Goal: Task Accomplishment & Management: Complete application form

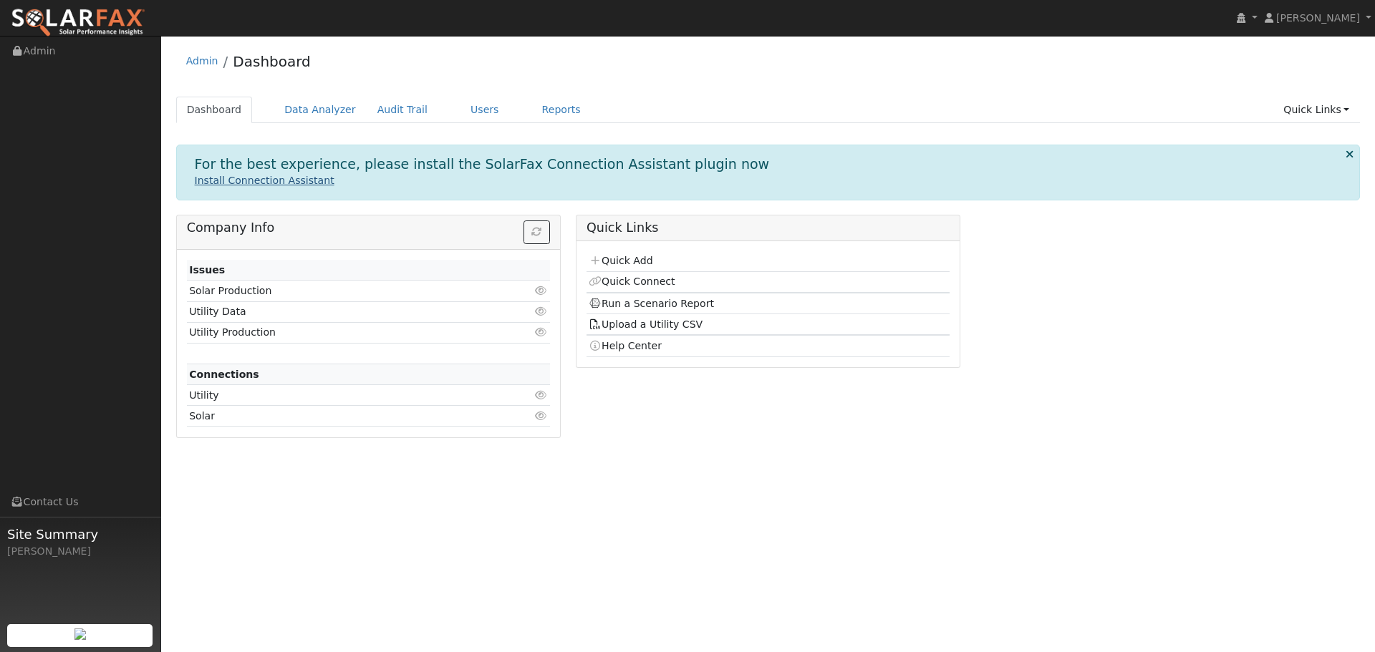
click at [276, 183] on link "Install Connection Assistant" at bounding box center [265, 180] width 140 height 11
click at [1352, 154] on icon at bounding box center [1349, 154] width 8 height 11
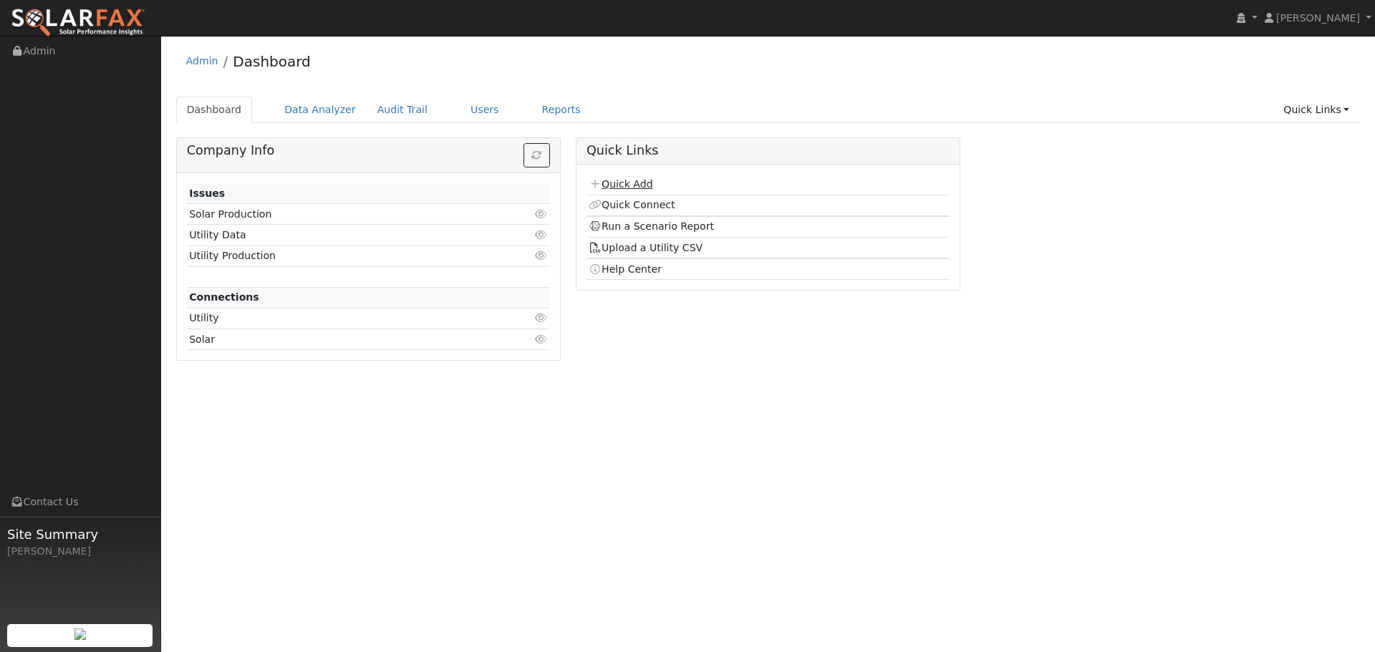
click at [622, 183] on link "Quick Add" at bounding box center [621, 183] width 64 height 11
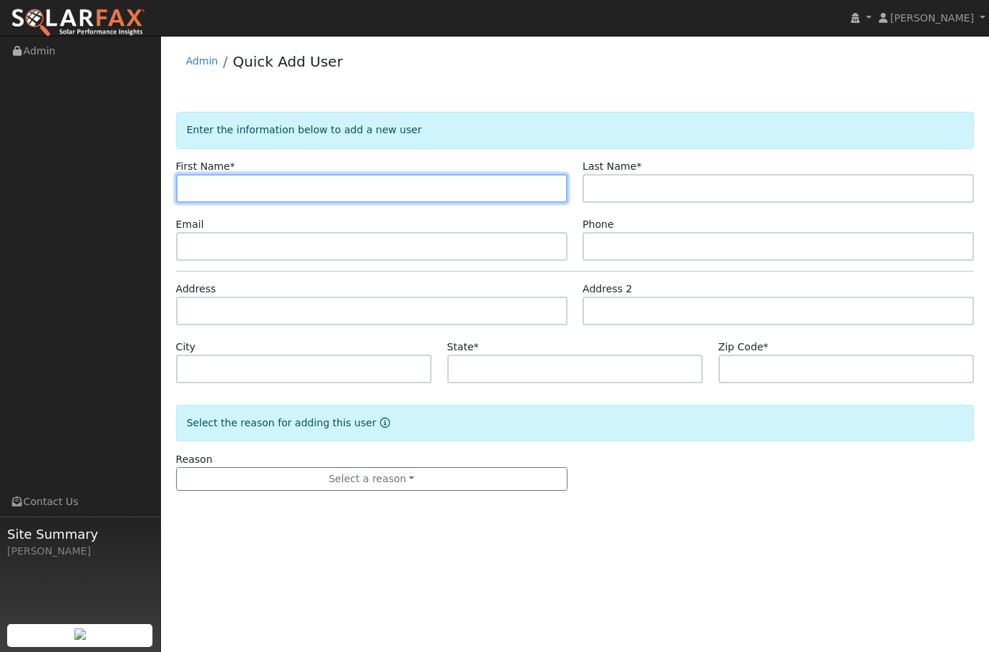
click at [221, 190] on input "text" at bounding box center [372, 188] width 392 height 29
paste input "Tracey Thomas"
click at [233, 192] on input "Tracey Thomas" at bounding box center [372, 188] width 392 height 29
type input "Tracey"
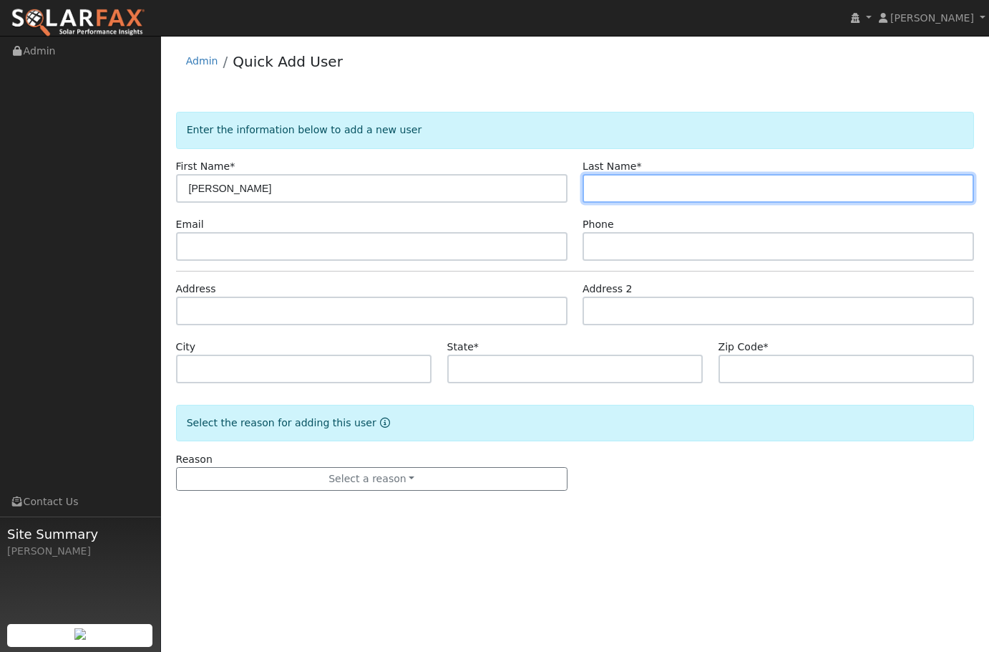
click at [680, 194] on input "text" at bounding box center [779, 188] width 392 height 29
paste input "Thomas"
type input "Thomas"
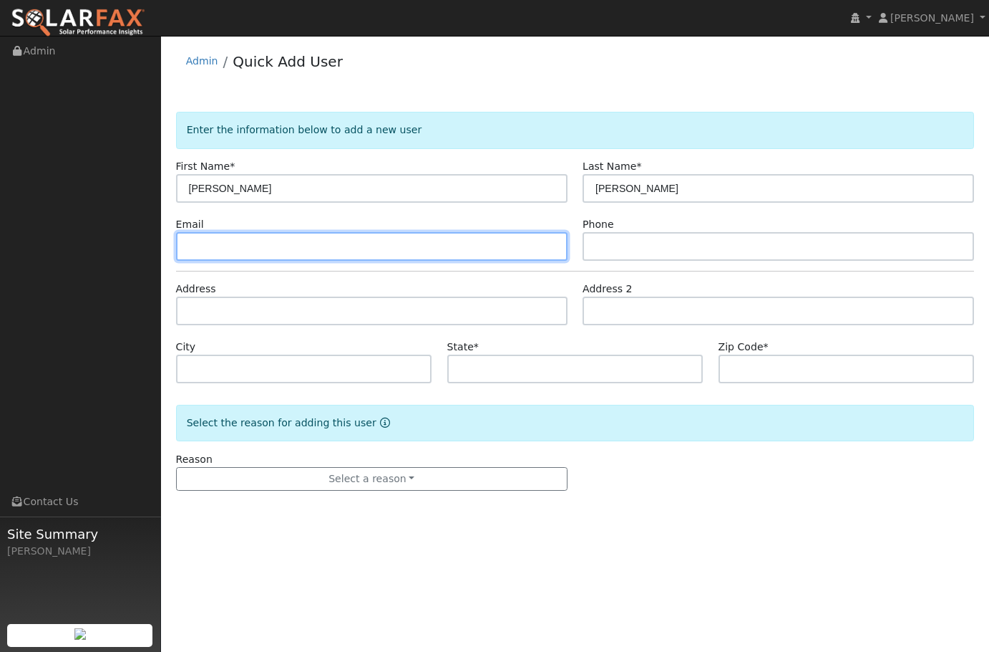
click at [240, 245] on input "text" at bounding box center [372, 246] width 392 height 29
paste input "tracy.m.thomas2@gmail.com"
type input "tracy.m.thomas2@gmail.com"
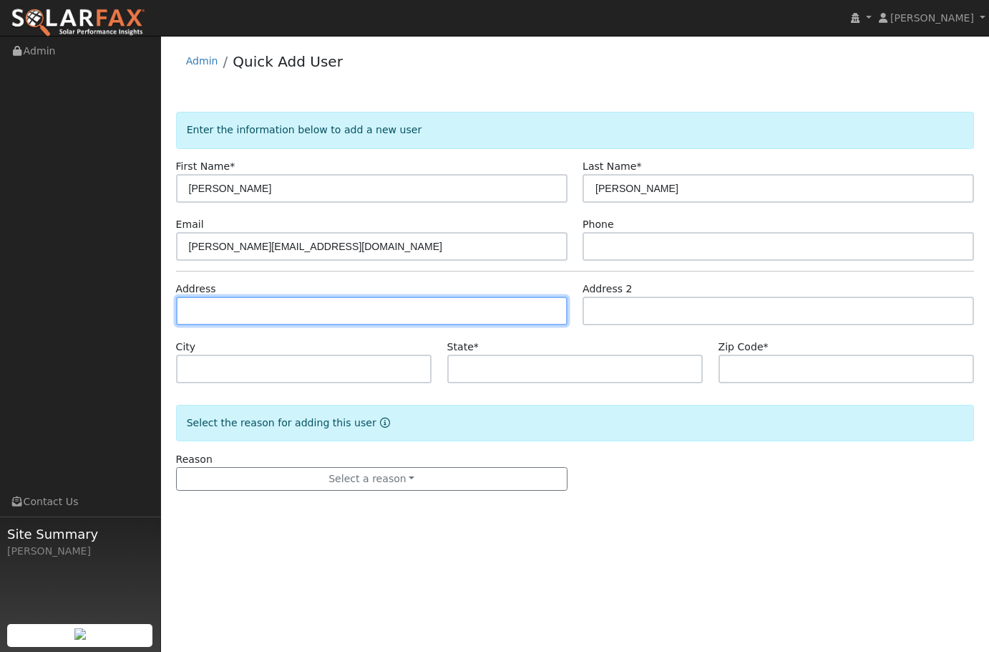
click at [310, 300] on input "text" at bounding box center [372, 310] width 392 height 29
click at [644, 230] on div "Phone" at bounding box center [779, 239] width 407 height 44
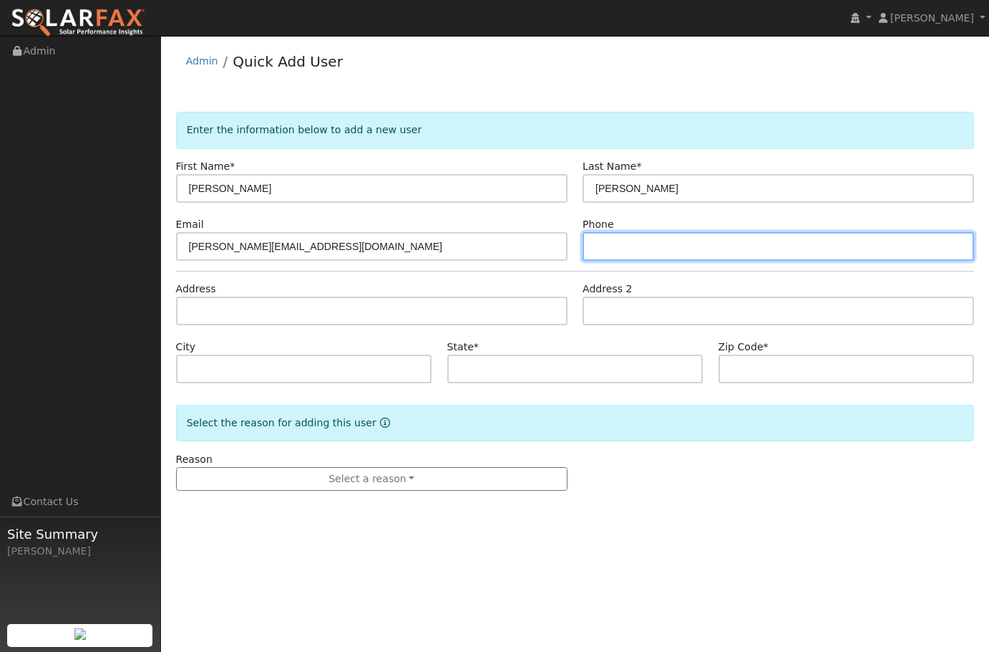
click at [637, 241] on input "text" at bounding box center [779, 246] width 392 height 29
paste input "352-665-5391"
type input "352-665-5391"
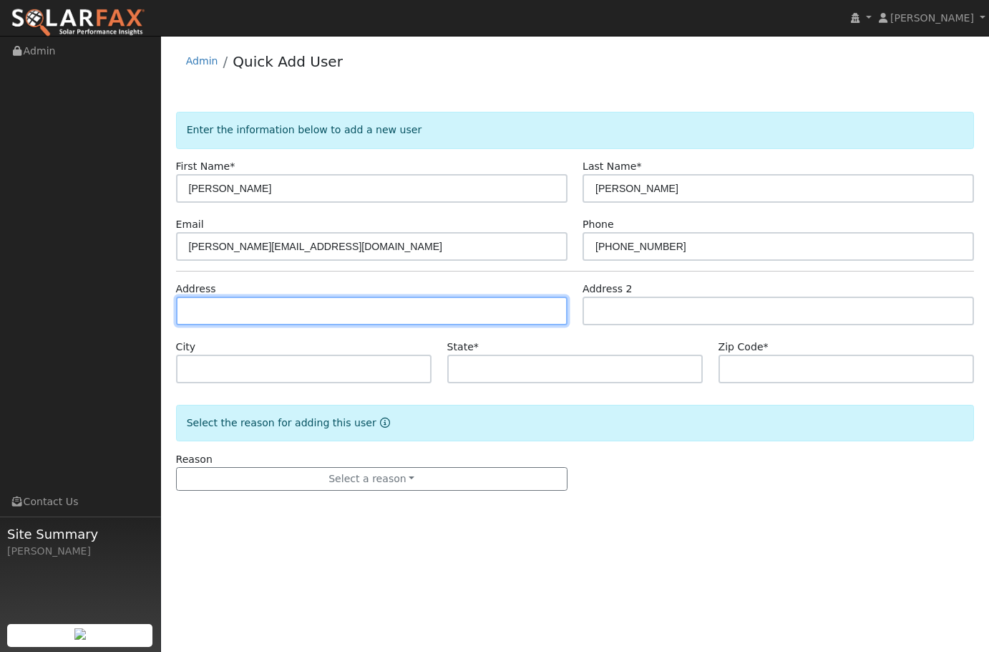
click at [368, 314] on input "text" at bounding box center [372, 310] width 392 height 29
paste input "1068 Dorsey Dr Fort Mill SC 29780"
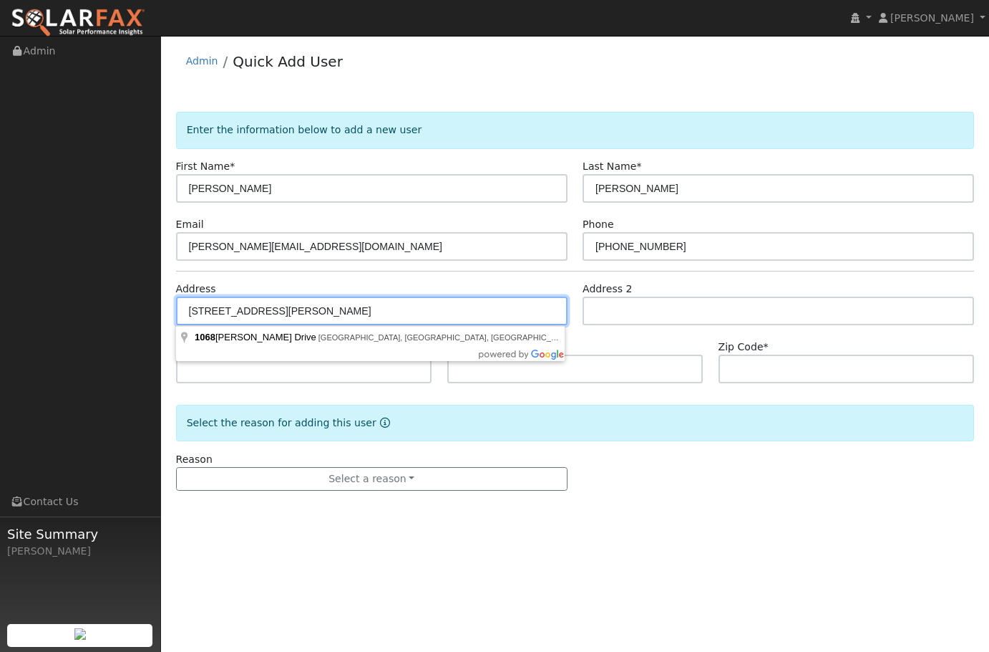
click at [332, 311] on input "1068 Dorsey Dr Fort Mill SC 29780" at bounding box center [372, 310] width 392 height 29
type input "1068 Dorsey Drive"
type input "Fort Mill"
type input "SC"
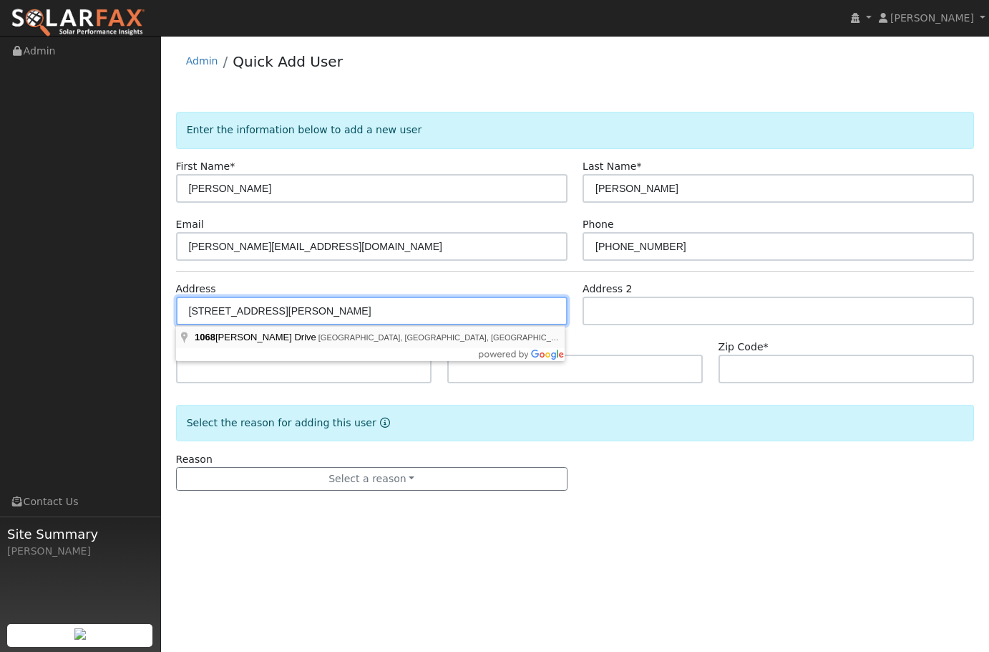
type input "29715"
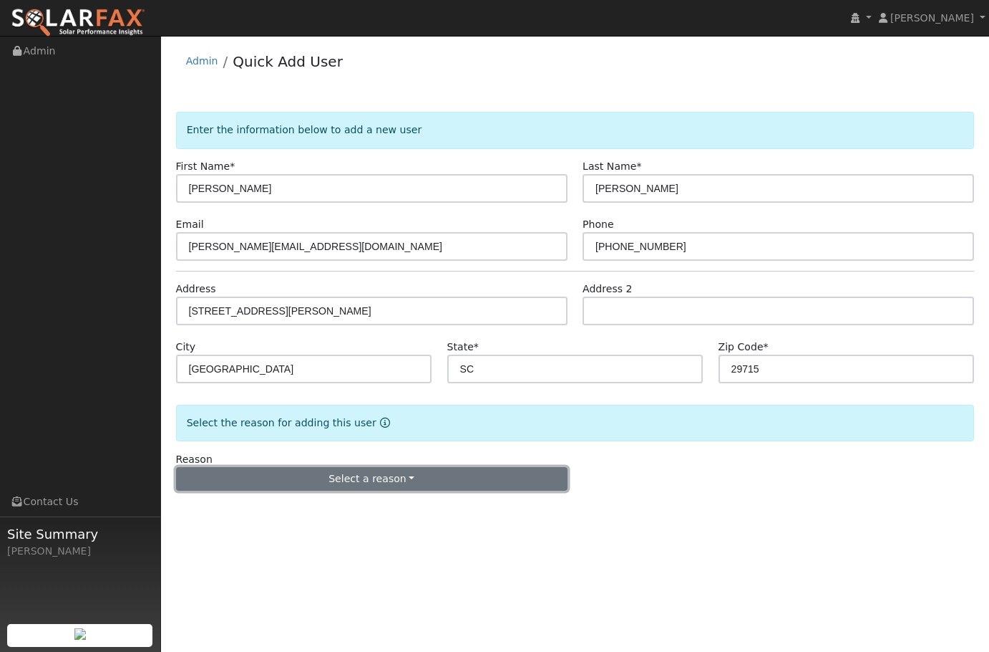
click at [386, 480] on button "Select a reason" at bounding box center [372, 479] width 392 height 24
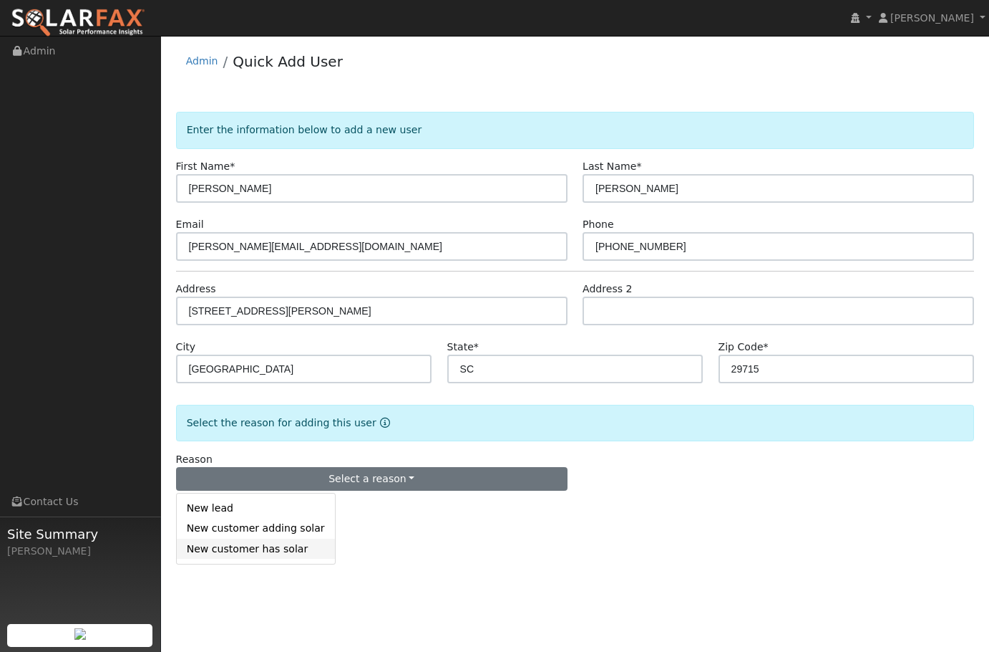
click at [233, 556] on link "New customer has solar" at bounding box center [256, 548] width 158 height 20
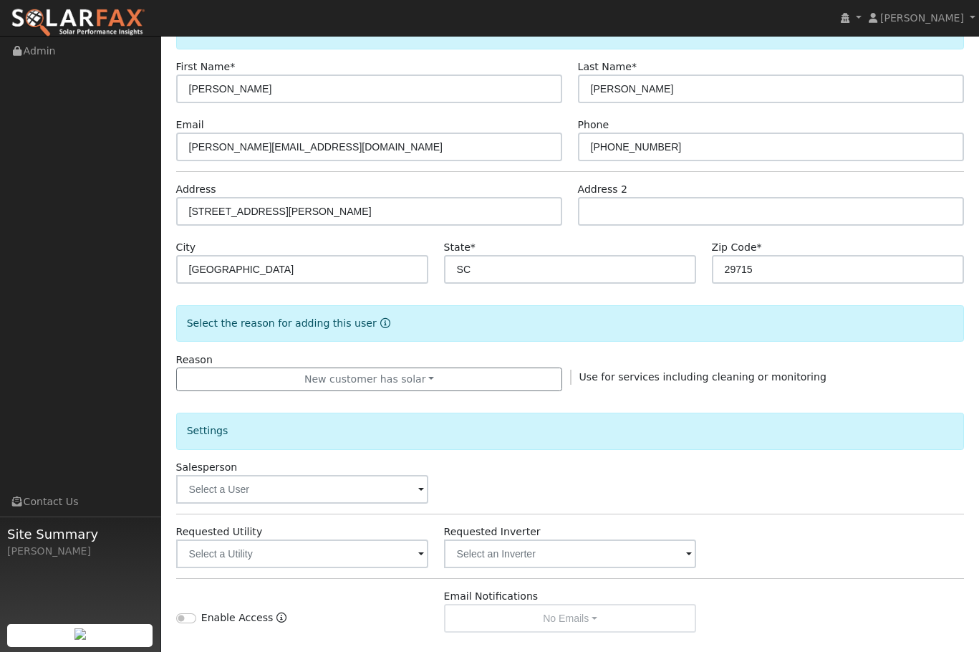
scroll to position [143, 0]
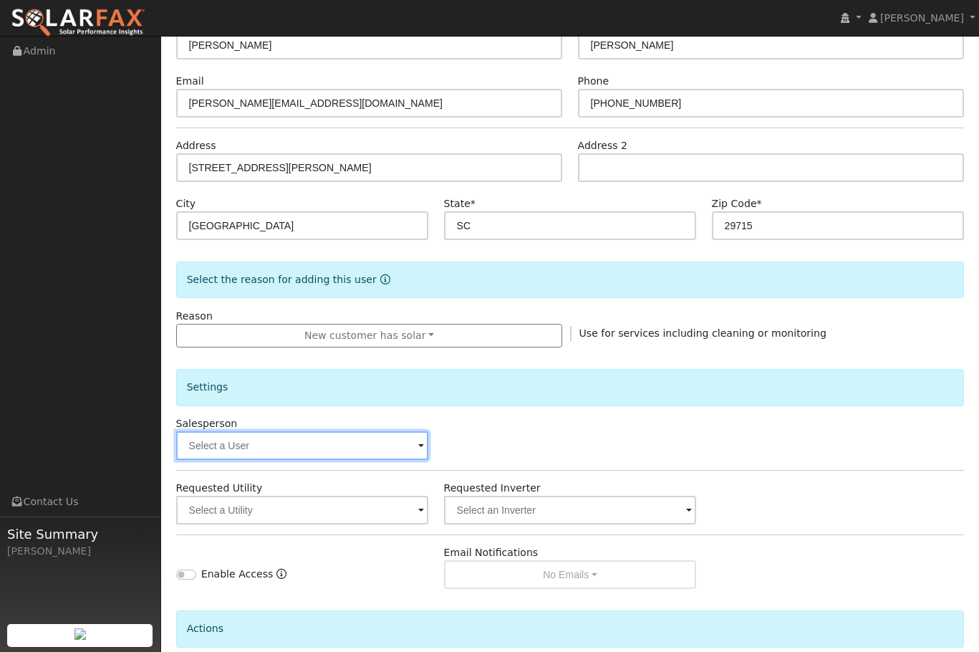
click at [291, 454] on input "text" at bounding box center [302, 445] width 253 height 29
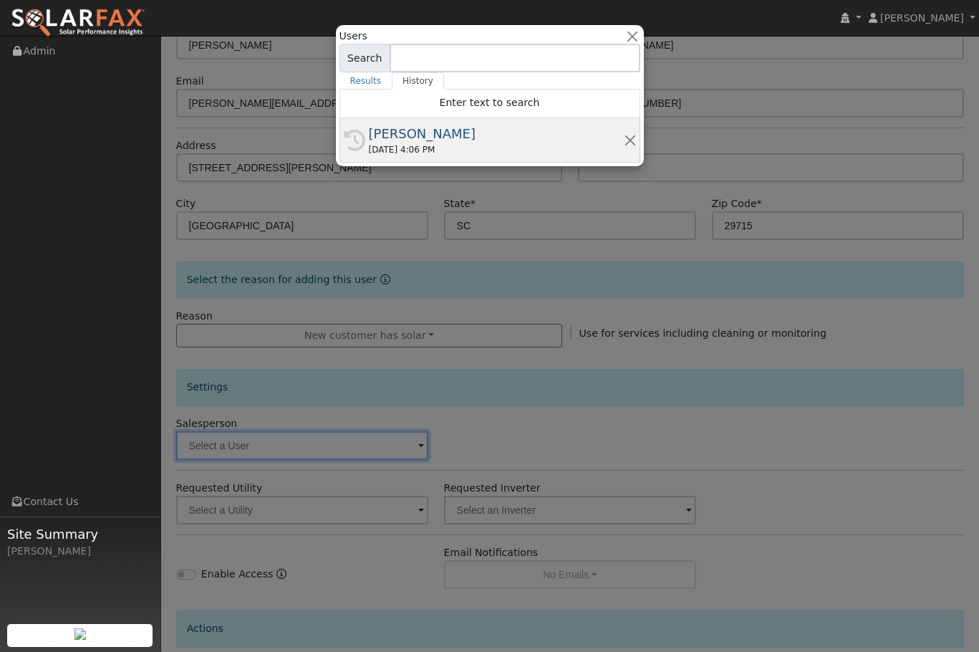
click at [404, 144] on div "08/09/2025 4:06 PM" at bounding box center [496, 149] width 255 height 13
type input "[PERSON_NAME]"
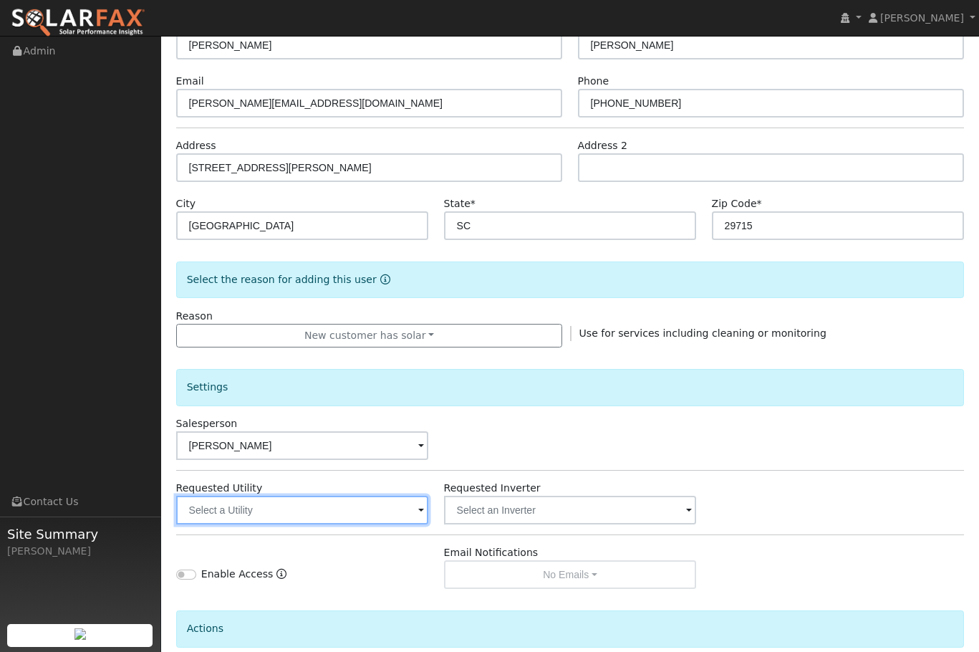
click at [388, 510] on input "text" at bounding box center [302, 509] width 253 height 29
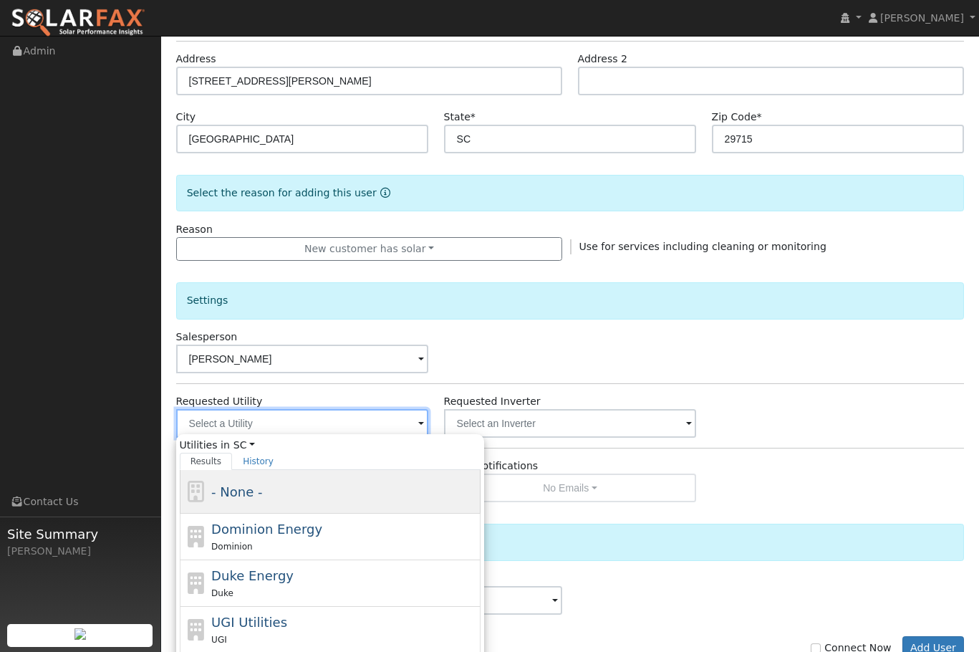
scroll to position [274, 0]
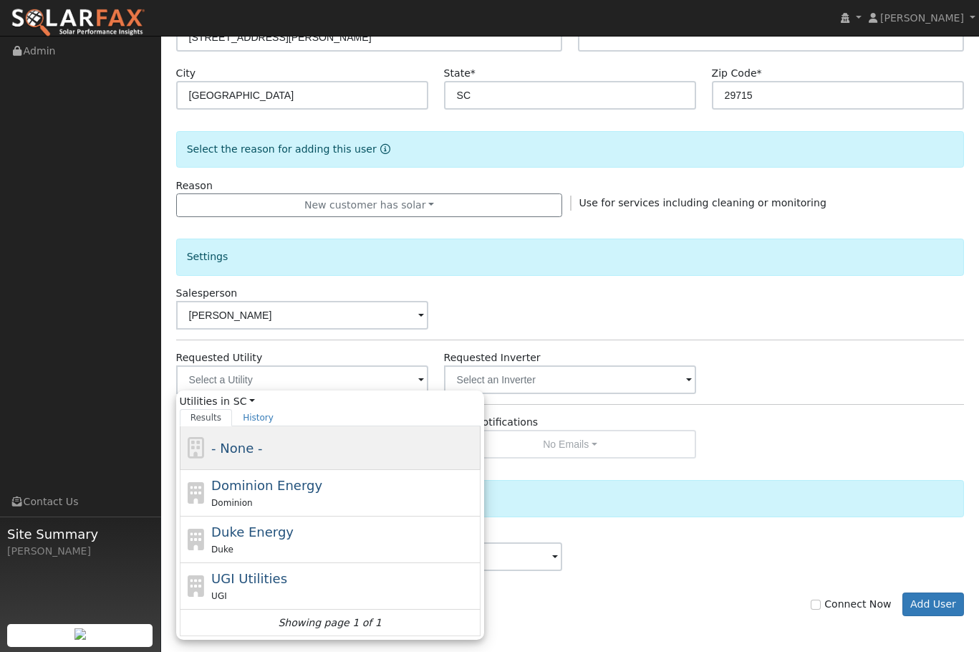
click at [245, 449] on span "- None -" at bounding box center [236, 447] width 51 height 15
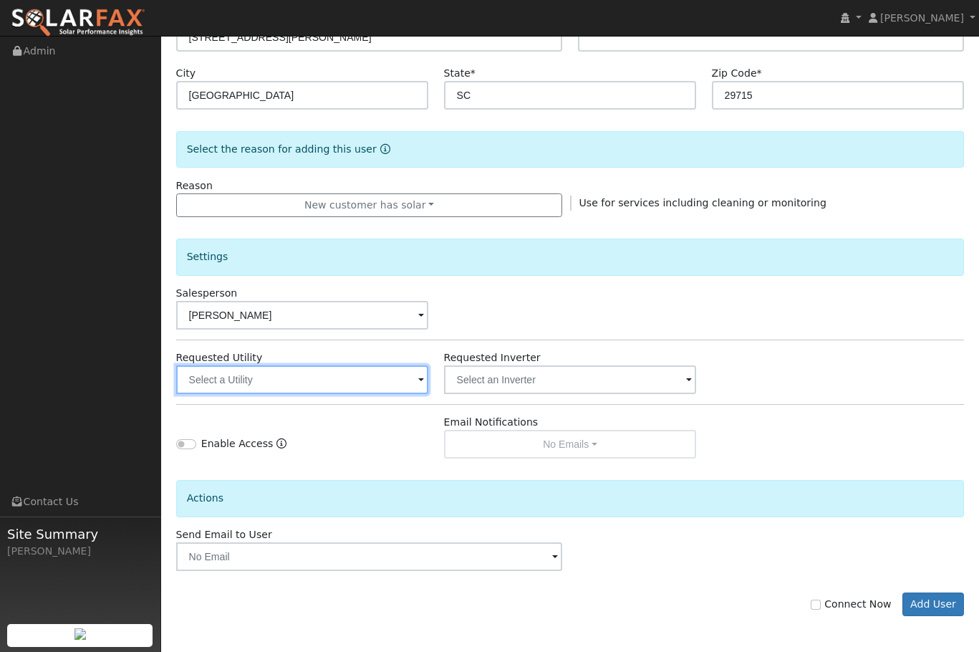
click at [319, 370] on input "text" at bounding box center [302, 379] width 253 height 29
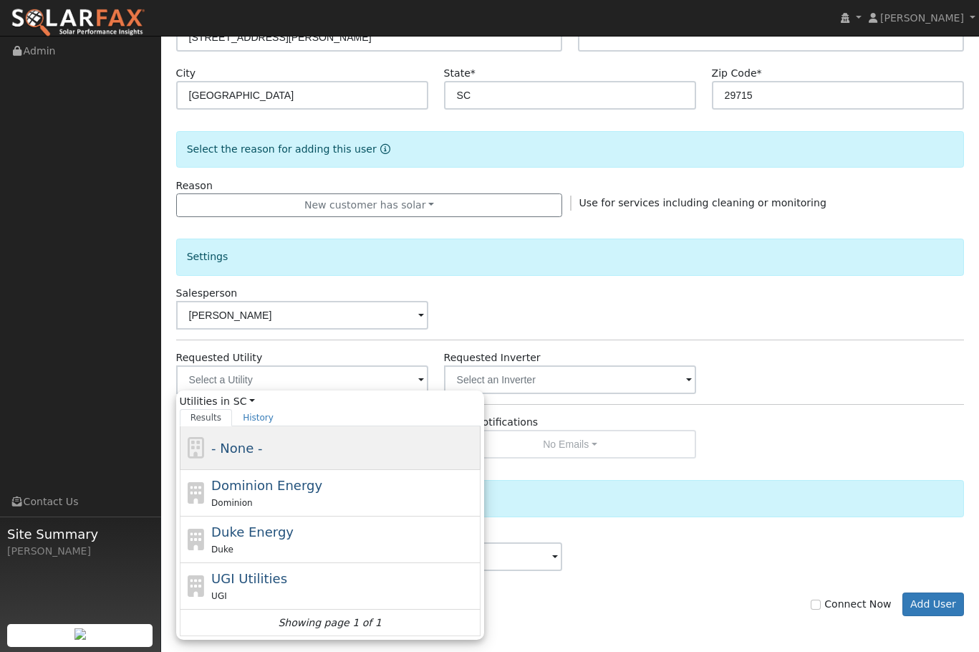
click at [252, 448] on span "- None -" at bounding box center [236, 447] width 51 height 15
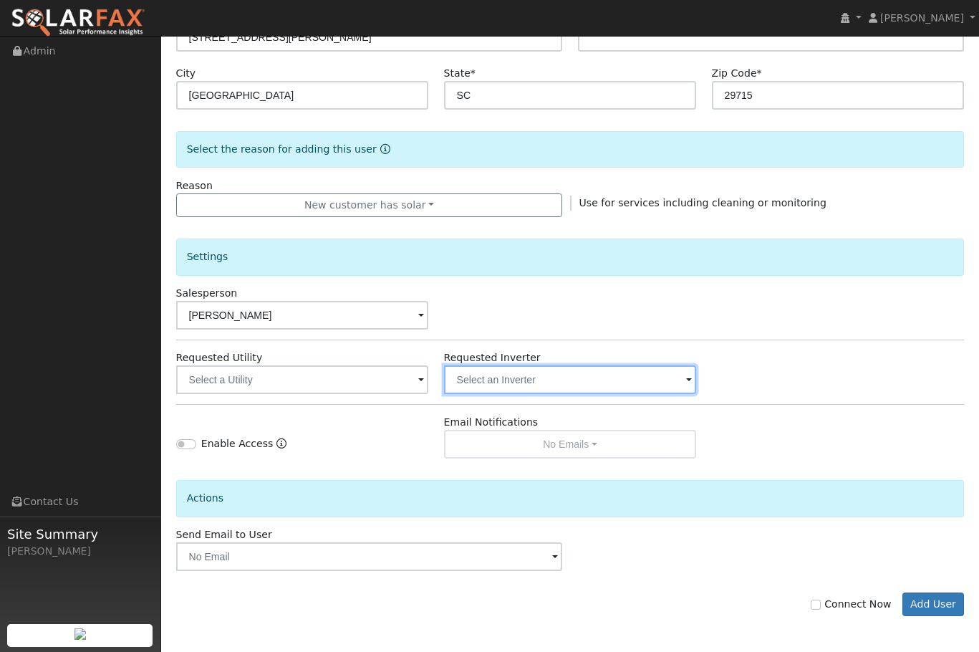
click at [429, 384] on input "text" at bounding box center [302, 379] width 253 height 29
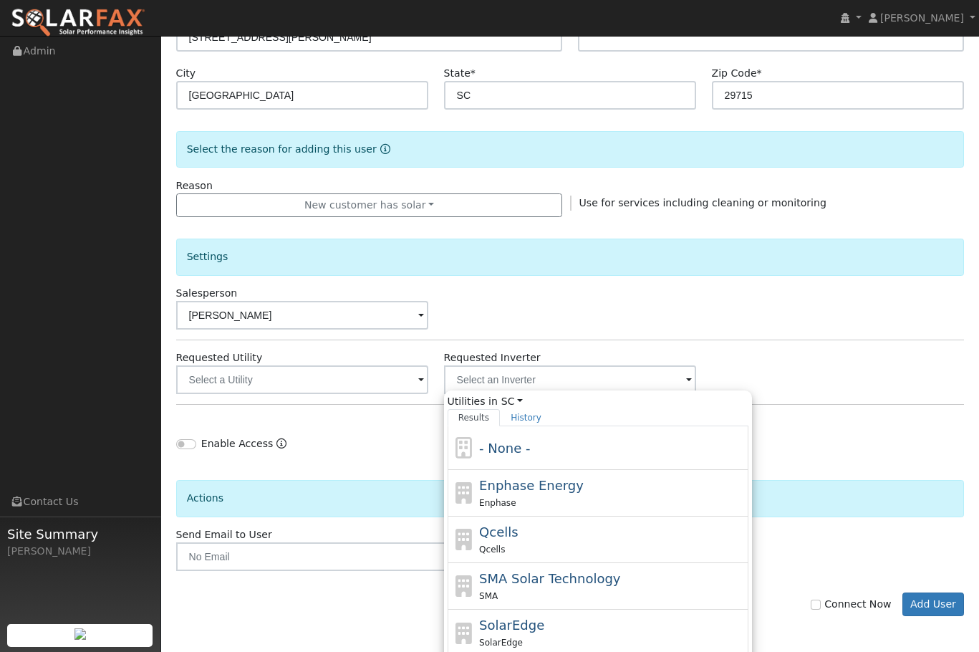
click at [321, 442] on div "Enable Access" at bounding box center [302, 437] width 268 height 44
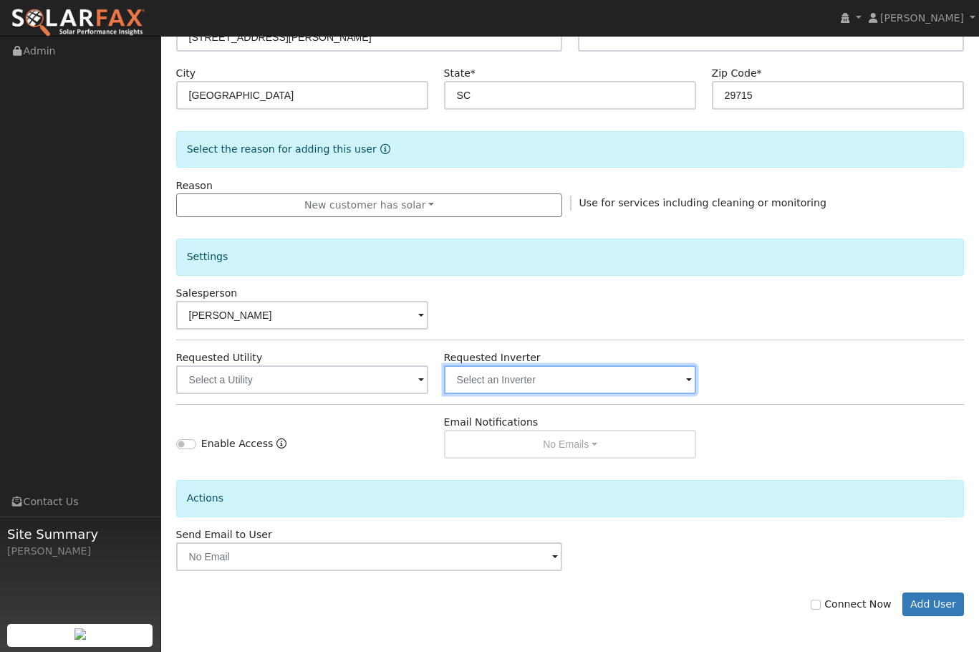
click at [429, 389] on input "text" at bounding box center [302, 379] width 253 height 29
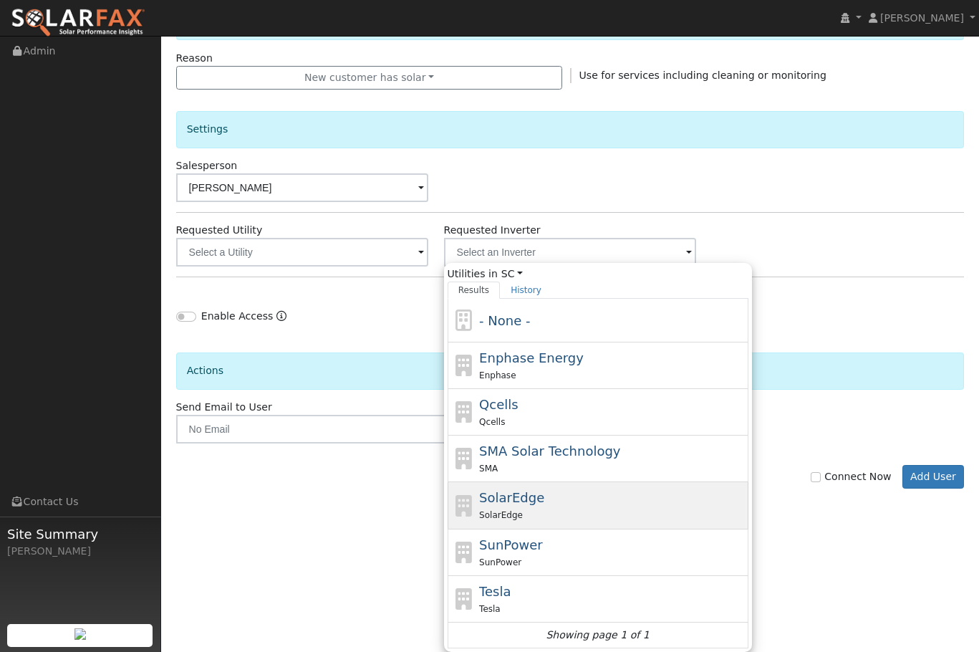
click at [553, 500] on div "SolarEdge SolarEdge" at bounding box center [612, 505] width 266 height 34
type input "SolarEdge"
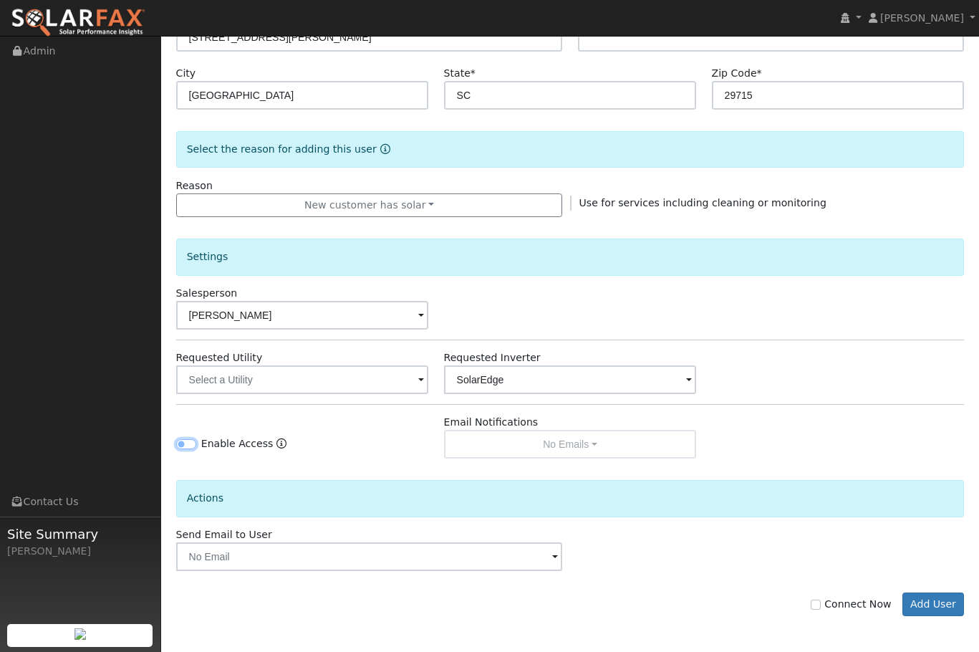
click at [183, 440] on input "Enable Access" at bounding box center [186, 444] width 20 height 10
checkbox input "true"
click at [347, 445] on div "Enable Access" at bounding box center [302, 437] width 268 height 44
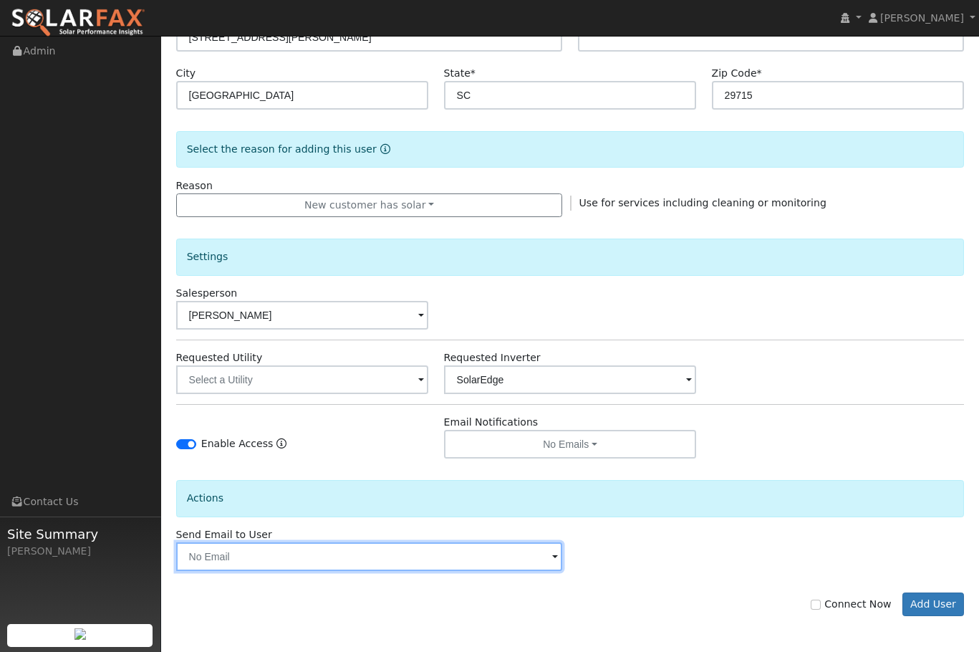
click at [295, 560] on input "text" at bounding box center [369, 556] width 387 height 29
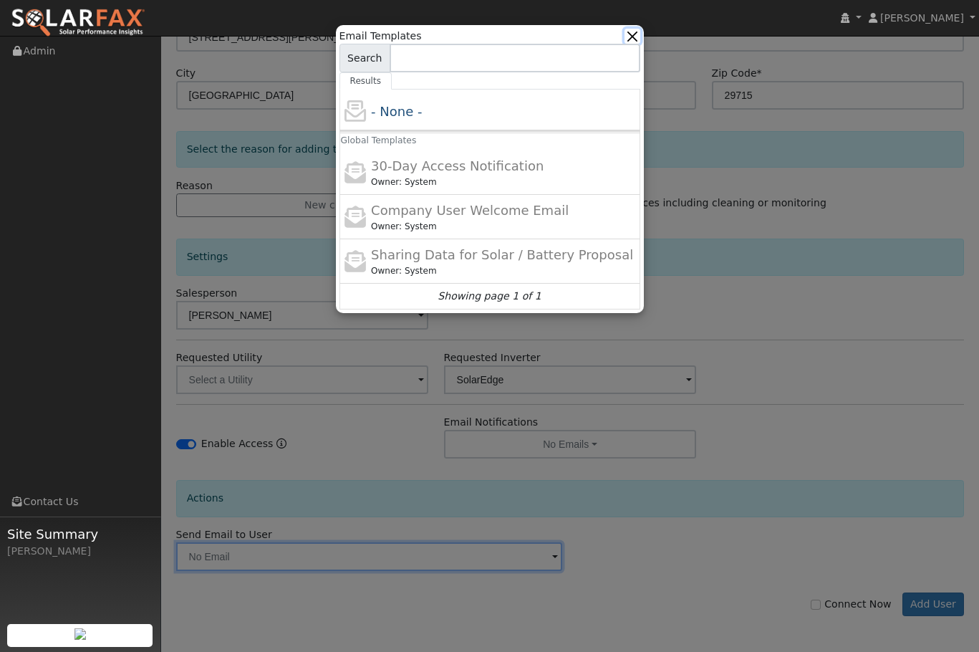
click at [636, 37] on button "button" at bounding box center [631, 36] width 15 height 15
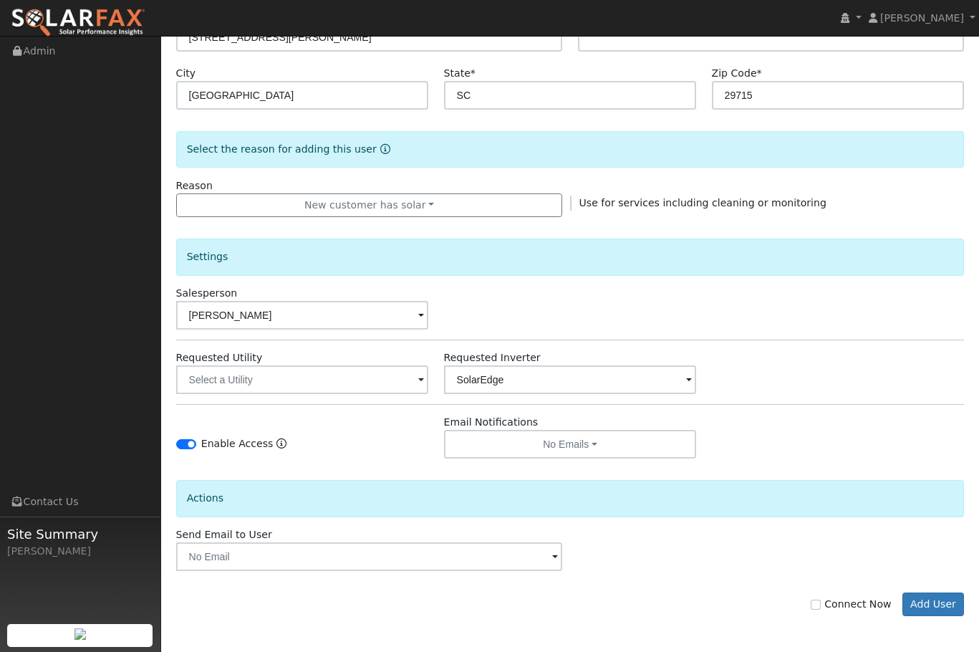
click at [276, 447] on icon "Enable Access" at bounding box center [281, 443] width 10 height 10
click at [228, 415] on div "Enable Access" at bounding box center [302, 437] width 268 height 44
click at [288, 389] on input "text" at bounding box center [302, 379] width 253 height 29
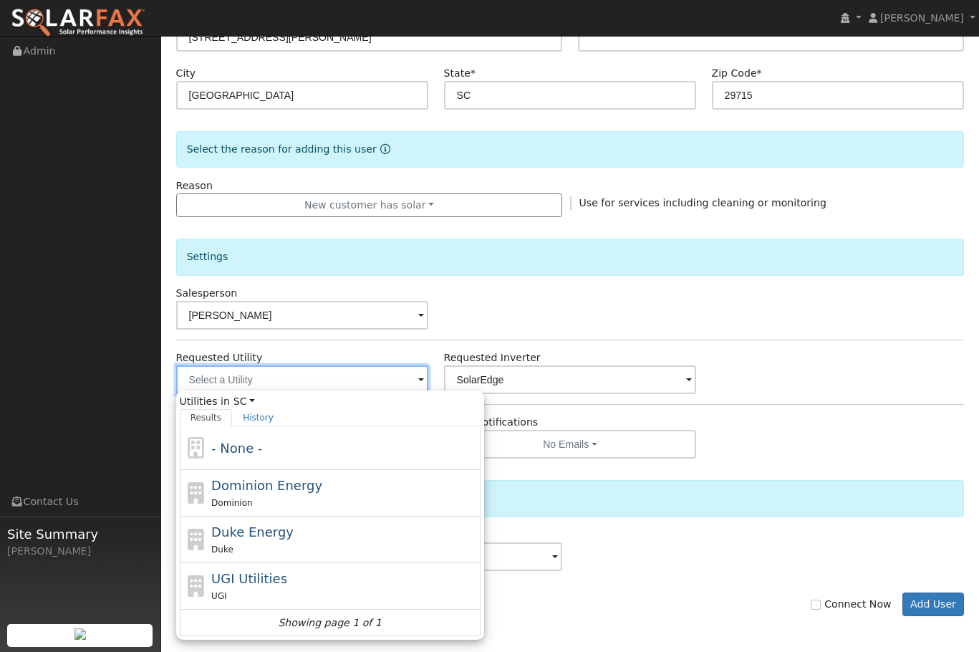
click at [288, 389] on input "text" at bounding box center [302, 379] width 253 height 29
click at [533, 484] on div "Actions" at bounding box center [570, 498] width 788 height 37
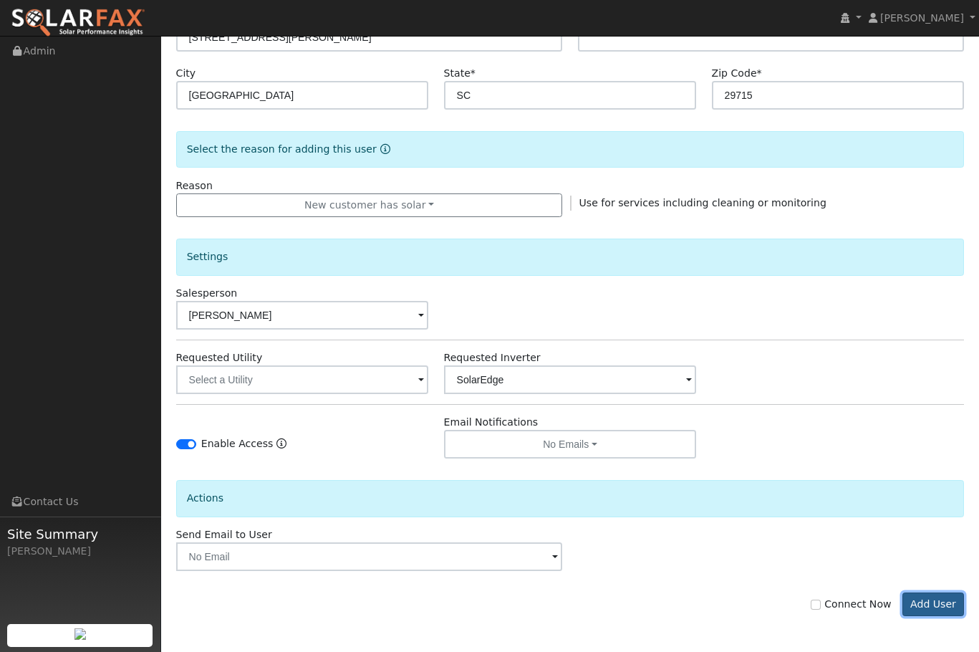
click at [924, 609] on button "Add User" at bounding box center [933, 604] width 62 height 24
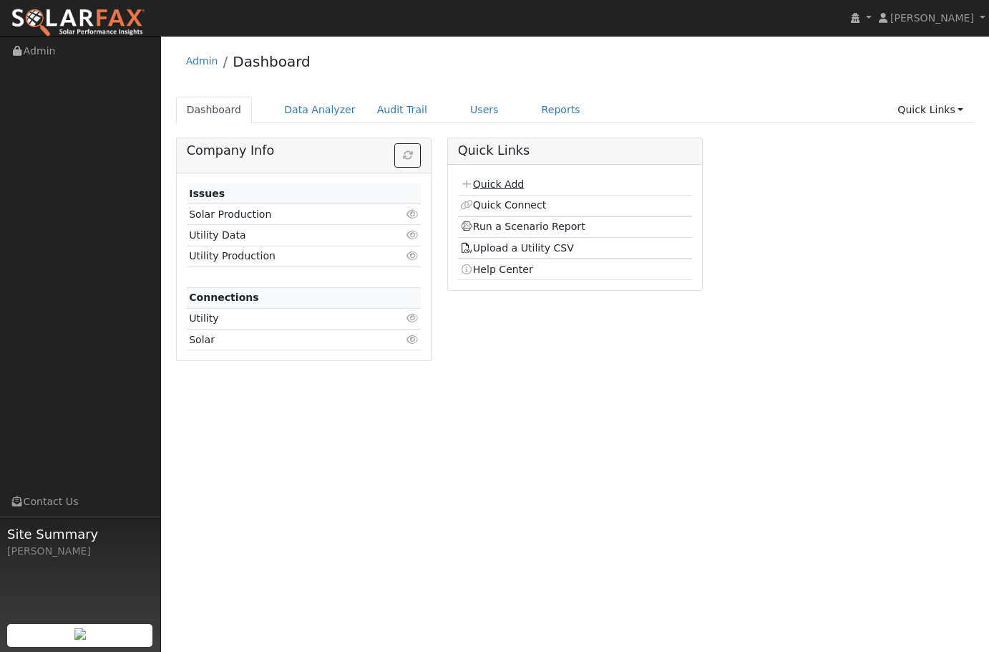
click at [500, 182] on link "Quick Add" at bounding box center [492, 183] width 64 height 11
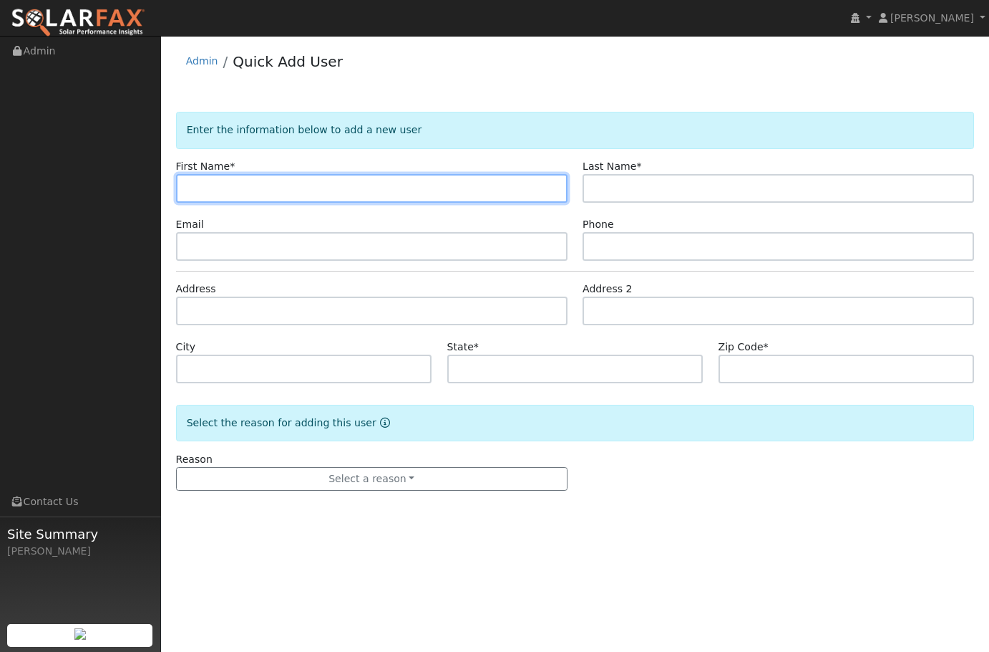
click at [300, 183] on input "text" at bounding box center [372, 188] width 392 height 29
paste input "Jacqueline Smith"
click at [255, 192] on input "Jacqueline Smith" at bounding box center [372, 188] width 392 height 29
type input "Jacqueline"
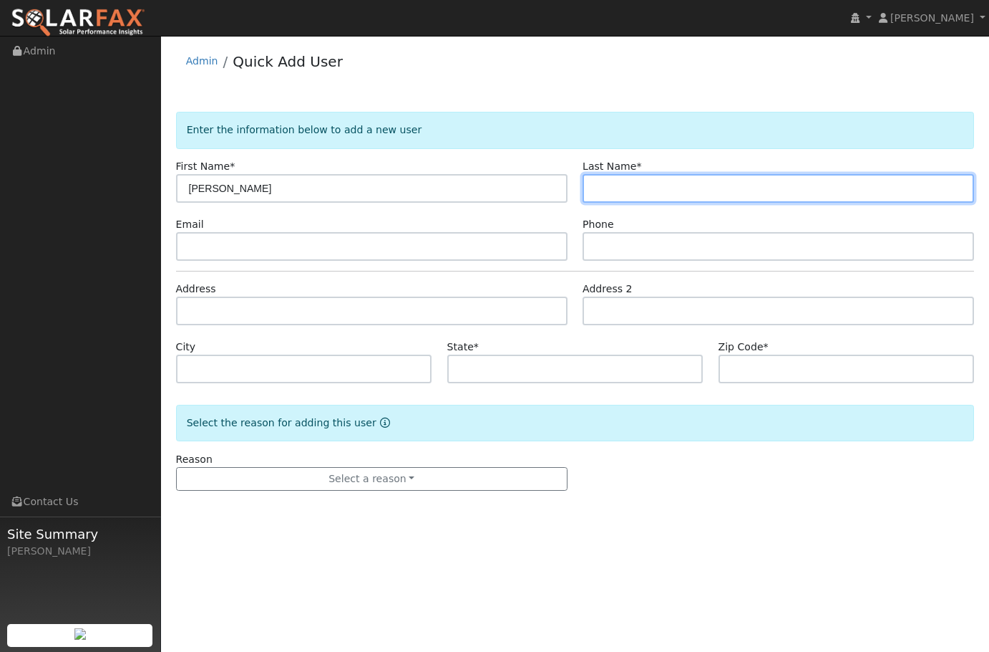
paste input "Smith"
type input "Smith"
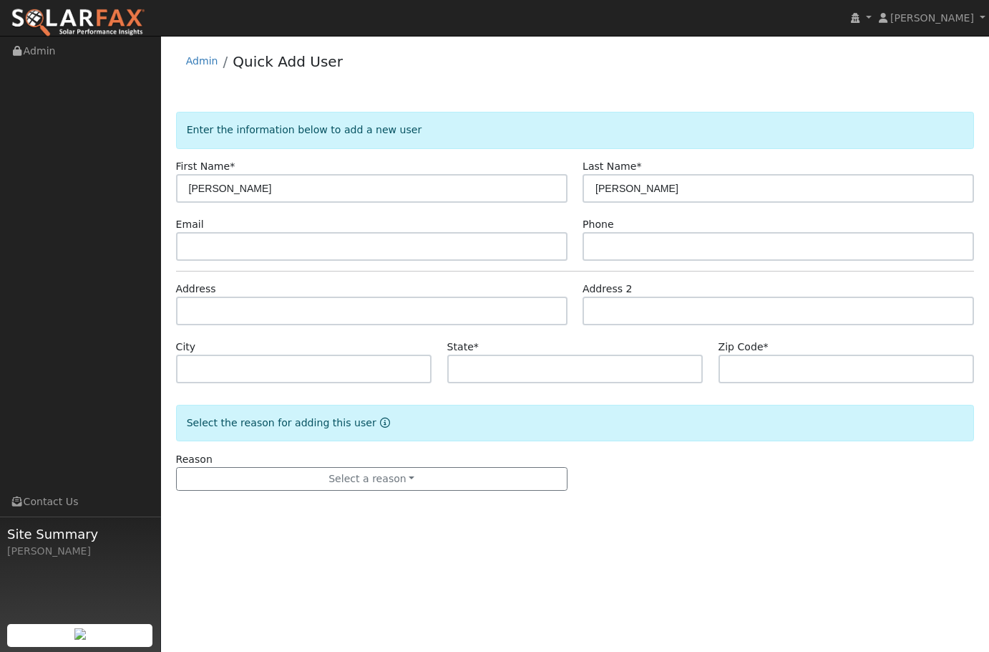
click at [426, 223] on div "Email" at bounding box center [371, 239] width 407 height 44
click at [425, 241] on input "text" at bounding box center [372, 246] width 392 height 29
click at [299, 251] on input "text" at bounding box center [372, 246] width 392 height 29
paste input "thesmithfamily215@gmail.com"
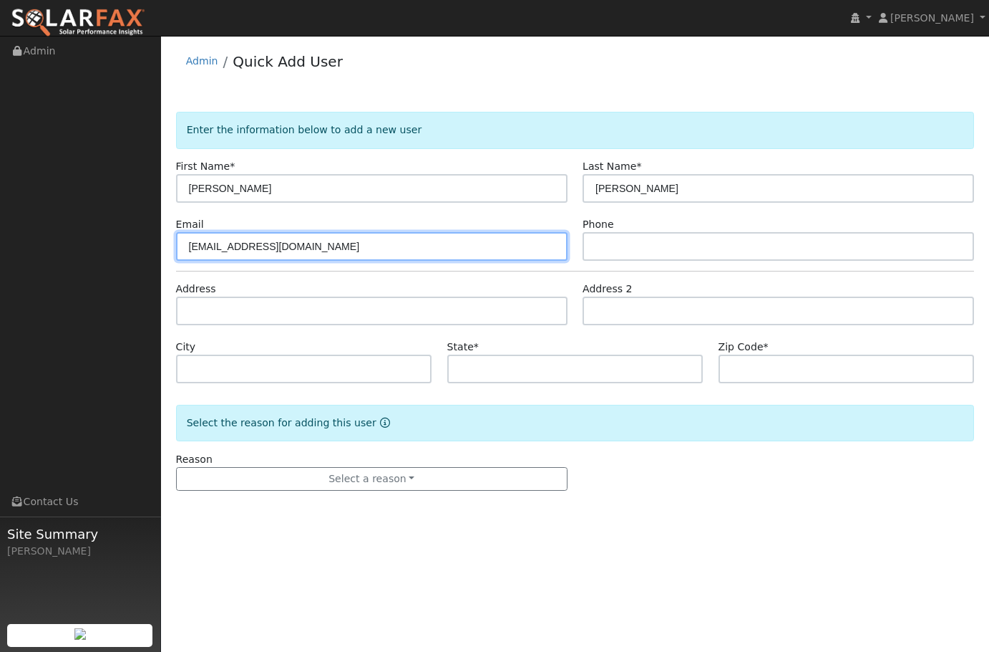
type input "thesmithfamily215@gmail.com"
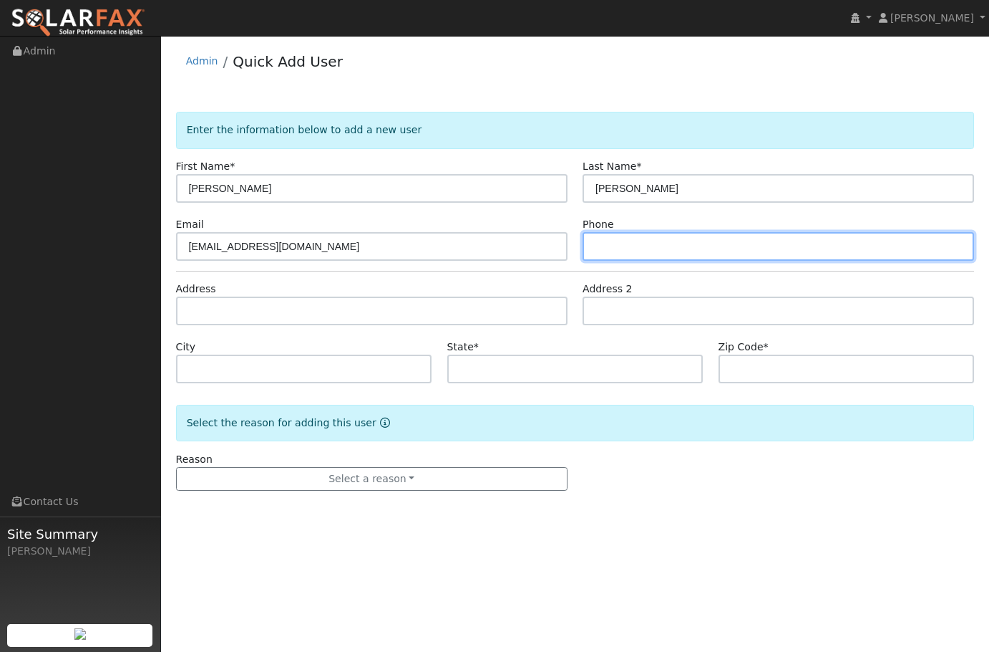
click at [725, 258] on input "text" at bounding box center [779, 246] width 392 height 29
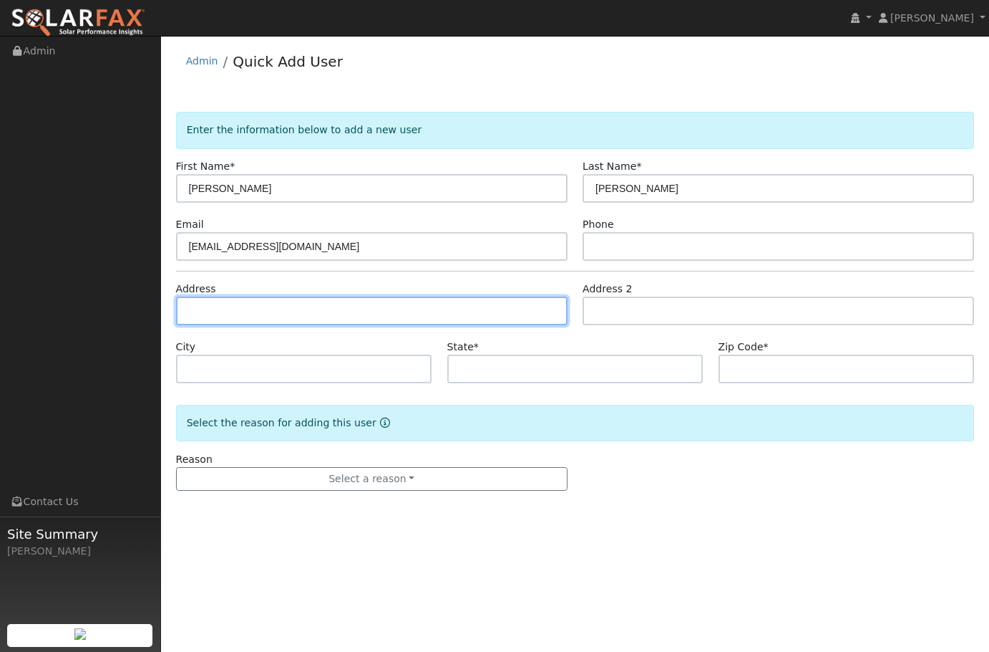
drag, startPoint x: 274, startPoint y: 323, endPoint x: 347, endPoint y: 311, distance: 73.9
click at [276, 323] on input "text" at bounding box center [372, 310] width 392 height 29
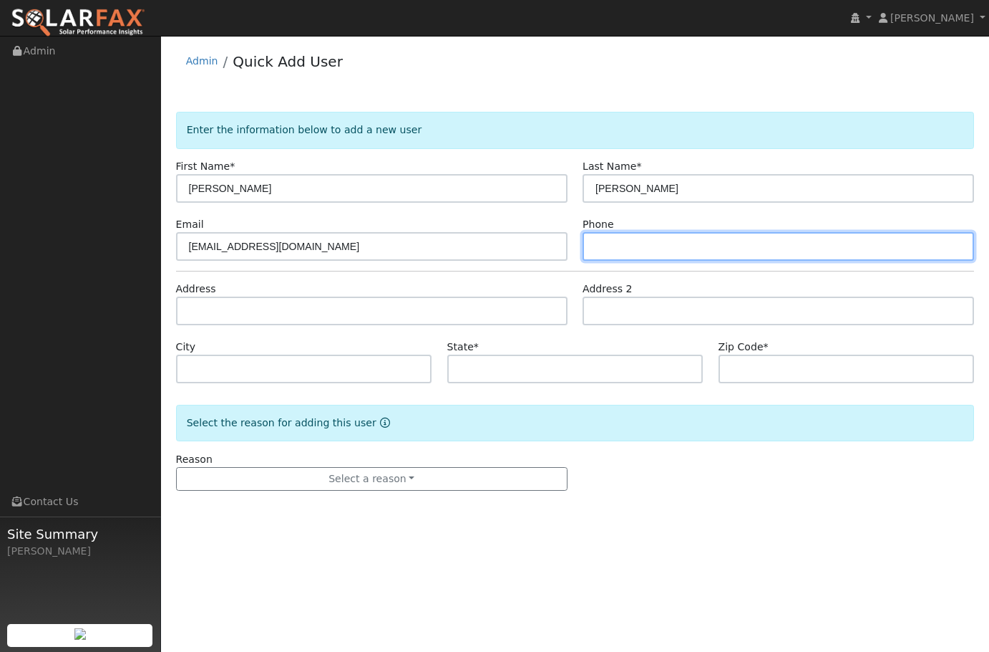
click at [651, 241] on input "text" at bounding box center [779, 246] width 392 height 29
paste input "862-216-0606"
type input "862-216-0606"
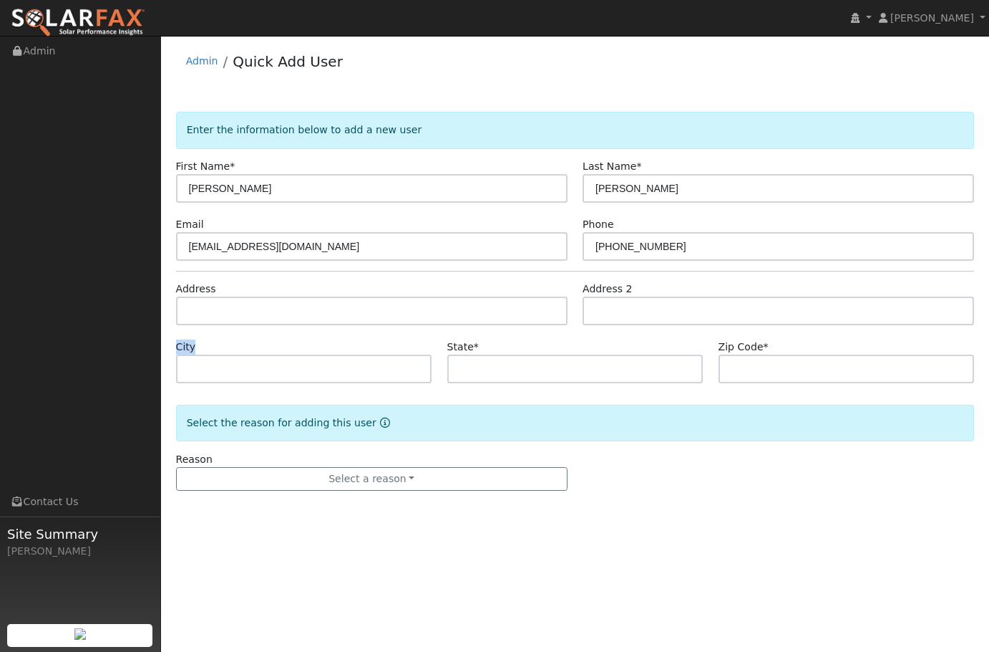
click at [400, 398] on form "Enter the information below to add a new user First Name * Jacqueline Last Name…" at bounding box center [575, 315] width 799 height 407
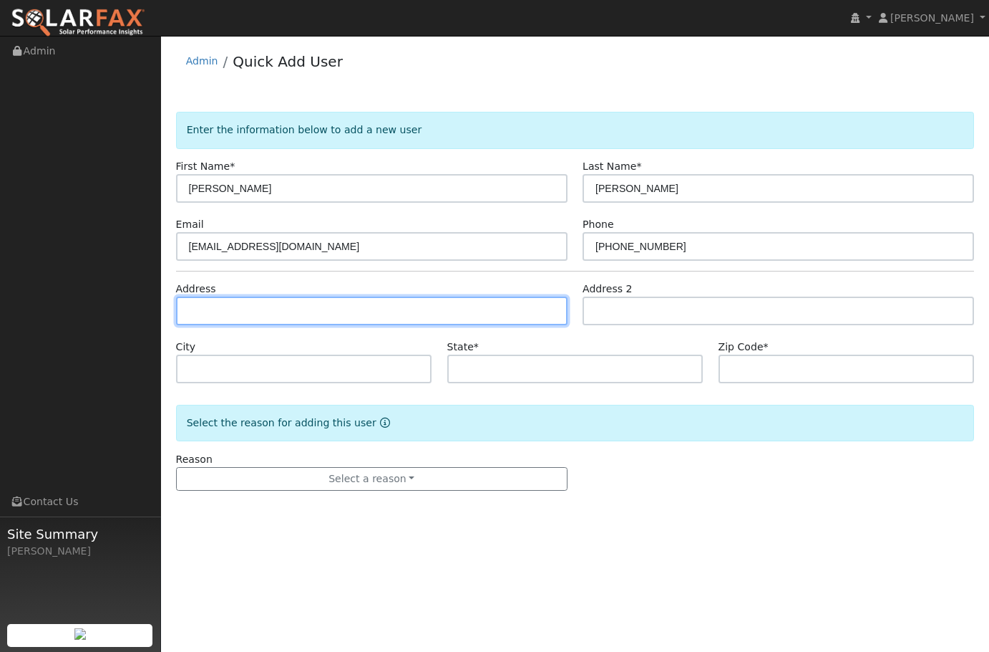
click at [437, 311] on input "text" at bounding box center [372, 310] width 392 height 29
paste input "9409 Huey Blvd Waxhaw NC 28173"
type input "9409 Huey Boulevard"
type input "Waxhaw"
type input "NC"
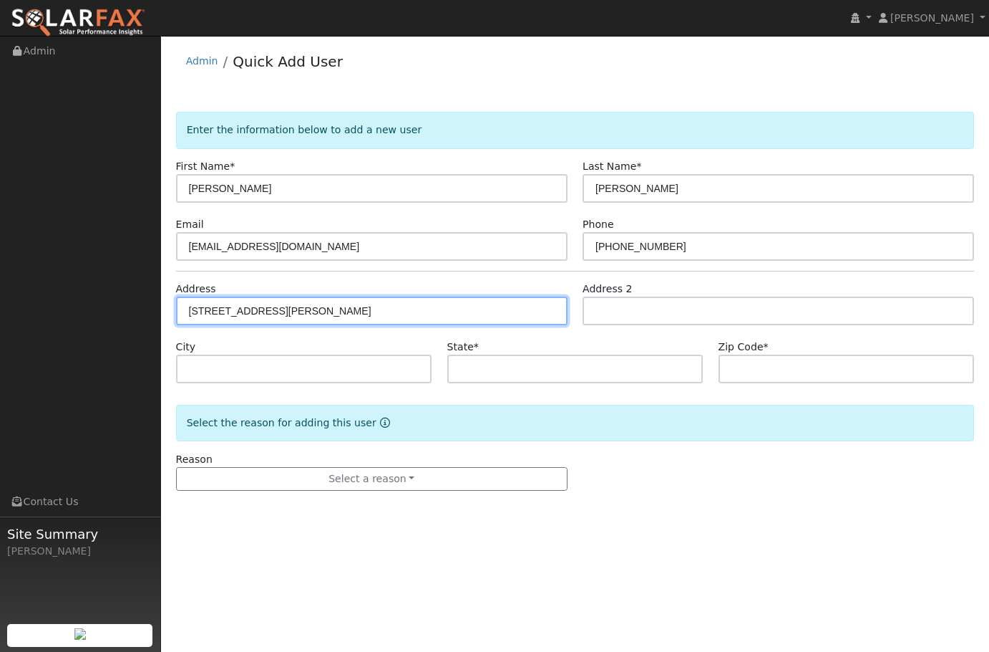
type input "28173"
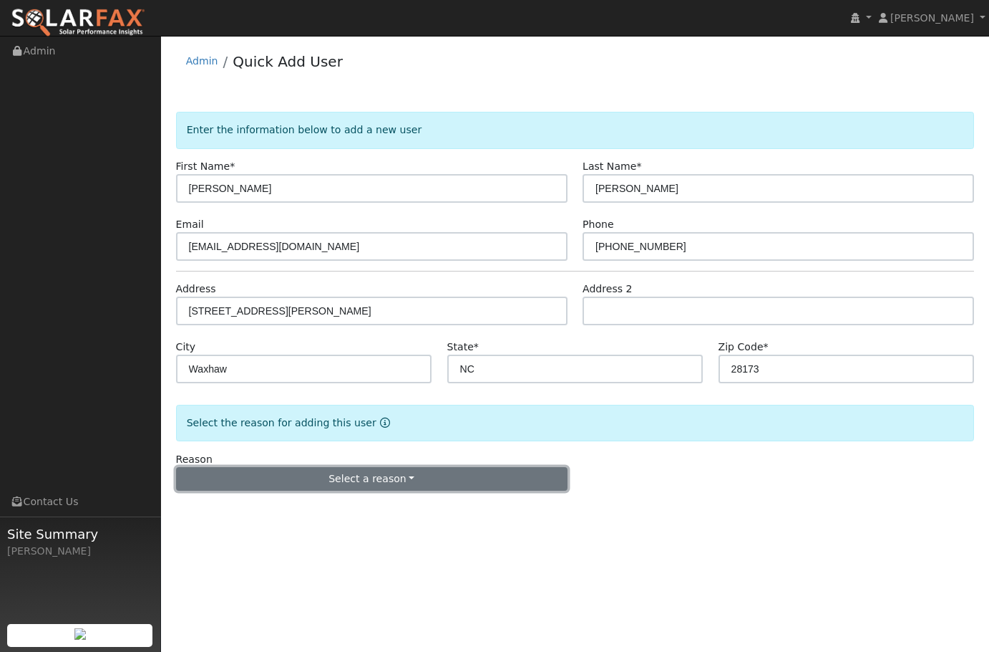
click at [421, 478] on button "Select a reason" at bounding box center [372, 479] width 392 height 24
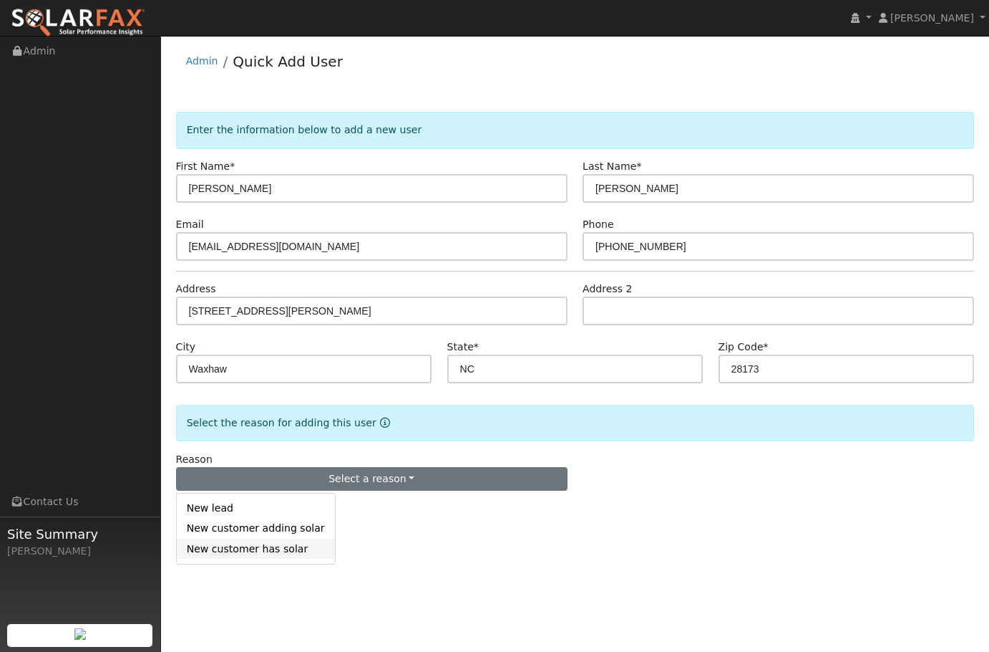
click at [249, 552] on link "New customer has solar" at bounding box center [256, 548] width 158 height 20
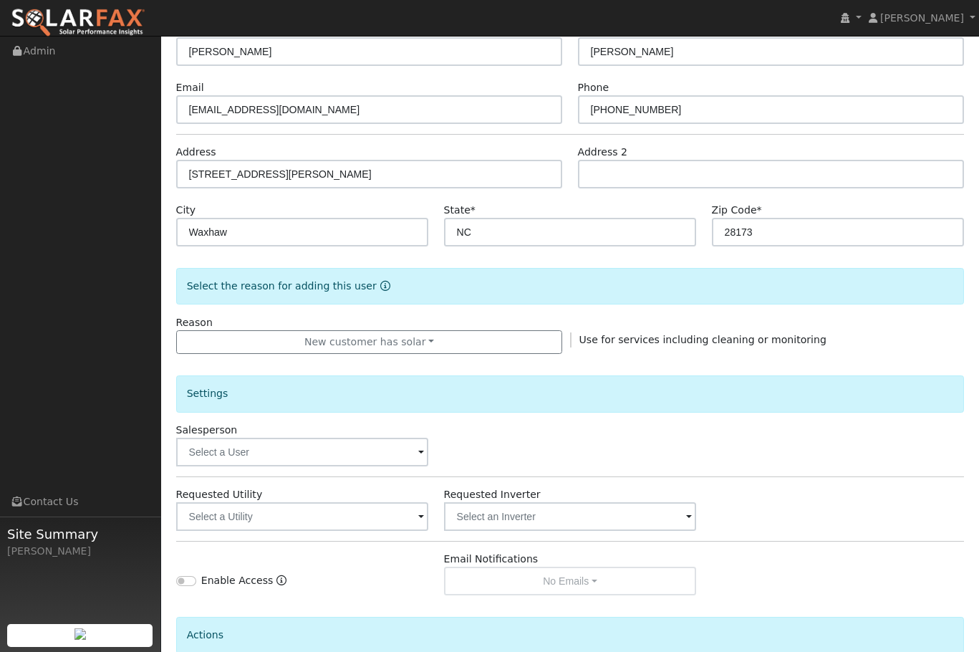
scroll to position [215, 0]
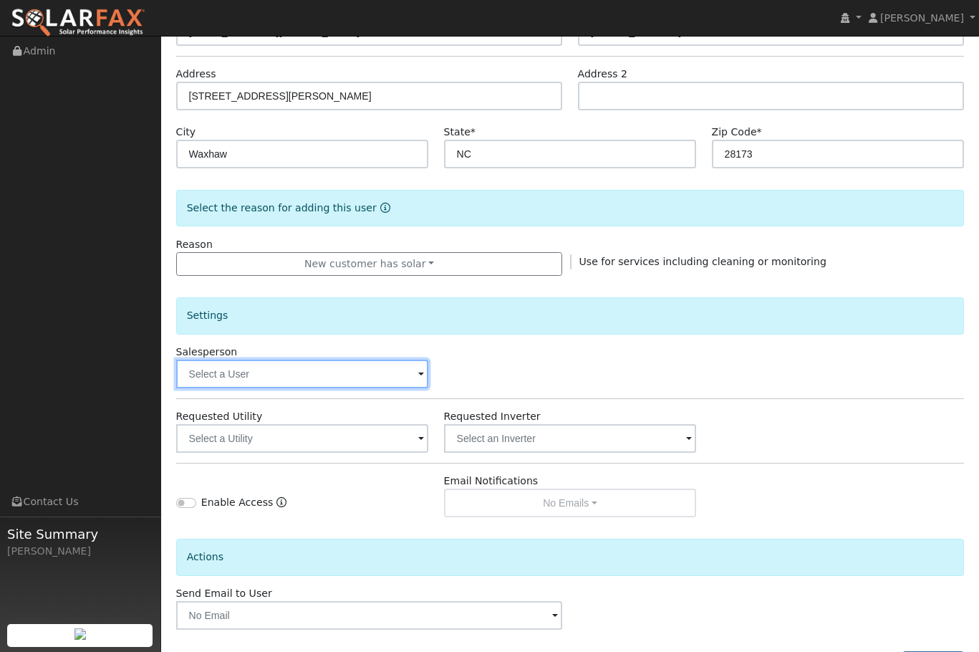
click at [306, 370] on input "text" at bounding box center [302, 373] width 253 height 29
click at [387, 371] on input "text" at bounding box center [302, 373] width 253 height 29
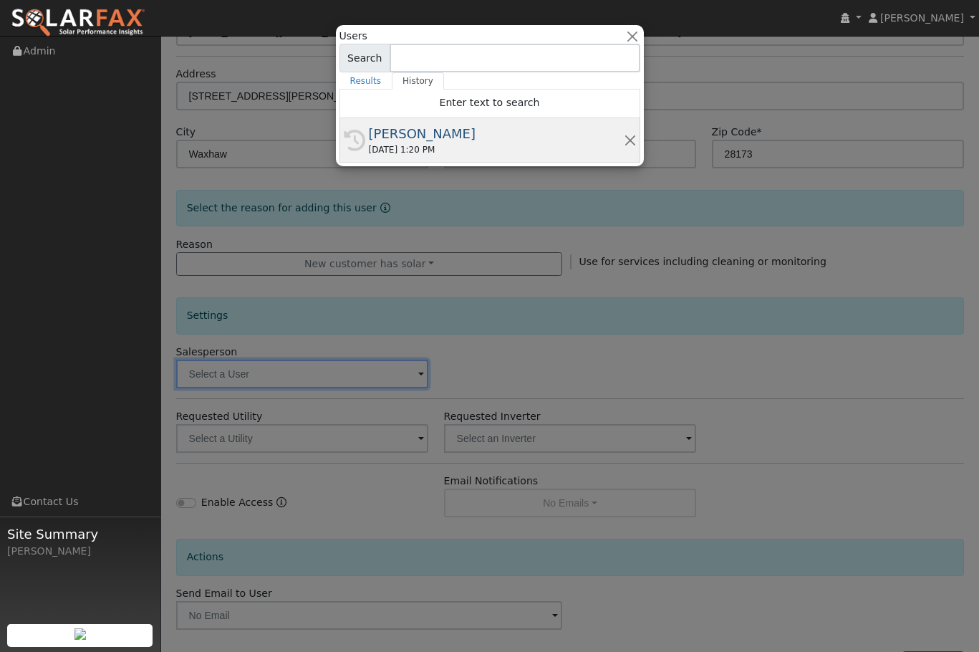
click at [422, 143] on div "08/23/2025 1:20 PM" at bounding box center [496, 149] width 255 height 13
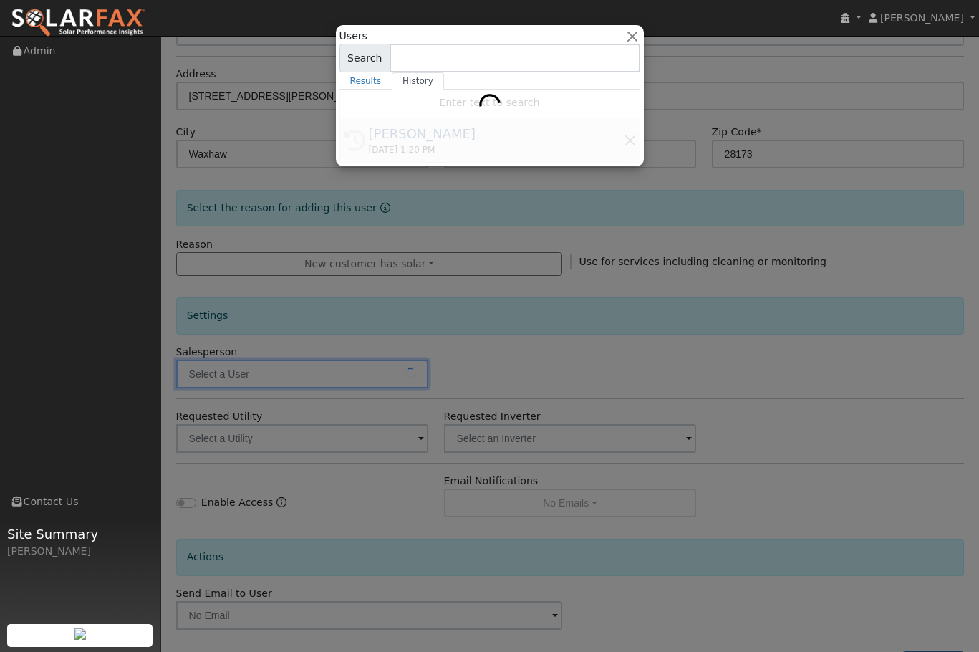
type input "[PERSON_NAME]"
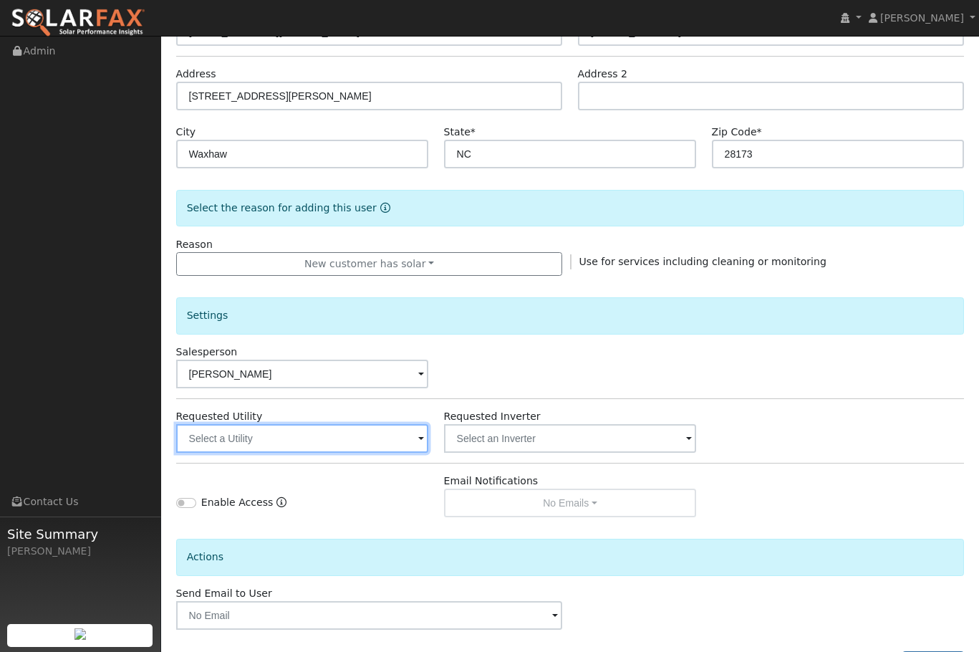
click at [309, 444] on input "text" at bounding box center [302, 438] width 253 height 29
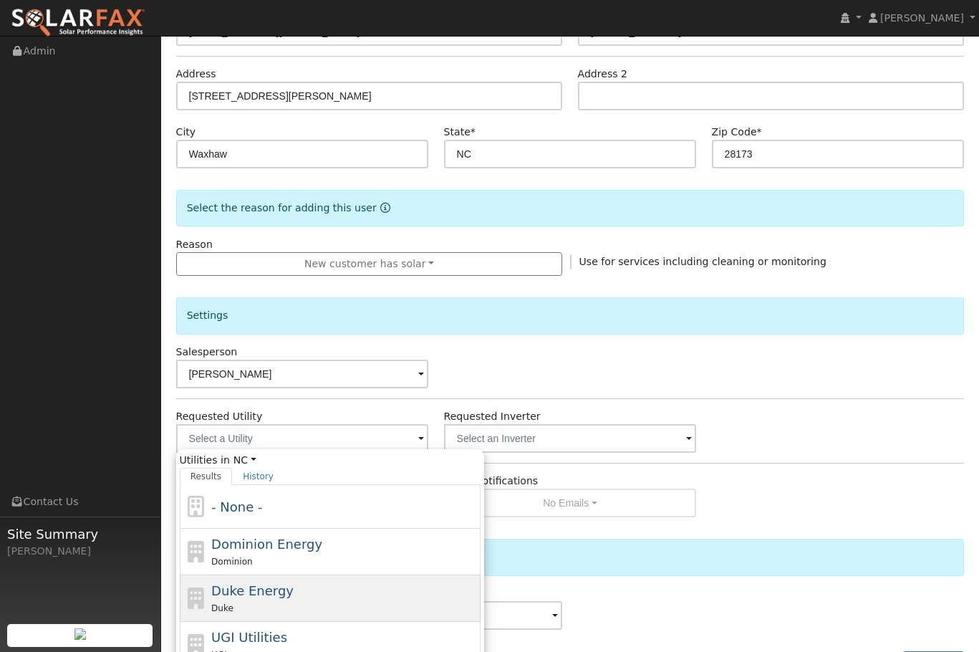
click at [289, 604] on div "Duke" at bounding box center [344, 607] width 266 height 15
type input "Duke Energy"
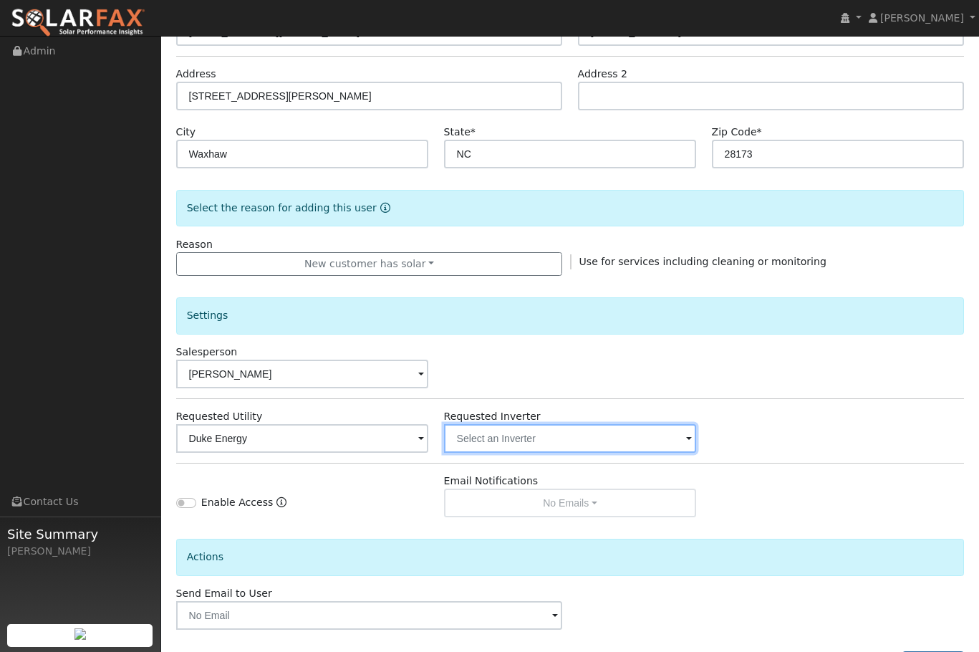
click at [429, 434] on input "text" at bounding box center [302, 438] width 253 height 29
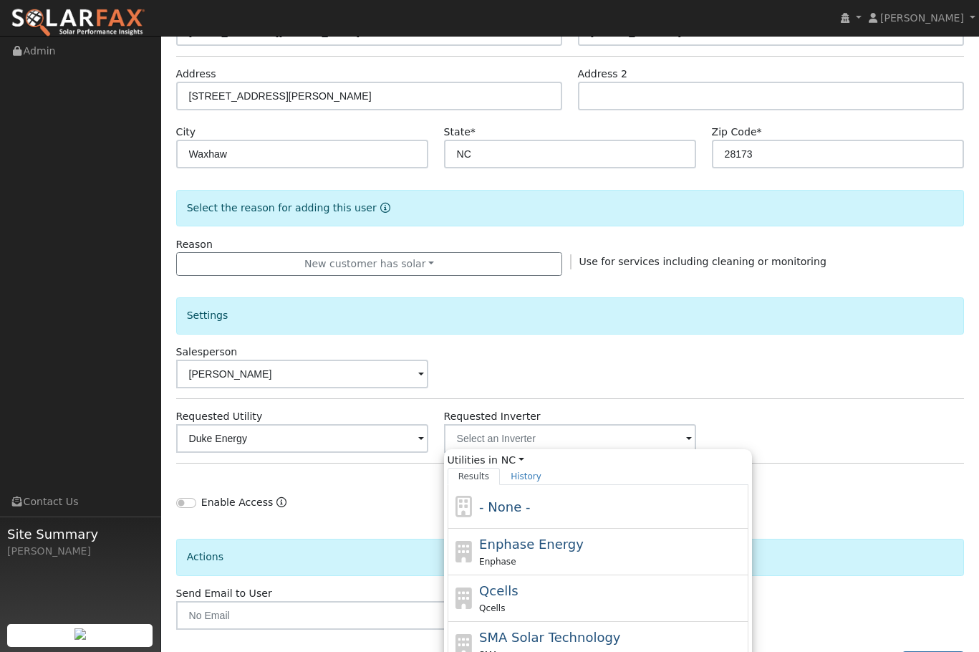
click at [340, 485] on div "Enable Access" at bounding box center [302, 495] width 268 height 44
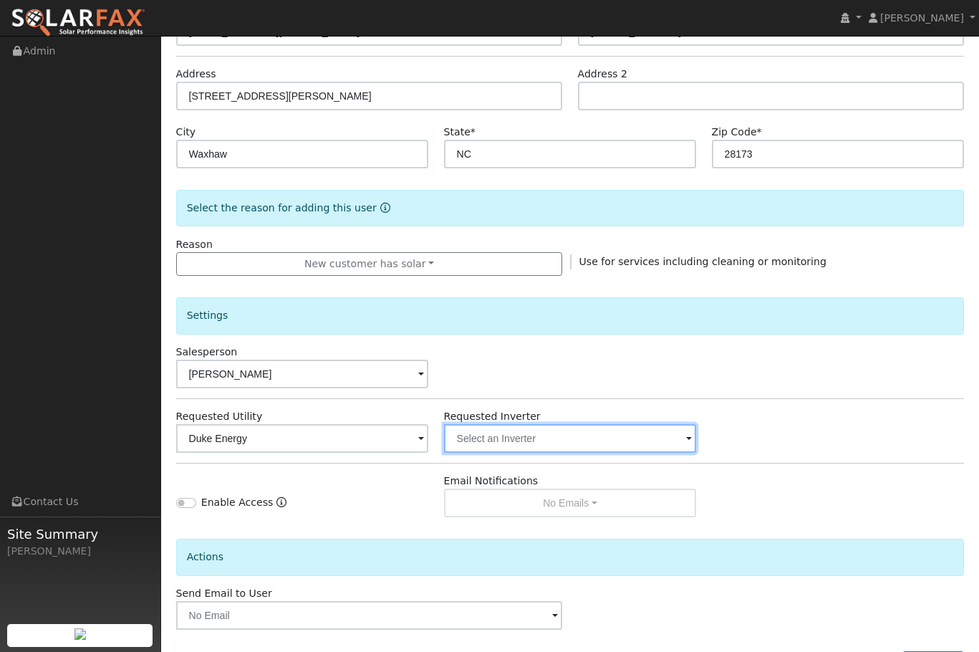
click at [429, 440] on input "text" at bounding box center [302, 438] width 253 height 29
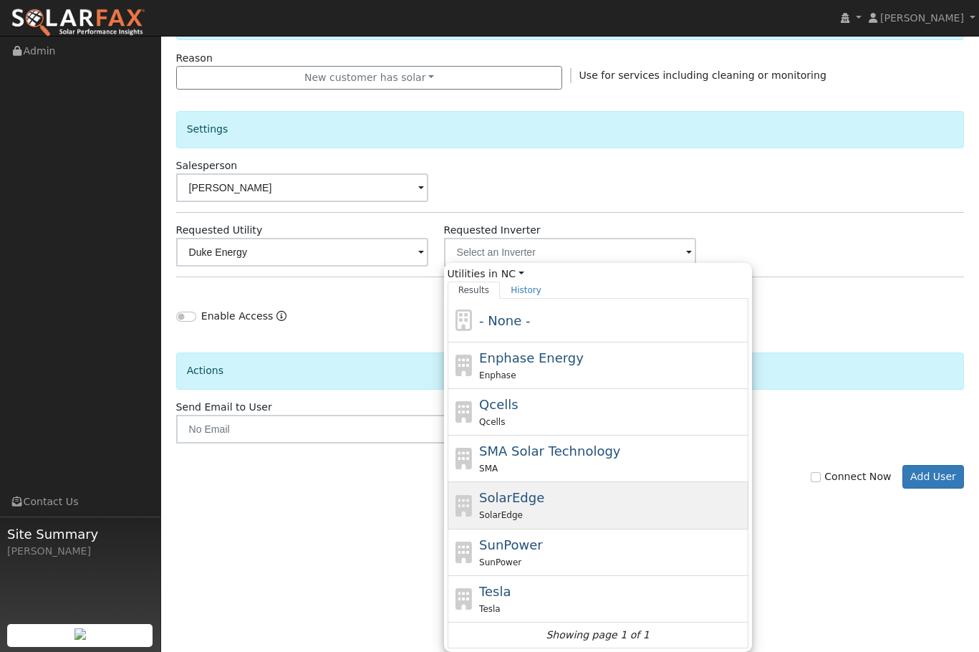
click at [536, 503] on div "SolarEdge SolarEdge" at bounding box center [612, 505] width 266 height 34
type input "SolarEdge"
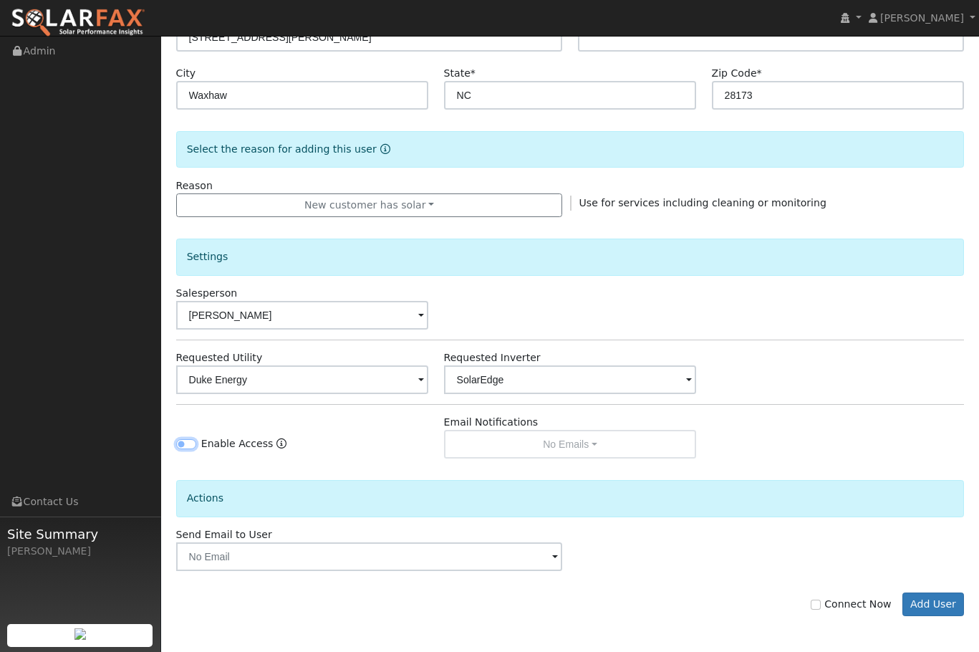
click at [193, 446] on input "Enable Access" at bounding box center [186, 444] width 20 height 10
checkbox input "true"
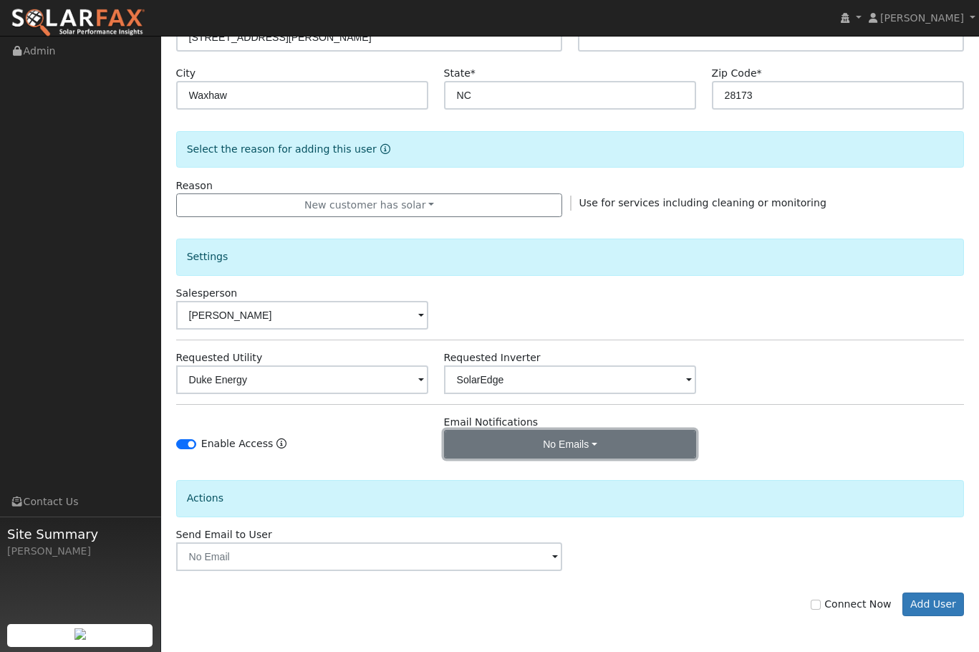
click at [574, 440] on button "No Emails" at bounding box center [570, 444] width 253 height 29
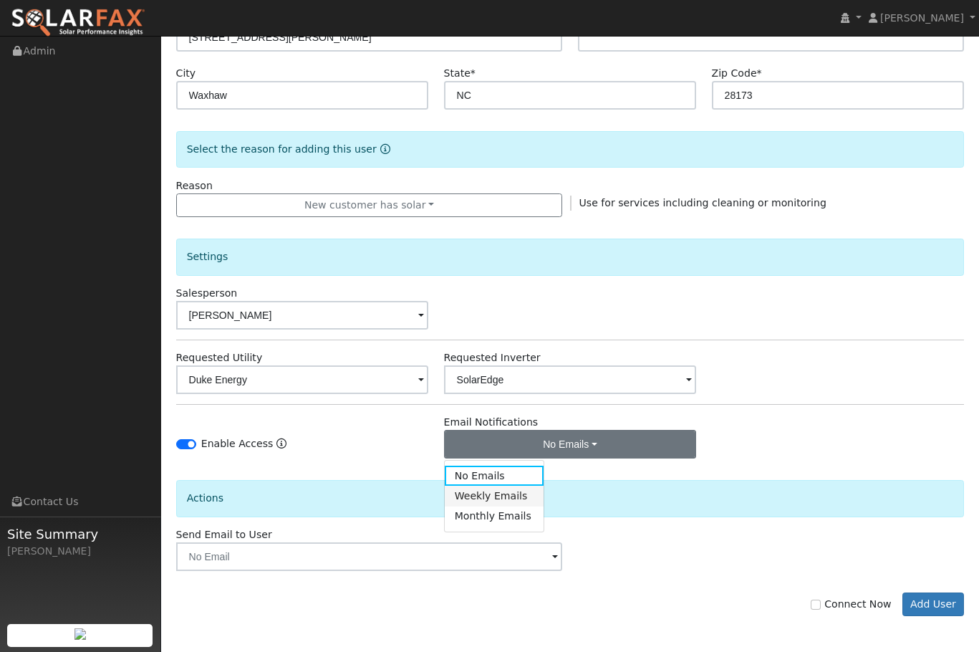
click at [491, 498] on link "Weekly Emails" at bounding box center [495, 495] width 100 height 20
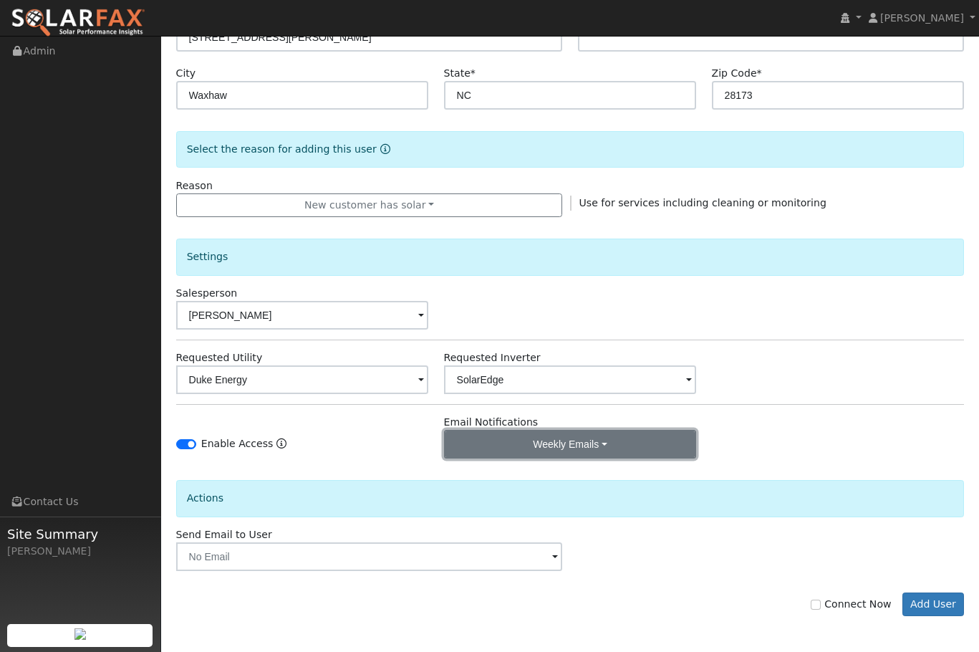
click at [603, 442] on button "Weekly Emails" at bounding box center [570, 444] width 253 height 29
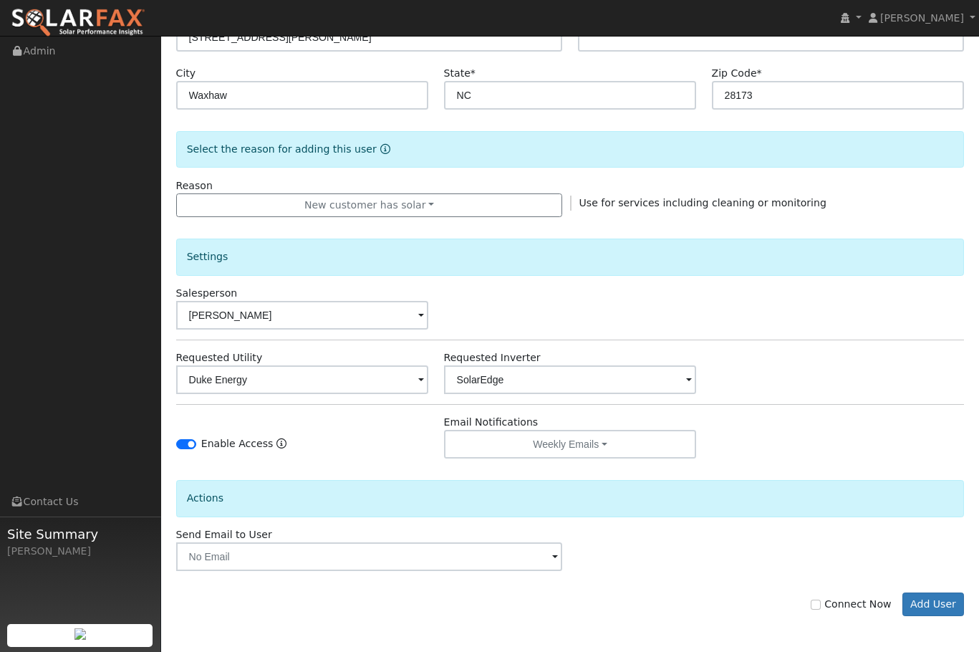
click at [804, 445] on div "Enable Access Email Notifications Weekly Emails No Emails Weekly Emails Monthly…" at bounding box center [569, 437] width 803 height 44
click at [942, 604] on button "Add User" at bounding box center [933, 604] width 62 height 24
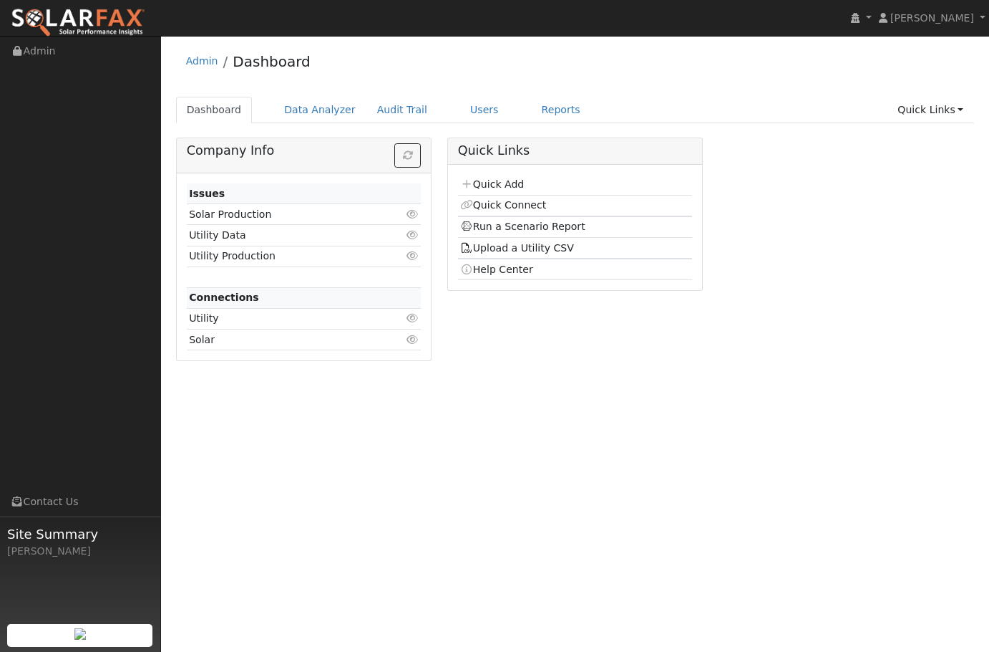
click at [263, 301] on td "Connections" at bounding box center [304, 297] width 235 height 21
click at [497, 184] on link "Quick Add" at bounding box center [492, 183] width 64 height 11
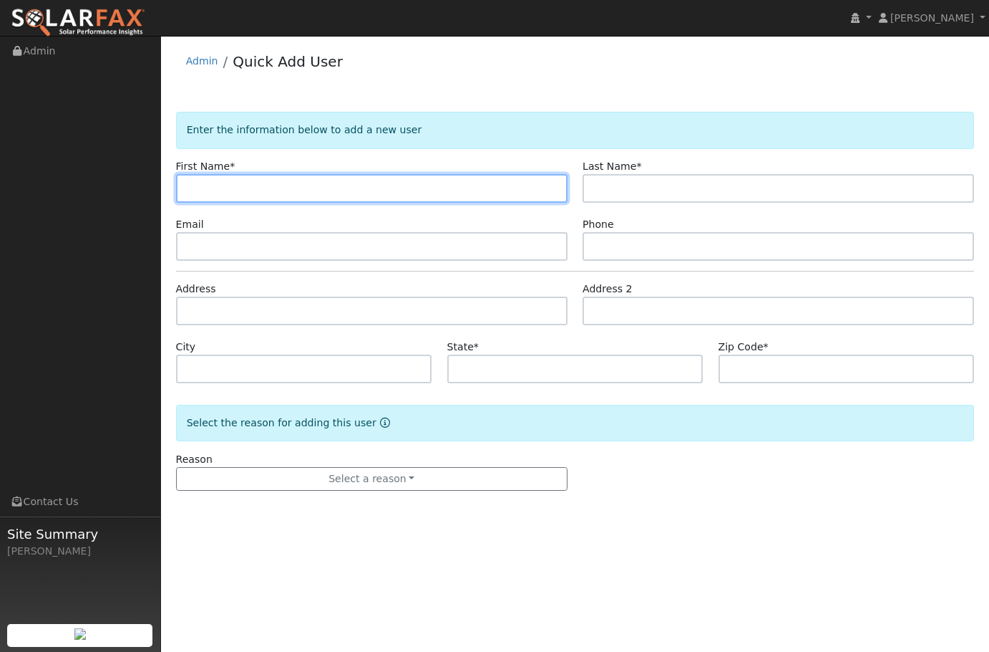
click at [364, 190] on input "text" at bounding box center [372, 188] width 392 height 29
paste input "[PERSON_NAME]"
click at [234, 189] on input "[PERSON_NAME]" at bounding box center [372, 188] width 392 height 29
click at [233, 189] on input "[PERSON_NAME]" at bounding box center [372, 188] width 392 height 29
type input "[PERSON_NAME]"
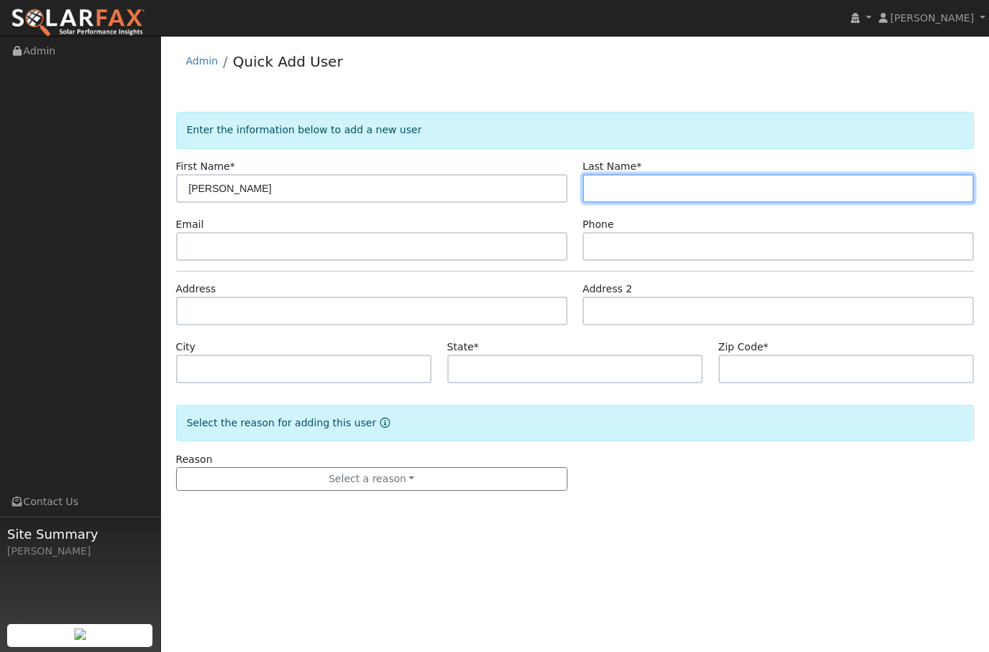
click at [812, 190] on input "text" at bounding box center [779, 188] width 392 height 29
paste input "Johnson"
type input "Johnson"
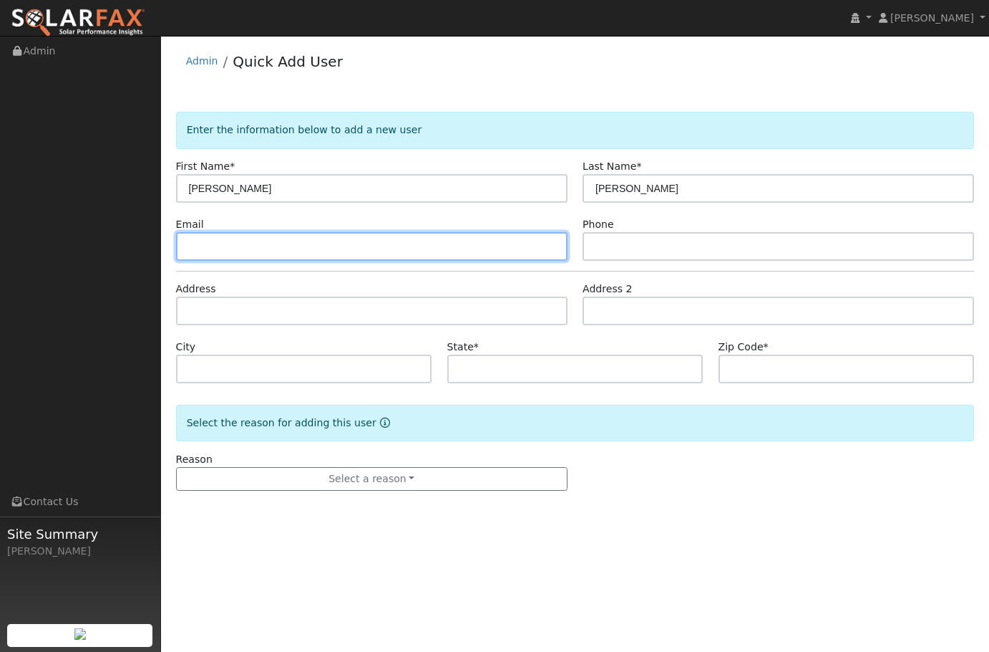
click at [357, 248] on input "text" at bounding box center [372, 246] width 392 height 29
click at [244, 242] on input "text" at bounding box center [372, 246] width 392 height 29
paste input "cjohnson@a2gxp.com"
type input "cjohnson@a2gxp.com"
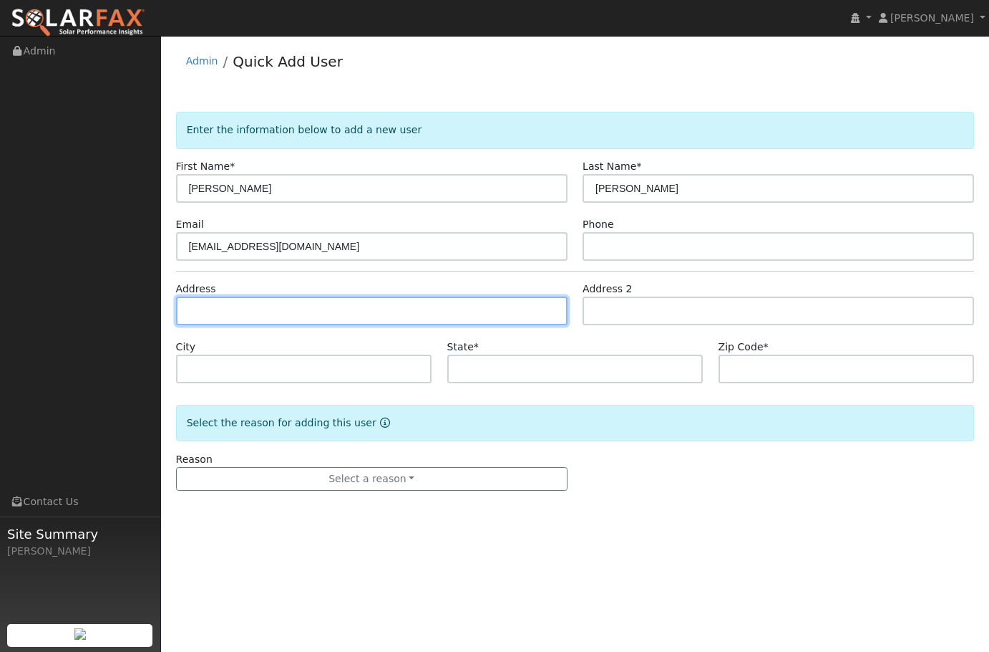
click at [253, 304] on input "text" at bounding box center [372, 310] width 392 height 29
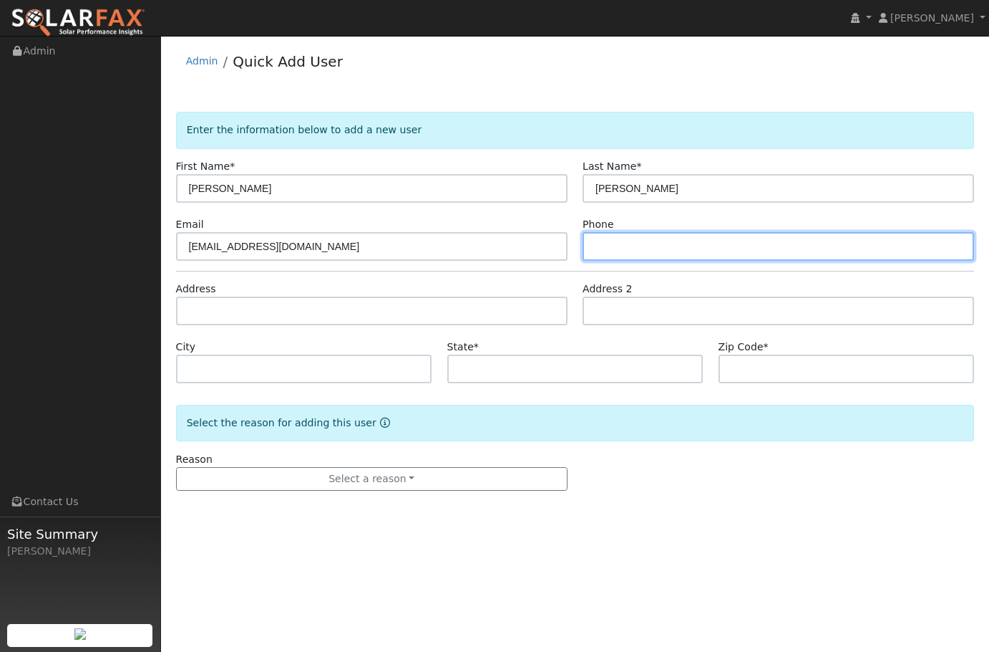
click at [647, 245] on input "text" at bounding box center [779, 246] width 392 height 29
paste input "252-531-7713"
type input "252-531-7713"
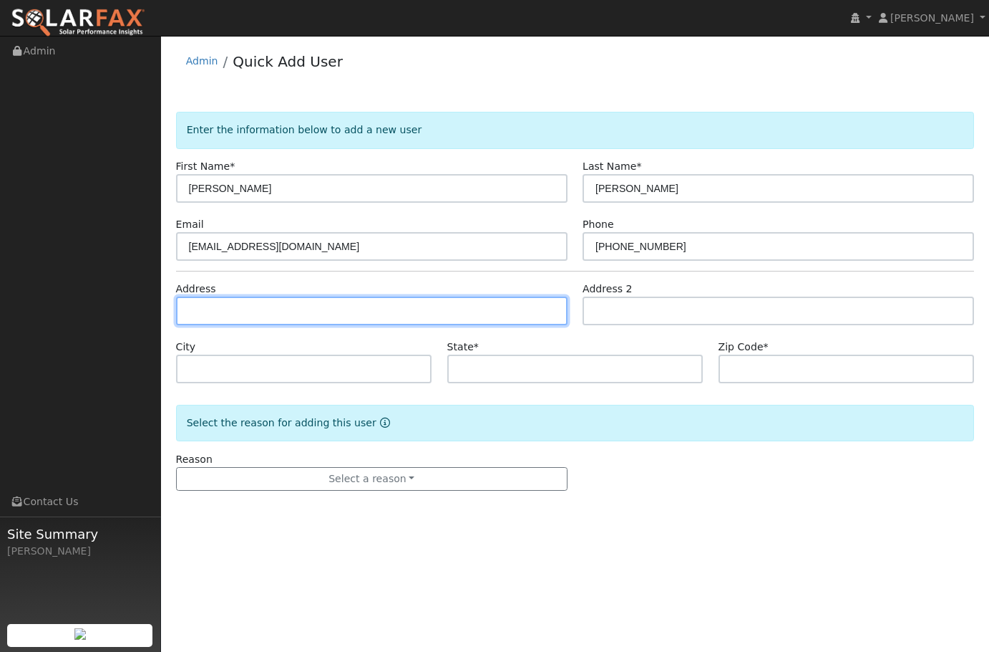
click at [268, 306] on input "text" at bounding box center [372, 310] width 392 height 29
paste input "332 Golf View Dr Greenville, NC 27834"
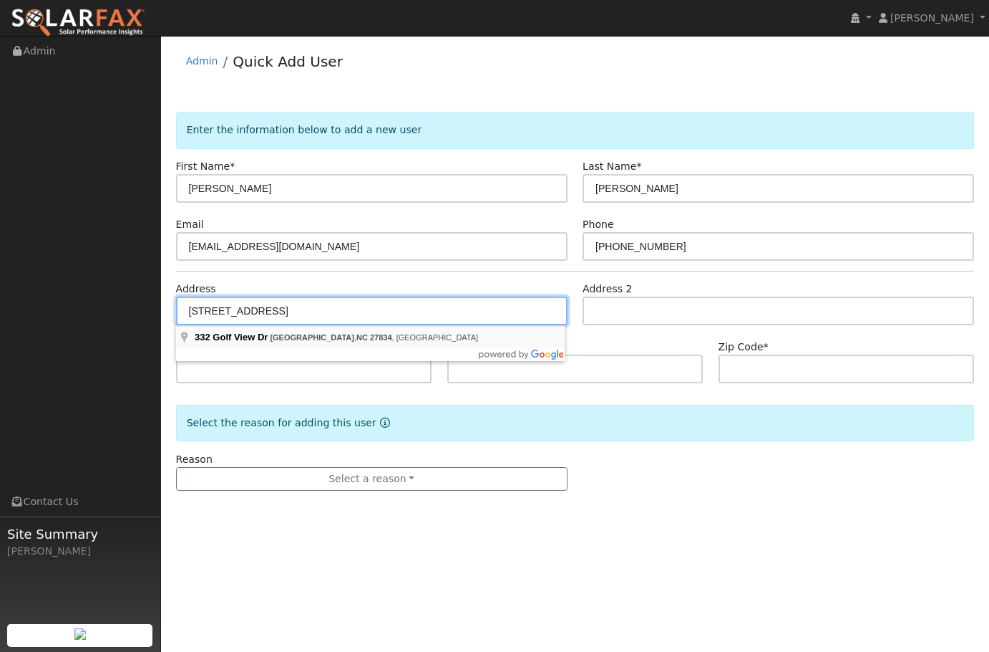
type input "332 Golf View Drive"
type input "Greenville"
type input "NC"
type input "27834"
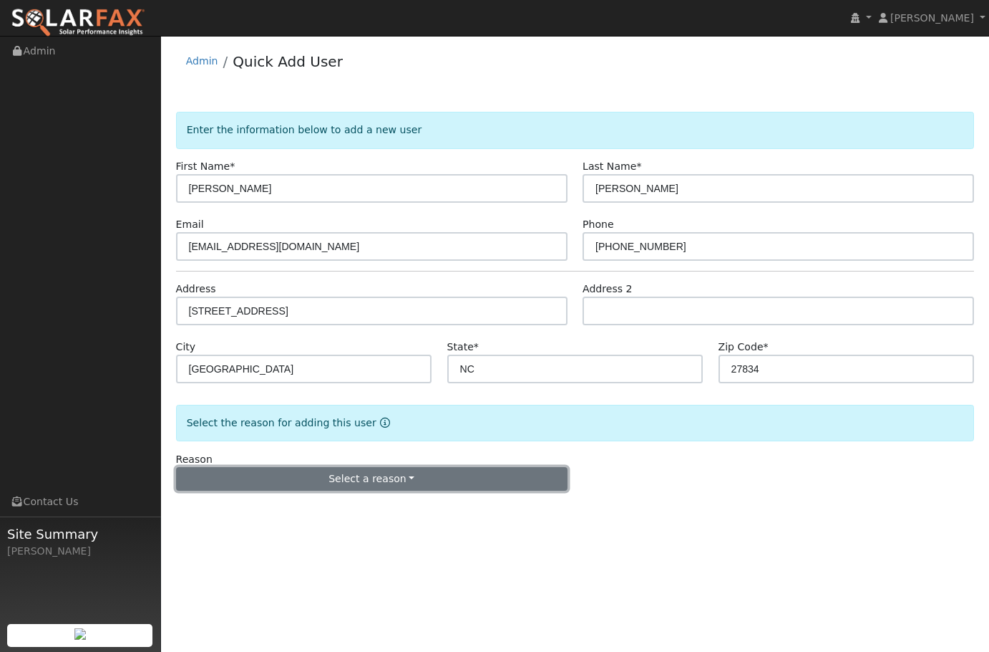
click at [402, 476] on button "Select a reason" at bounding box center [372, 479] width 392 height 24
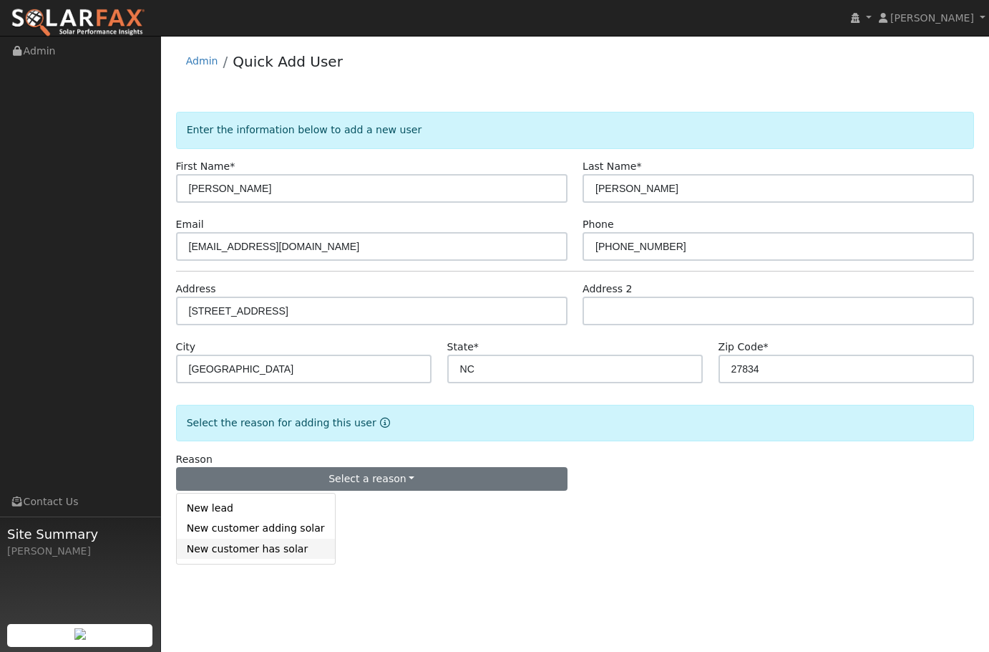
click at [239, 550] on link "New customer has solar" at bounding box center [256, 548] width 158 height 20
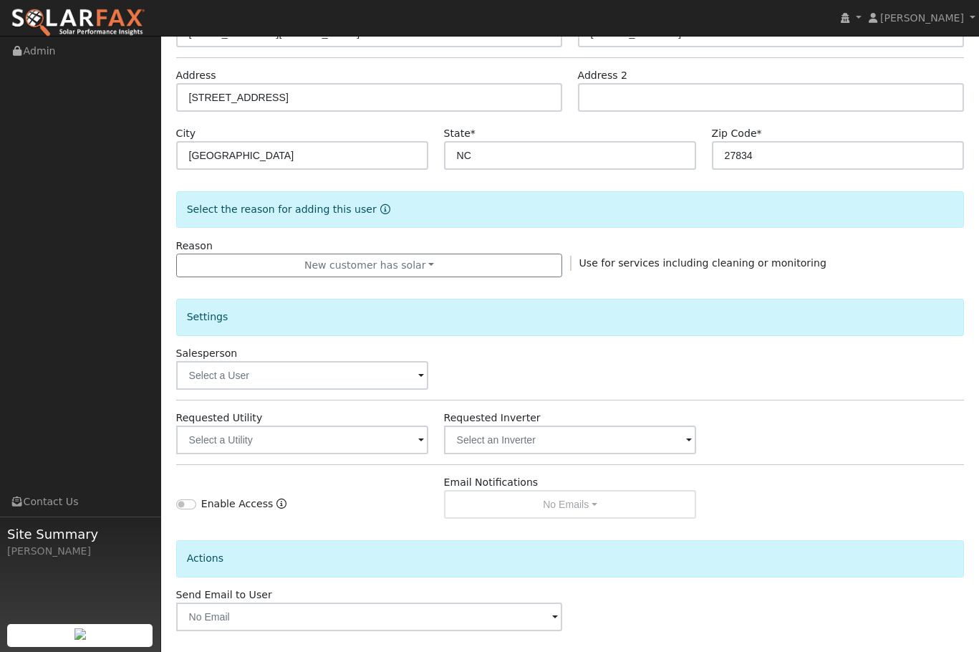
scroll to position [215, 0]
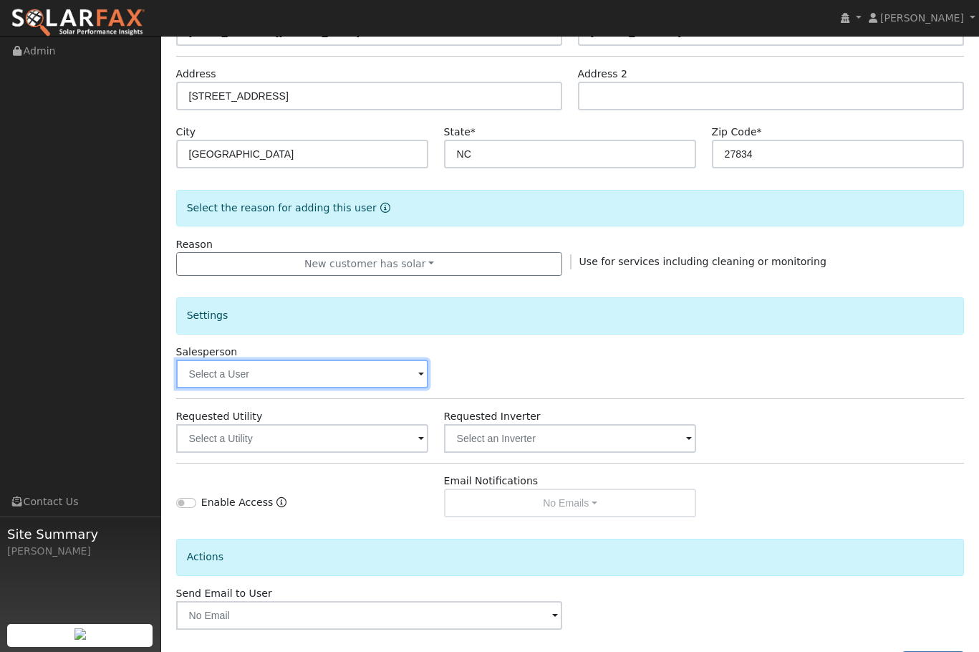
click at [358, 378] on input "text" at bounding box center [302, 373] width 253 height 29
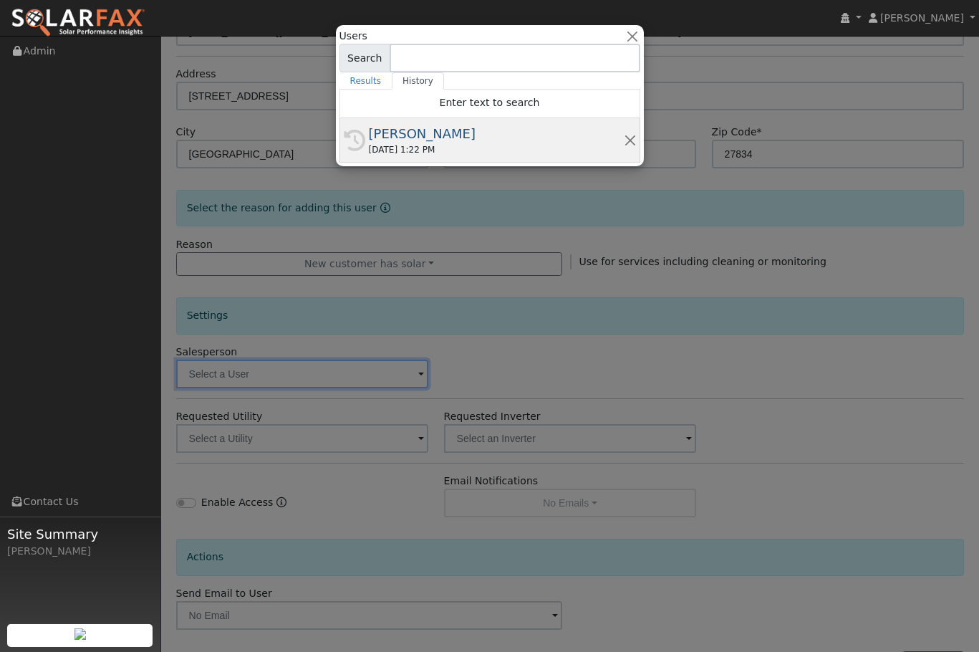
click at [451, 135] on div "[PERSON_NAME]" at bounding box center [496, 133] width 255 height 19
type input "[PERSON_NAME]"
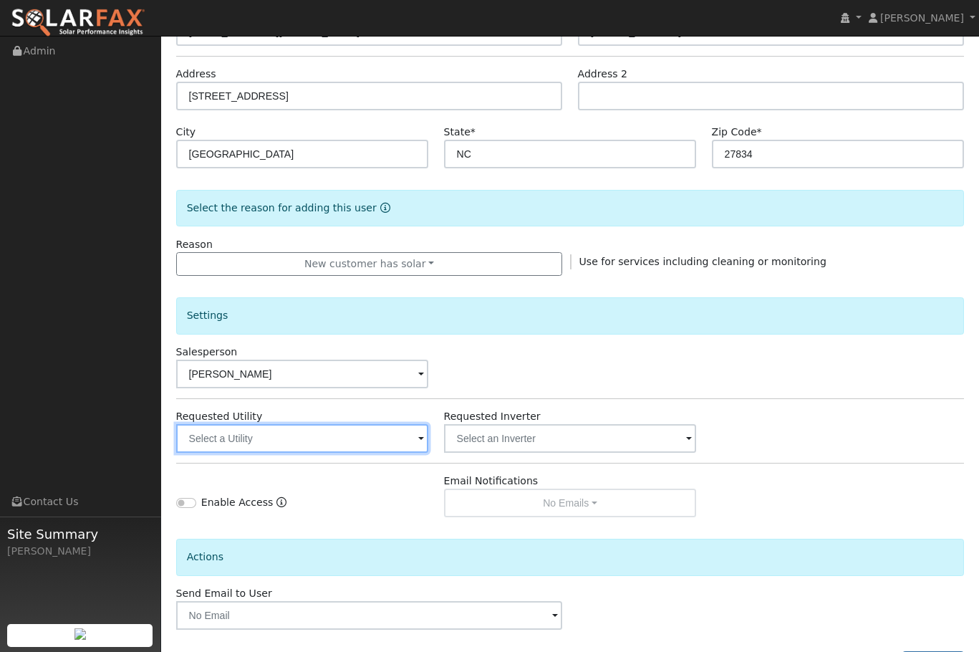
click at [278, 440] on input "text" at bounding box center [302, 438] width 253 height 29
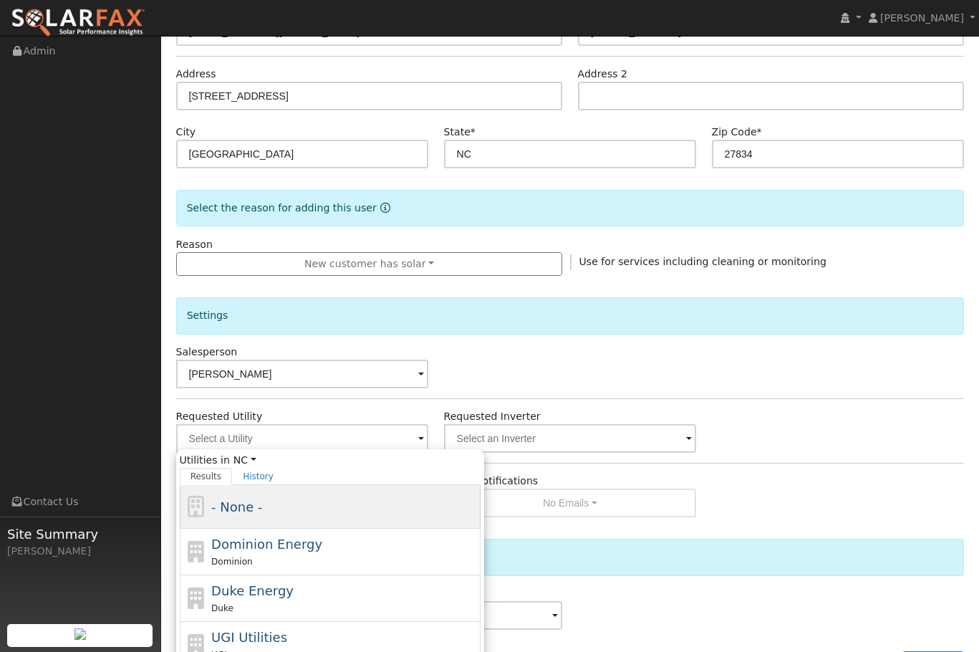
click at [310, 503] on div "- None -" at bounding box center [344, 506] width 266 height 19
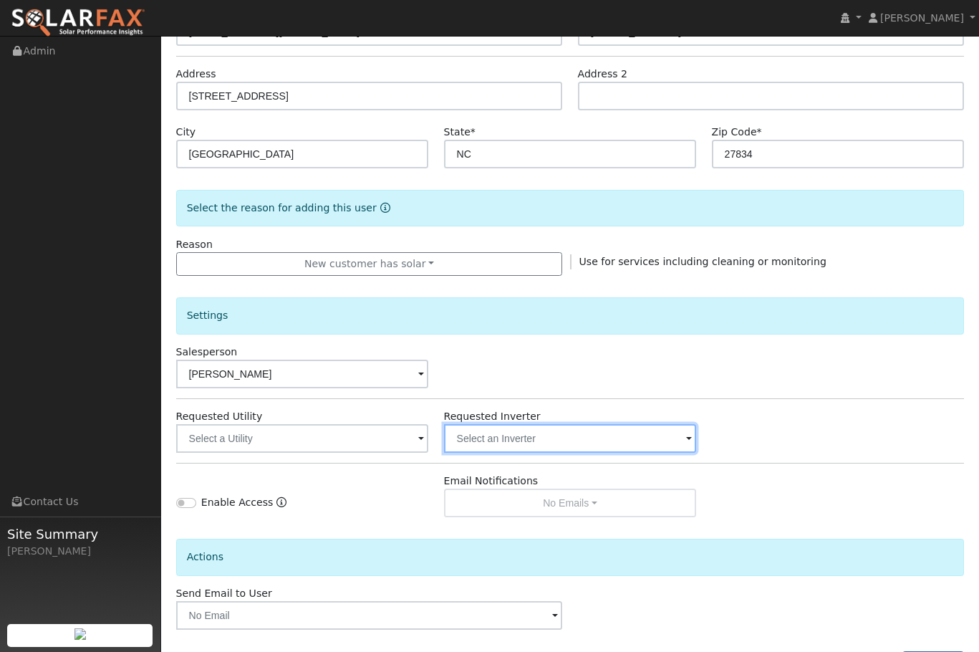
click at [429, 433] on input "text" at bounding box center [302, 438] width 253 height 29
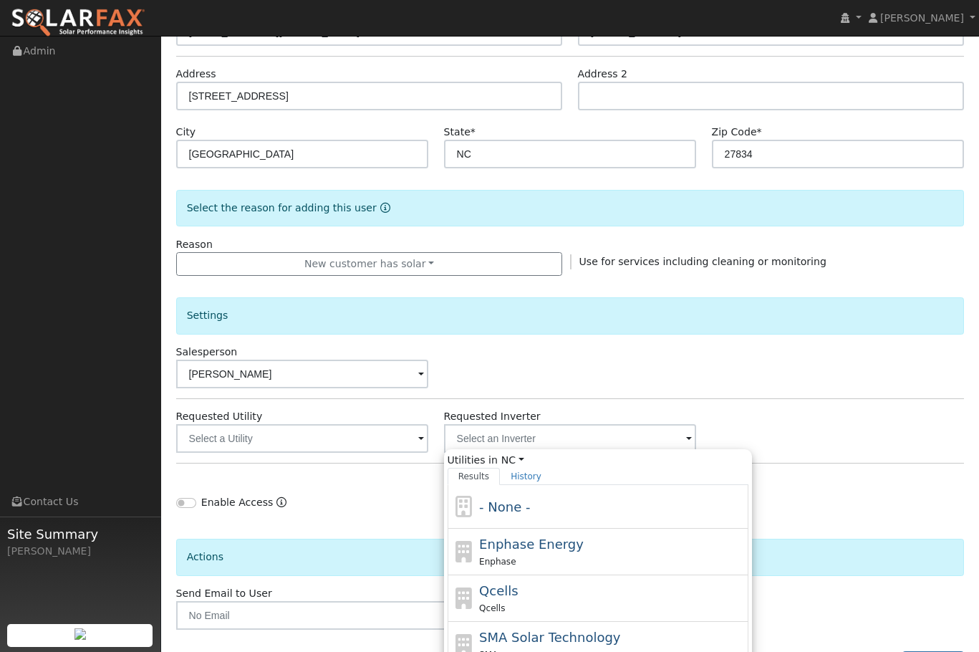
click at [271, 473] on div "Enable Access" at bounding box center [302, 495] width 268 height 44
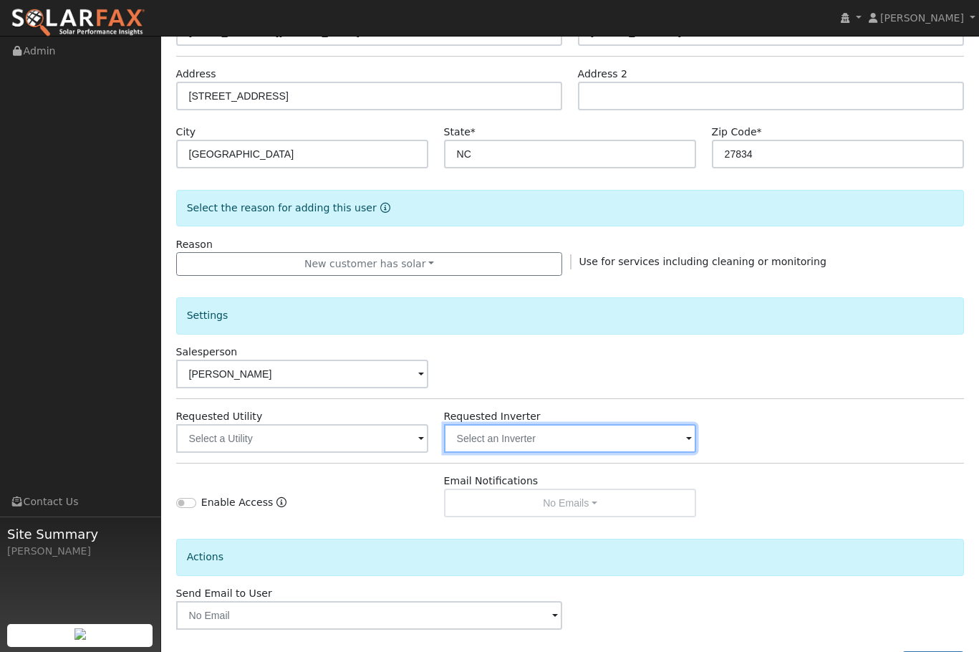
click at [429, 442] on input "text" at bounding box center [302, 438] width 253 height 29
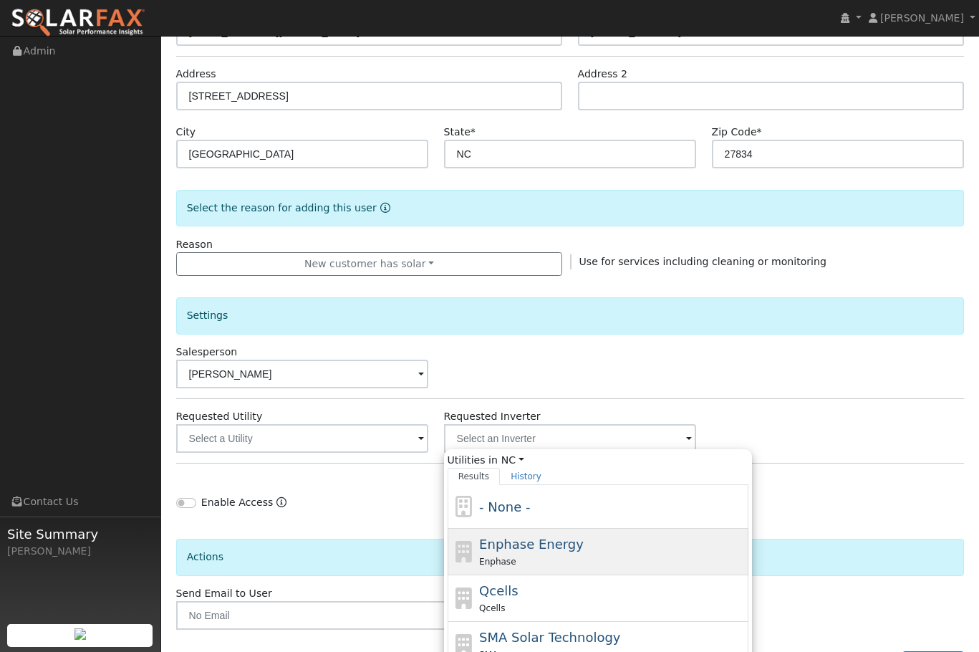
click at [561, 550] on span "Enphase Energy" at bounding box center [531, 543] width 105 height 15
type input "Enphase Energy"
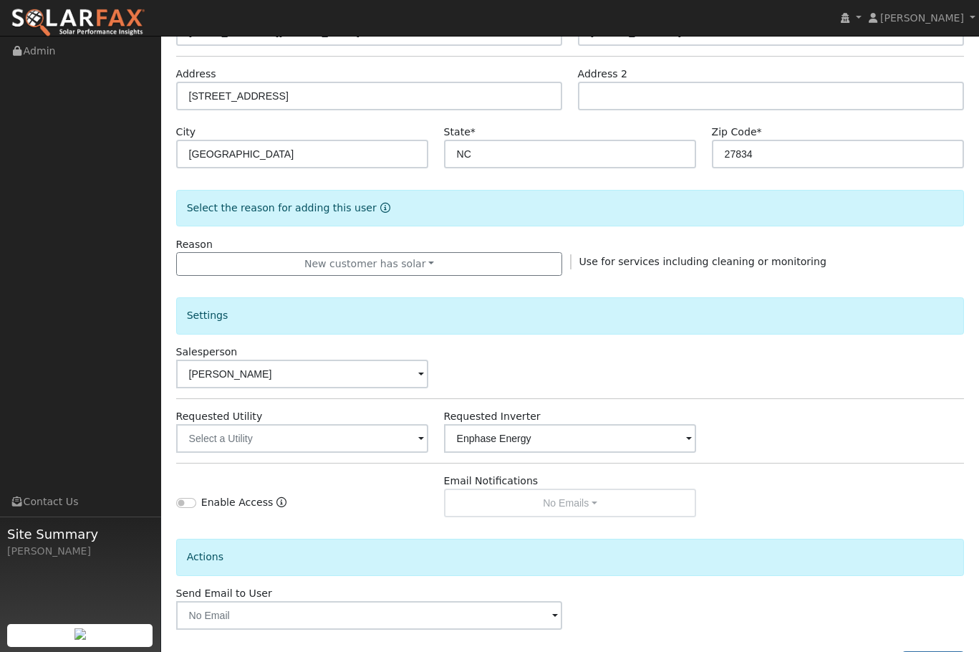
click at [339, 503] on div "Enable Access" at bounding box center [302, 495] width 268 height 44
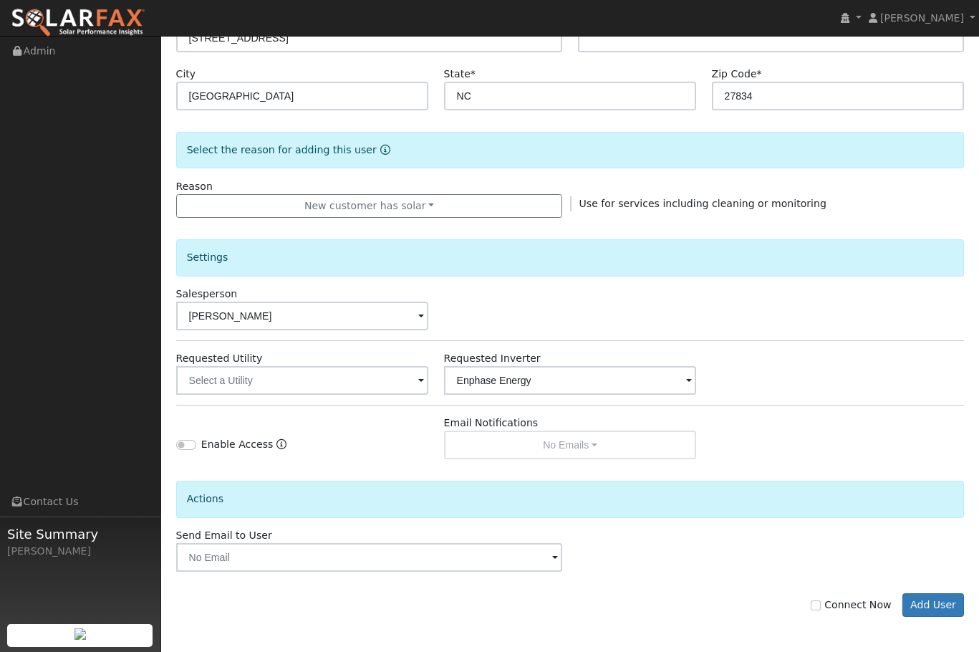
scroll to position [274, 0]
drag, startPoint x: 935, startPoint y: 605, endPoint x: 951, endPoint y: 602, distance: 16.0
click at [936, 605] on button "Add User" at bounding box center [933, 604] width 62 height 24
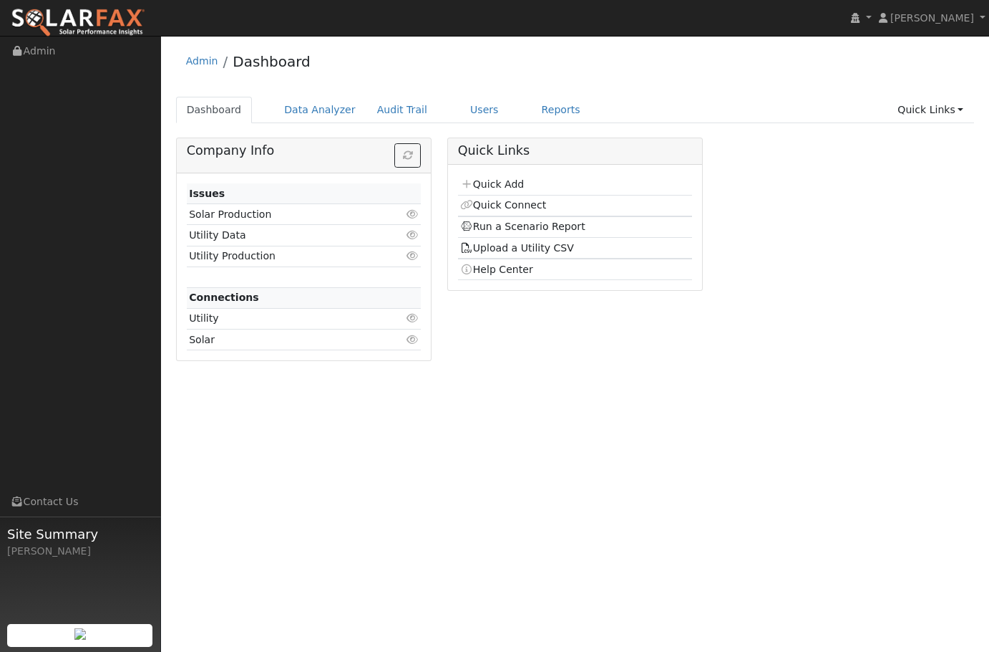
click at [262, 461] on div "User Profile First name Last name Email Email Notifications No Emails No Emails…" at bounding box center [575, 344] width 828 height 616
click at [507, 183] on link "Quick Add" at bounding box center [492, 183] width 64 height 11
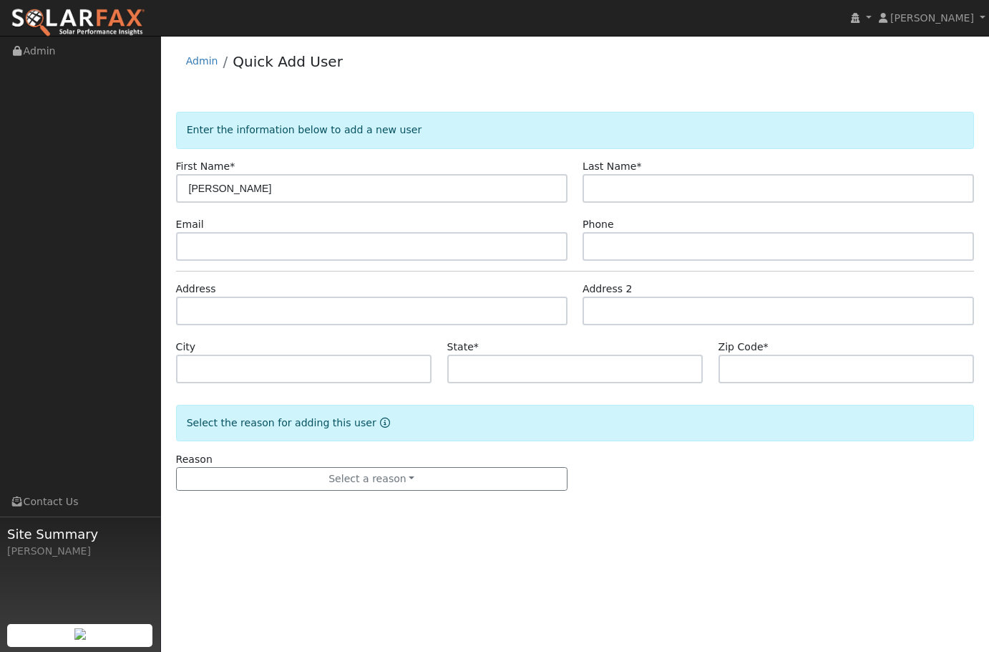
click at [241, 190] on input "[PERSON_NAME]" at bounding box center [372, 188] width 392 height 29
type input "[PERSON_NAME]"
paste input "[PERSON_NAME]"
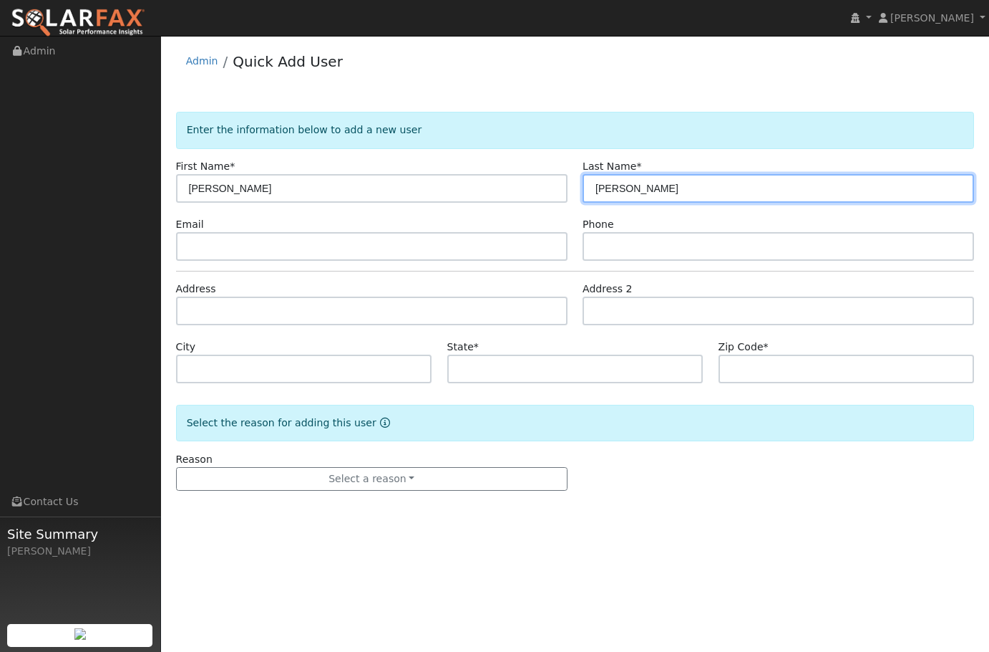
type input "Rainey"
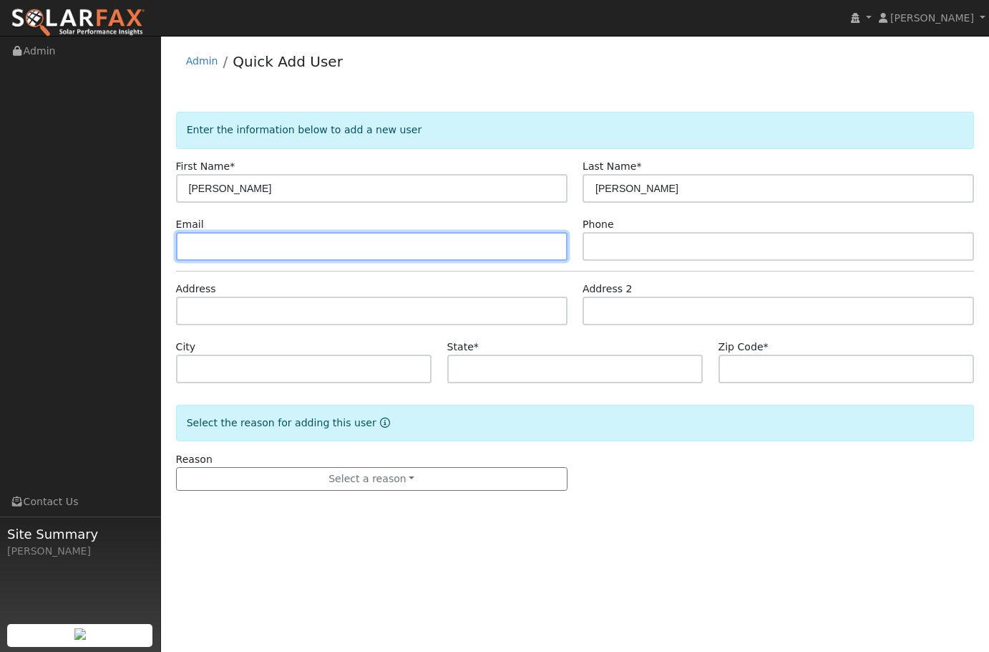
click at [370, 233] on input "text" at bounding box center [372, 246] width 392 height 29
click at [247, 240] on input "text" at bounding box center [372, 246] width 392 height 29
paste input "raineysr@gmail.com"
type input "raineysr@gmail.com"
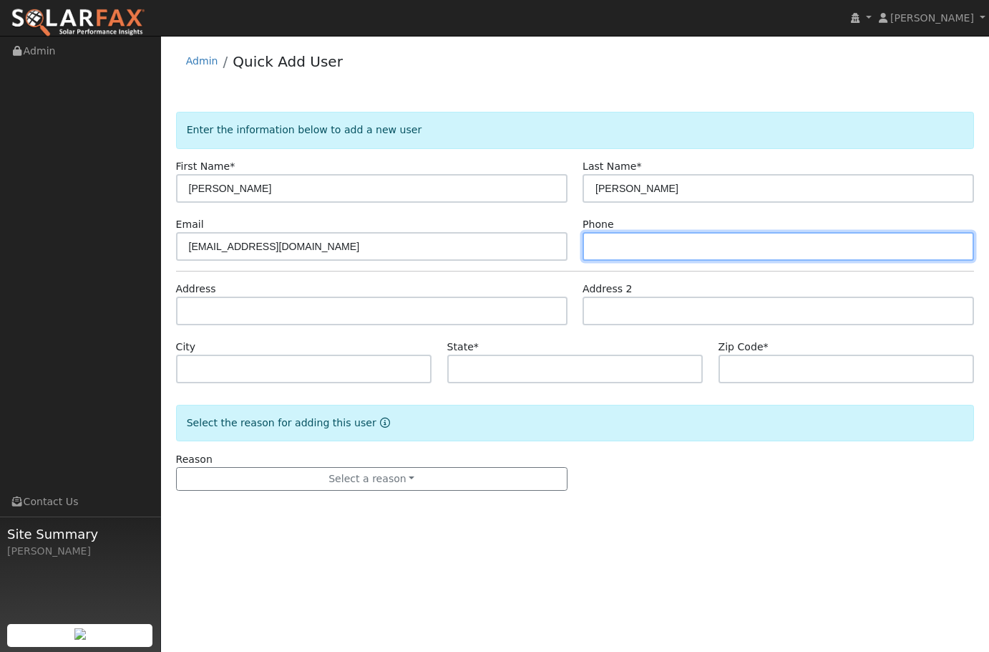
click at [740, 244] on input "text" at bounding box center [779, 246] width 392 height 29
click at [337, 291] on div "Address" at bounding box center [371, 303] width 407 height 44
click at [637, 246] on input "text" at bounding box center [779, 246] width 392 height 29
paste input "803-513-8871"
type input "803-513-8871"
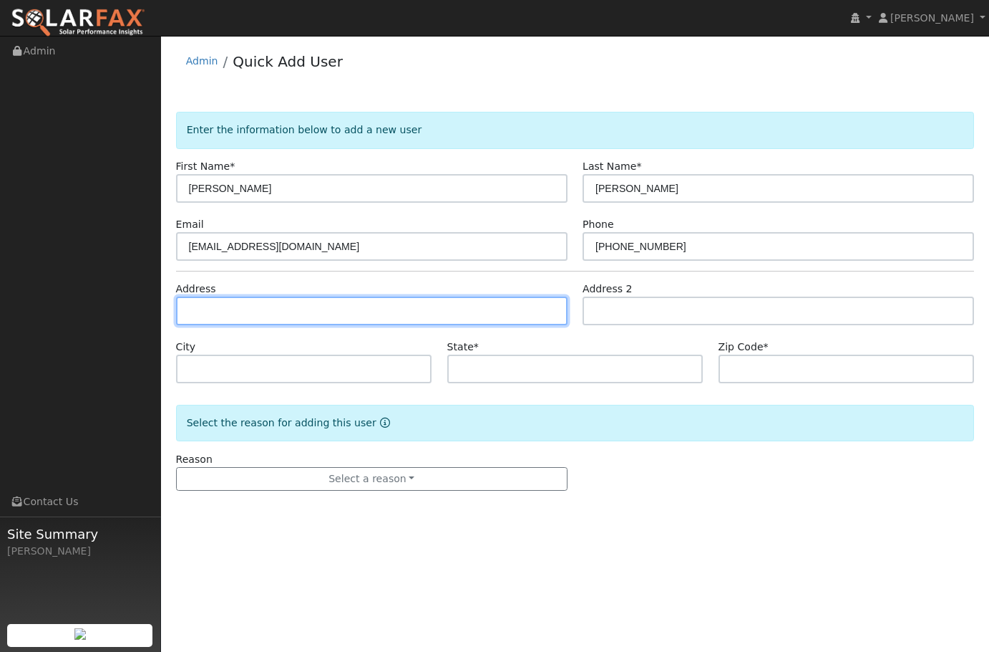
click at [314, 309] on input "text" at bounding box center [372, 310] width 392 height 29
paste input "33 Sawney Creek Cir. Ridgeway, SC 29130"
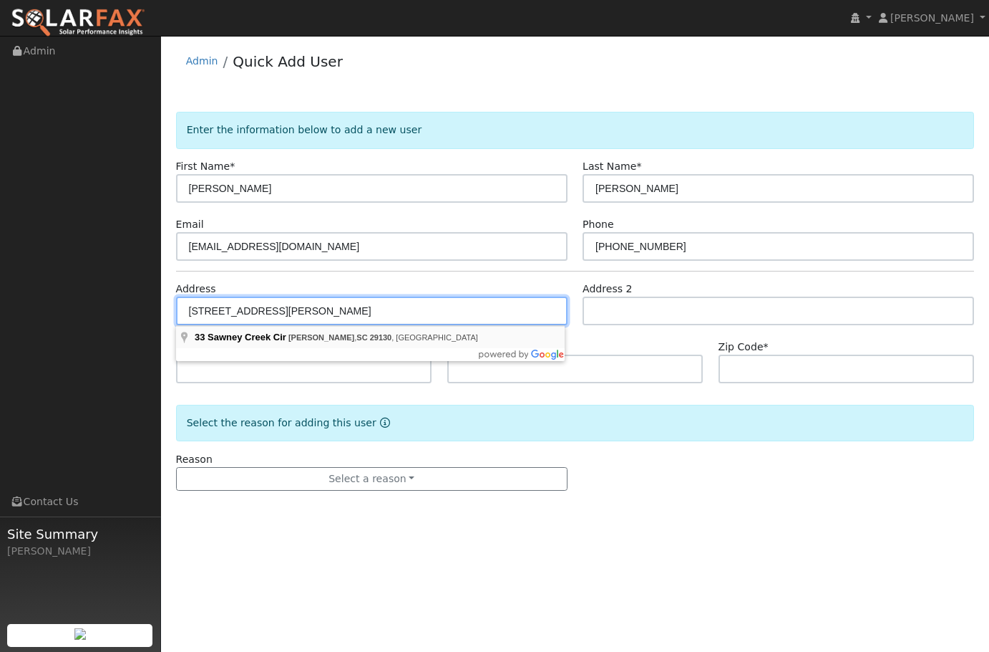
type input "33 Sawney Creek Circle"
type input "Ridgeway"
type input "SC"
type input "29130"
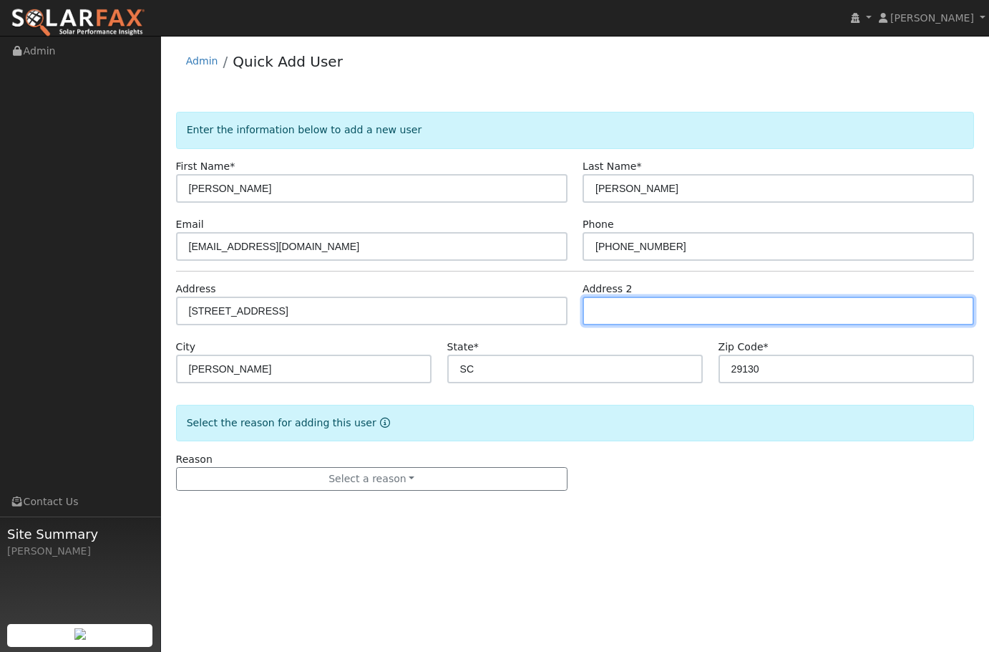
click at [685, 314] on input "text" at bounding box center [779, 310] width 392 height 29
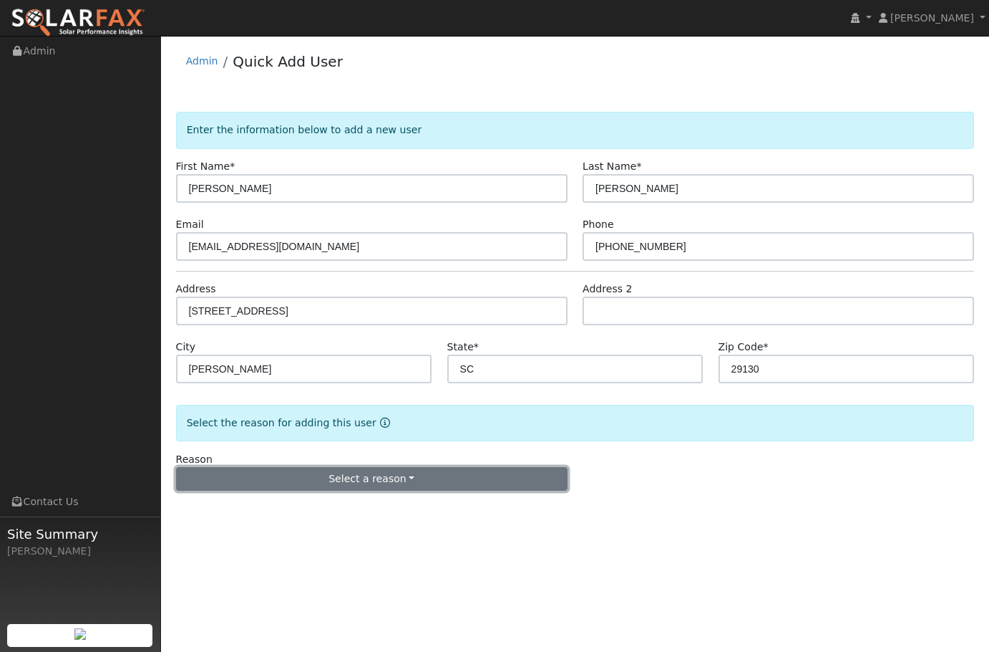
click at [453, 477] on button "Select a reason" at bounding box center [372, 479] width 392 height 24
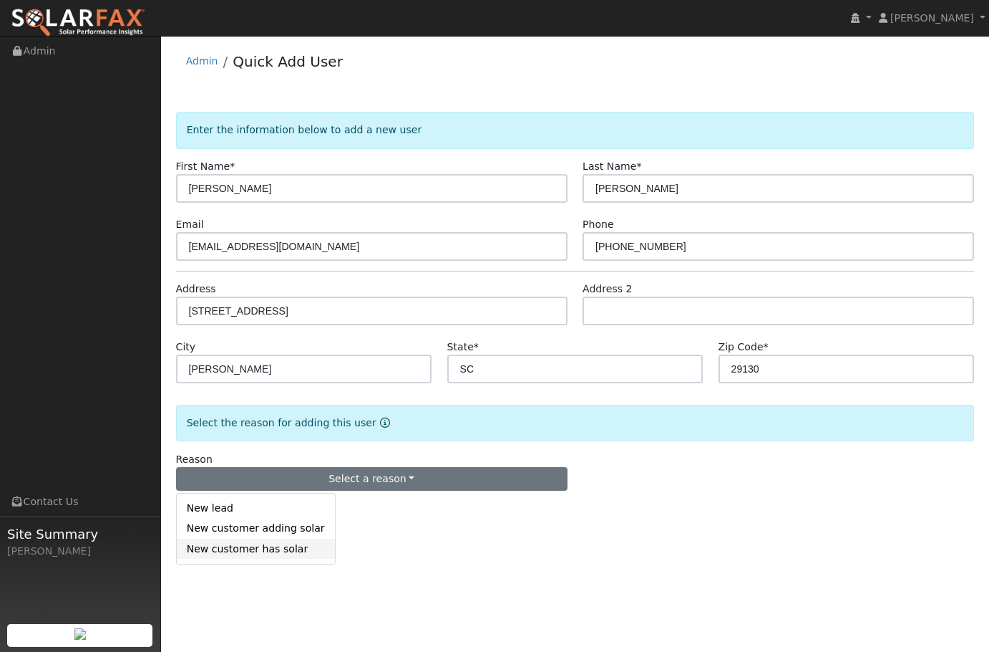
click at [267, 550] on link "New customer has solar" at bounding box center [256, 548] width 158 height 20
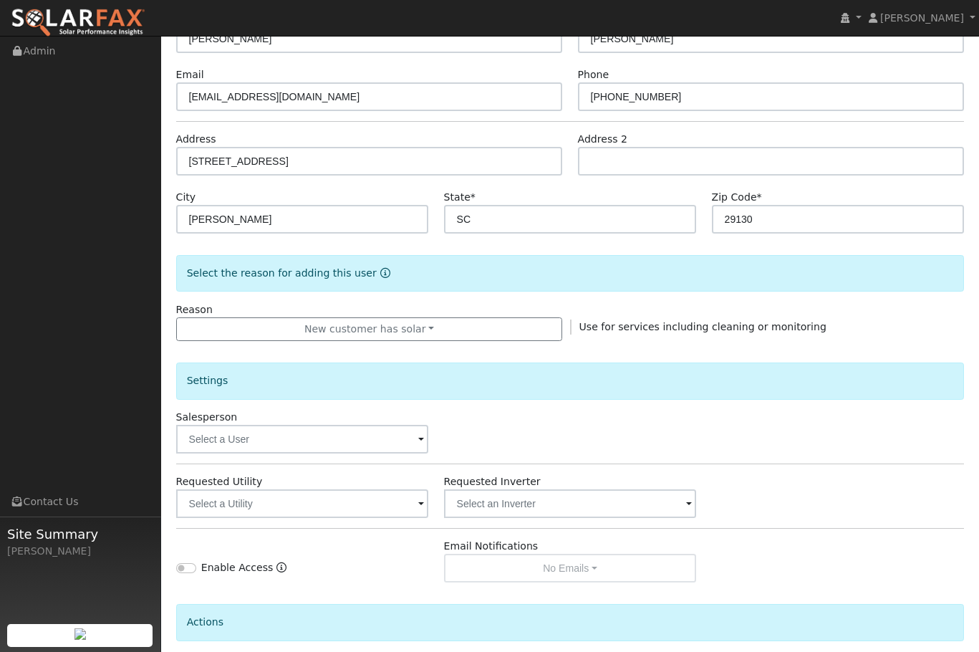
scroll to position [215, 0]
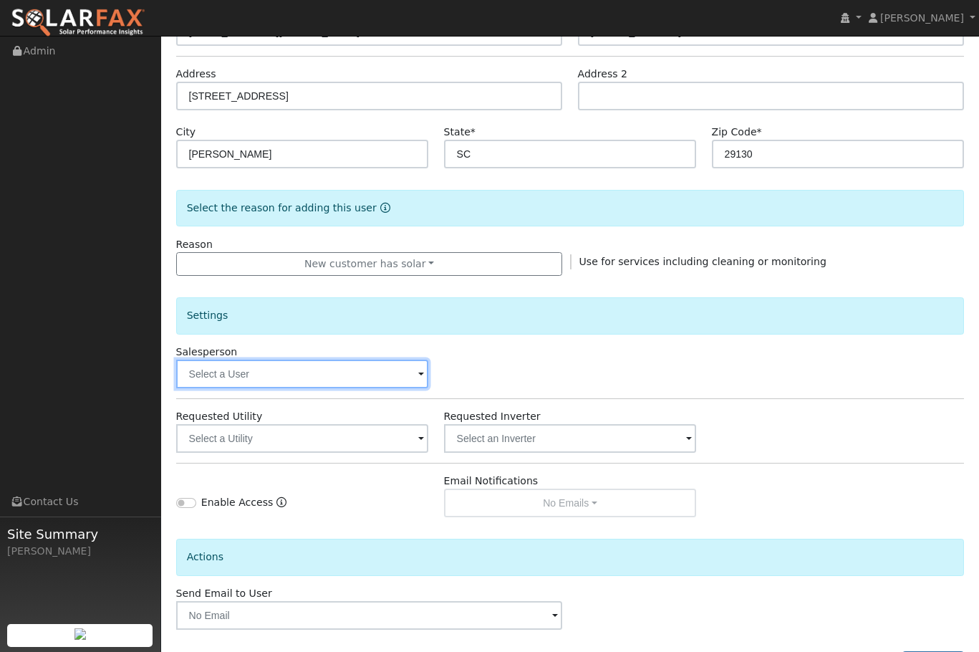
click at [305, 381] on input "text" at bounding box center [302, 373] width 253 height 29
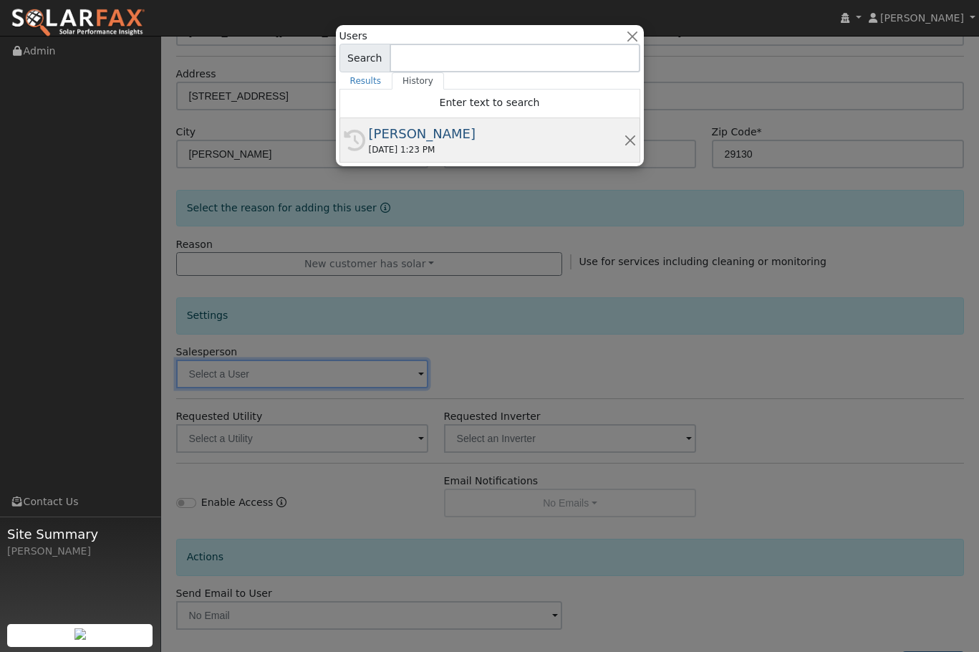
click at [415, 155] on div "08/23/2025 1:23 PM" at bounding box center [496, 149] width 255 height 13
type input "[PERSON_NAME]"
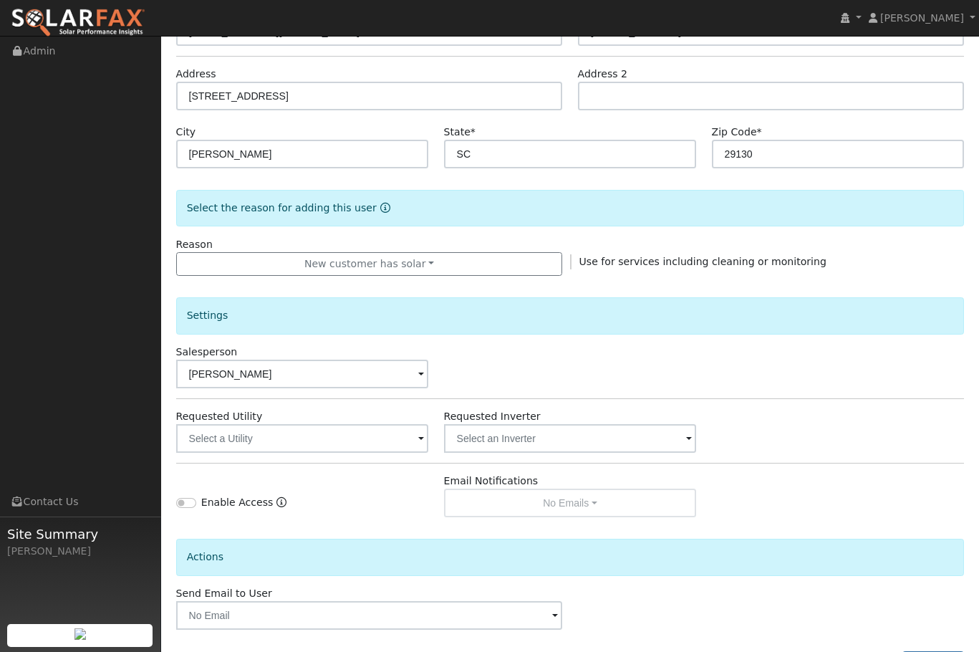
click at [589, 376] on div "Salesperson Crystal Ferragut" at bounding box center [569, 366] width 803 height 44
click at [302, 440] on input "text" at bounding box center [302, 438] width 253 height 29
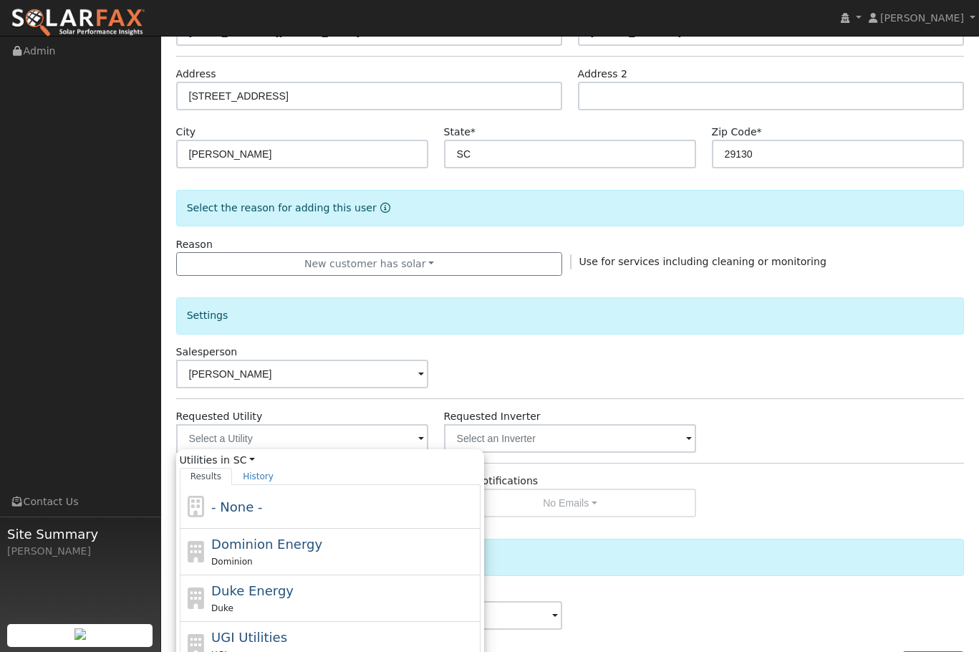
click at [915, 475] on div "Enable Access Email Notifications No Emails No Emails Weekly Emails Monthly Ema…" at bounding box center [569, 495] width 803 height 44
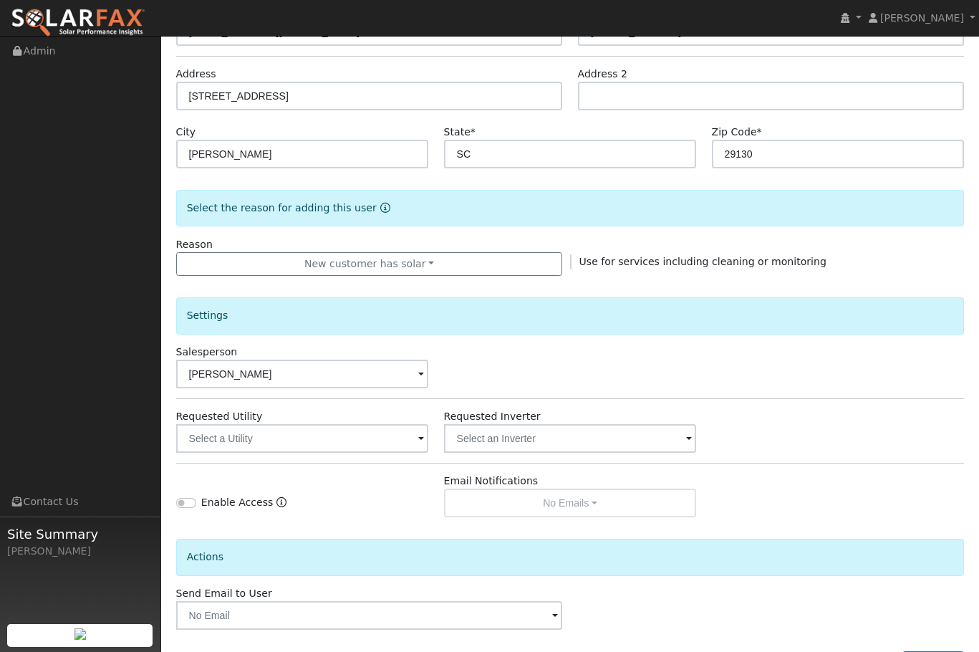
click at [364, 482] on div "Enable Access" at bounding box center [302, 495] width 268 height 44
click at [429, 440] on input "text" at bounding box center [302, 438] width 253 height 29
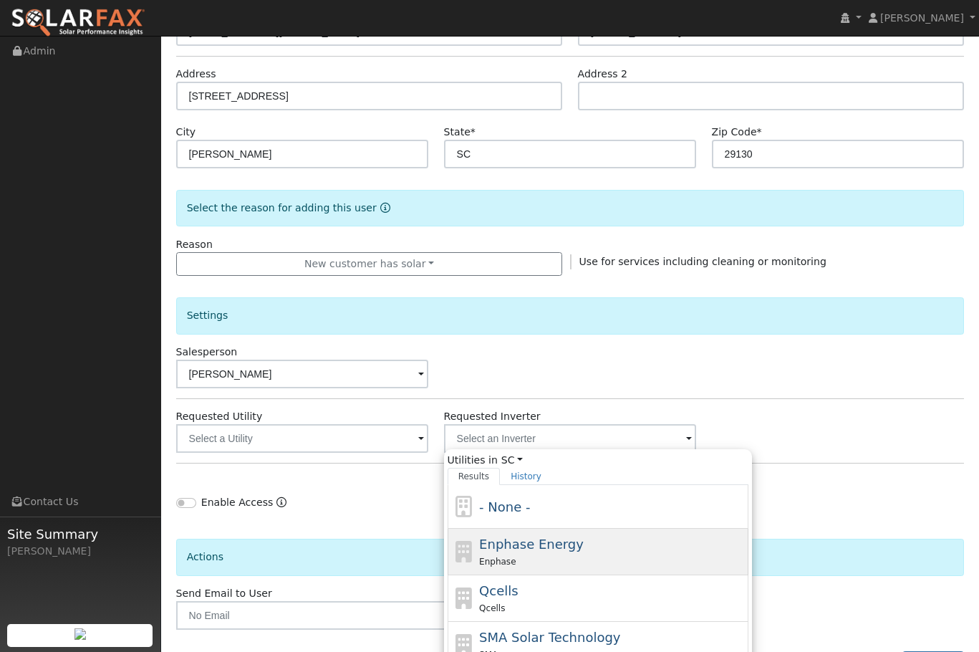
click at [516, 548] on span "Enphase Energy" at bounding box center [531, 543] width 105 height 15
type input "Enphase Energy"
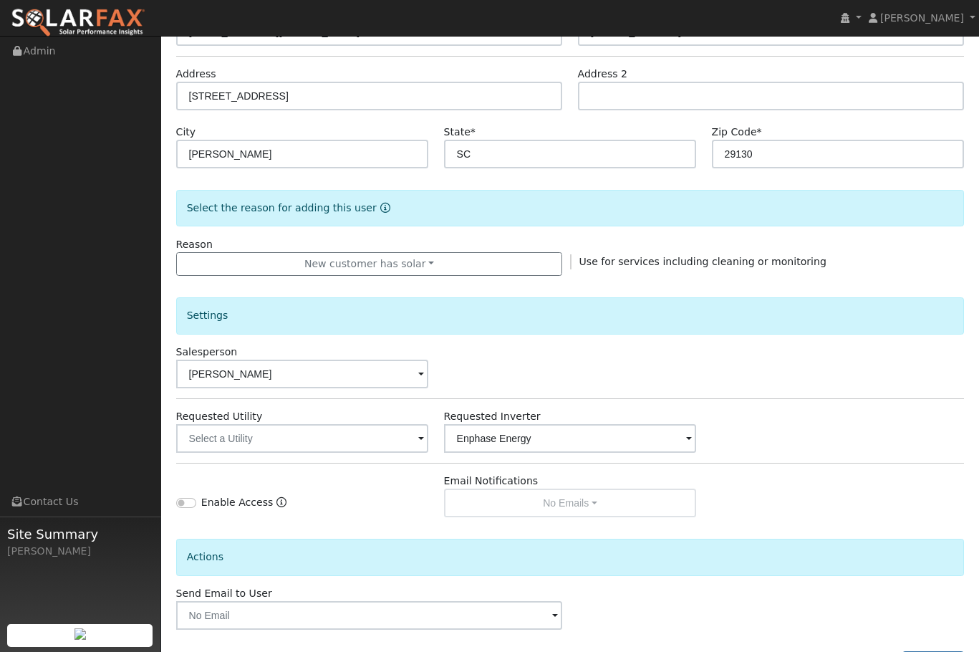
click at [360, 520] on div "Actions" at bounding box center [569, 551] width 803 height 68
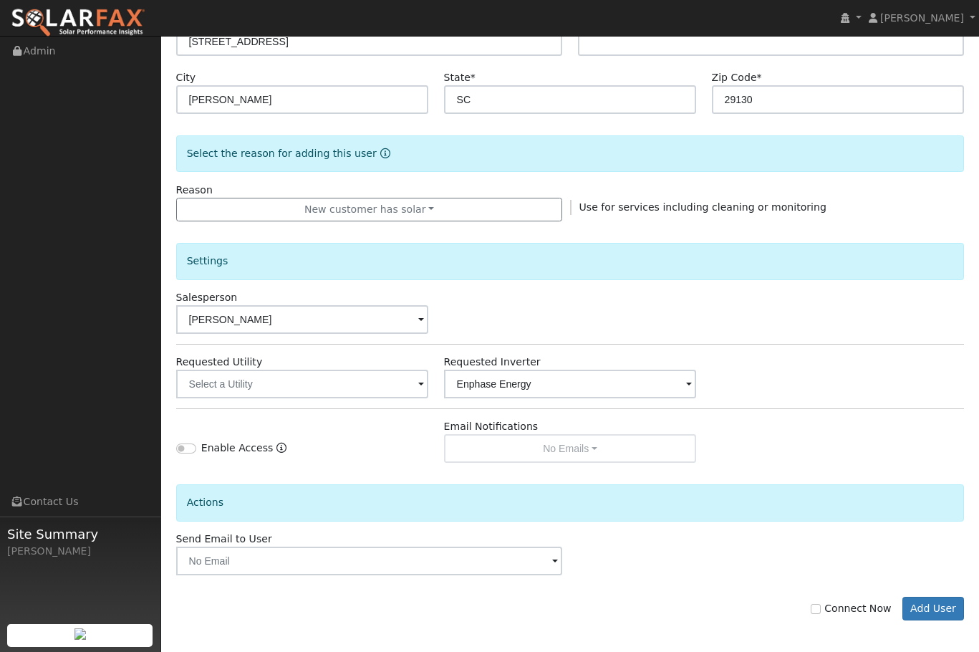
scroll to position [274, 0]
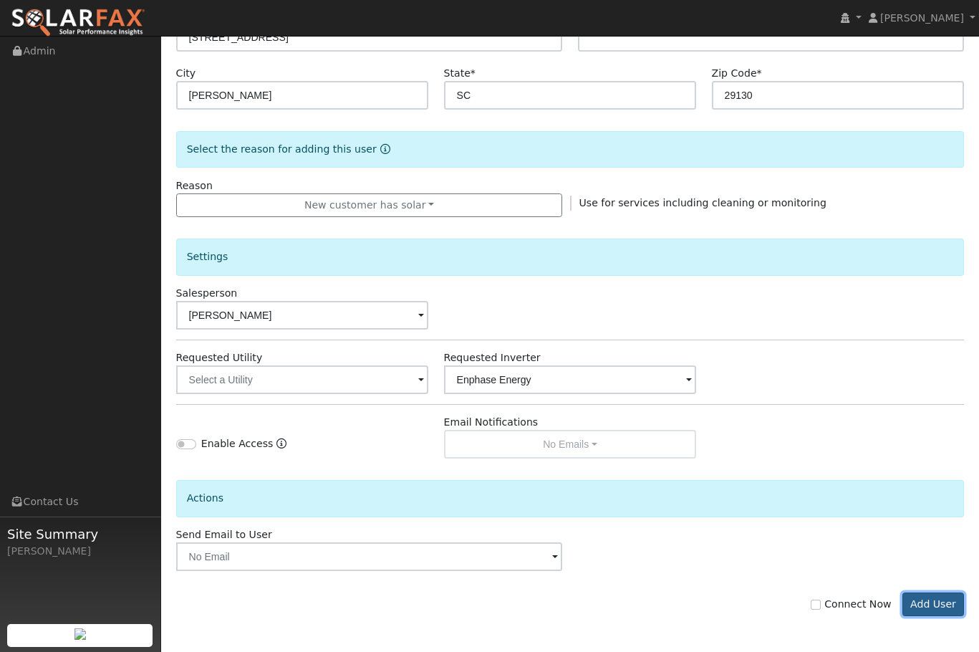
click at [932, 602] on button "Add User" at bounding box center [933, 604] width 62 height 24
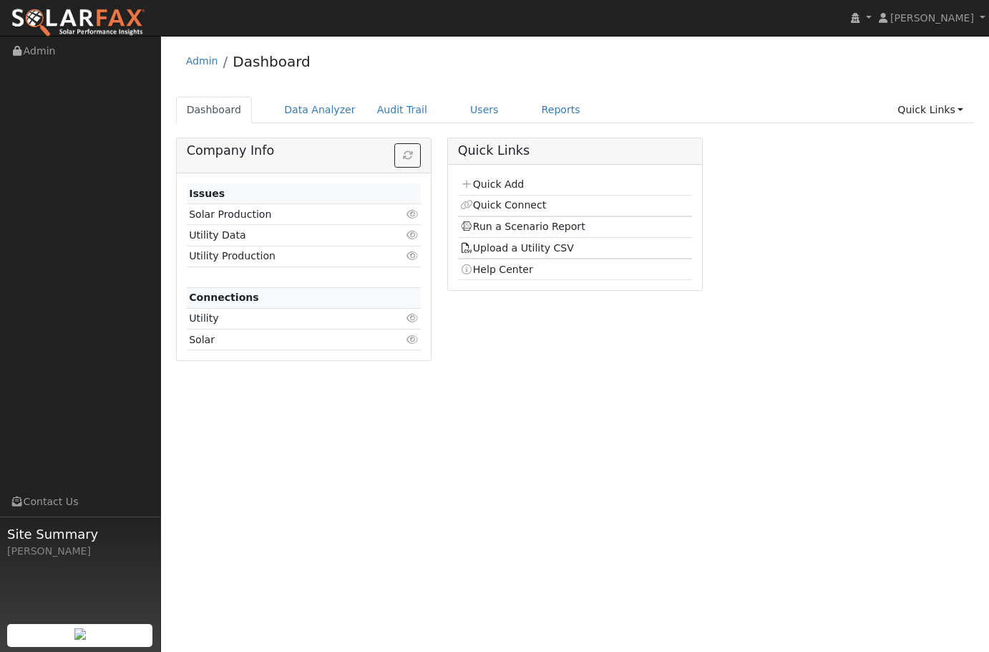
click at [395, 441] on div "User Profile First name Last name Email Email Notifications No Emails No Emails…" at bounding box center [575, 344] width 828 height 616
click at [469, 110] on link "Users" at bounding box center [485, 110] width 50 height 26
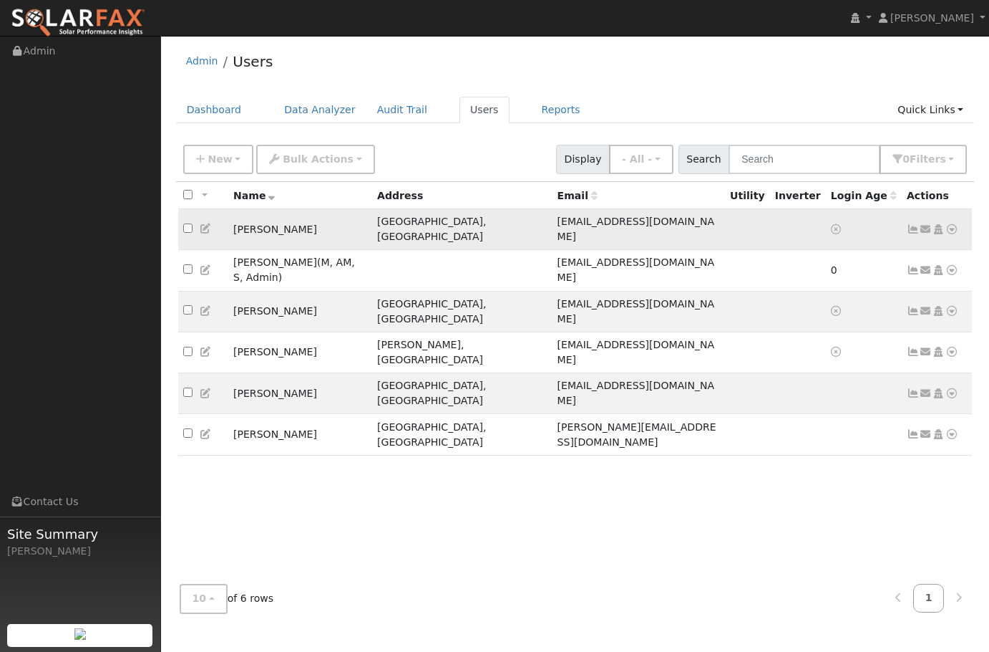
click at [323, 229] on td "[PERSON_NAME]" at bounding box center [300, 229] width 144 height 41
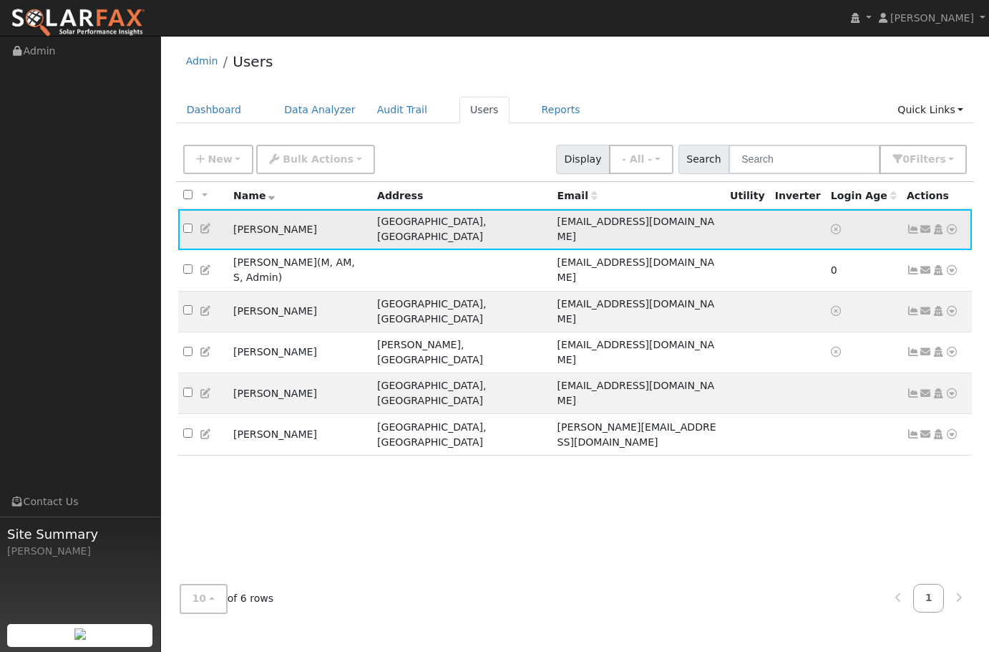
click at [623, 226] on span "chuchevey@outlook.com" at bounding box center [637, 229] width 158 height 26
drag, startPoint x: 320, startPoint y: 221, endPoint x: 251, endPoint y: 220, distance: 68.7
click at [319, 221] on td "[PERSON_NAME]" at bounding box center [300, 229] width 144 height 41
click at [186, 223] on input "checkbox" at bounding box center [187, 227] width 9 height 9
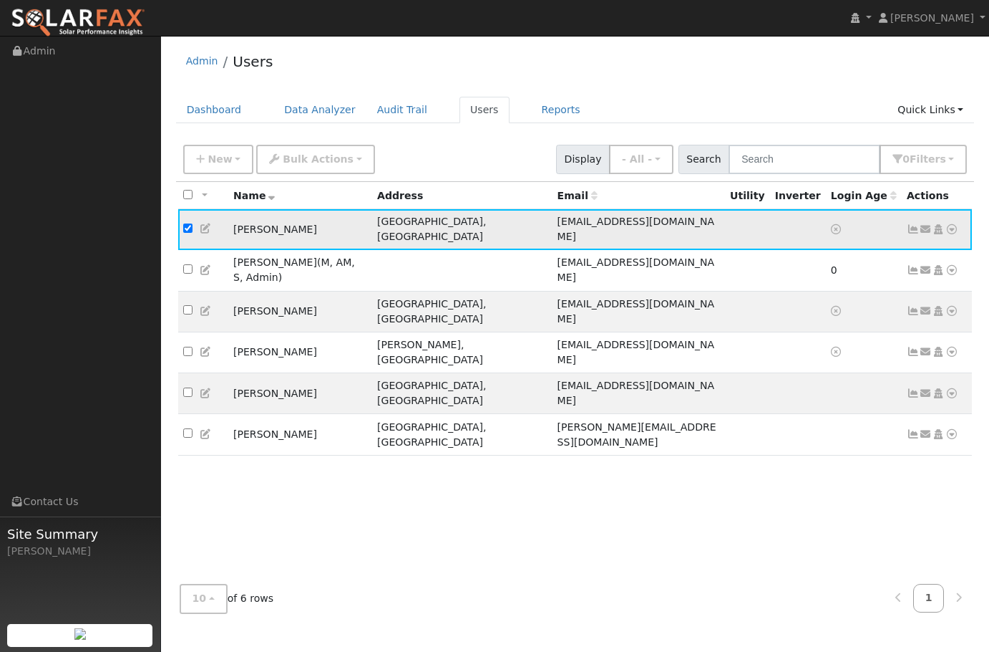
click at [456, 222] on td "[GEOGRAPHIC_DATA], [GEOGRAPHIC_DATA]" at bounding box center [462, 229] width 180 height 41
click at [189, 223] on input "checkbox" at bounding box center [187, 227] width 9 height 9
checkbox input "false"
click at [913, 225] on icon at bounding box center [913, 229] width 13 height 10
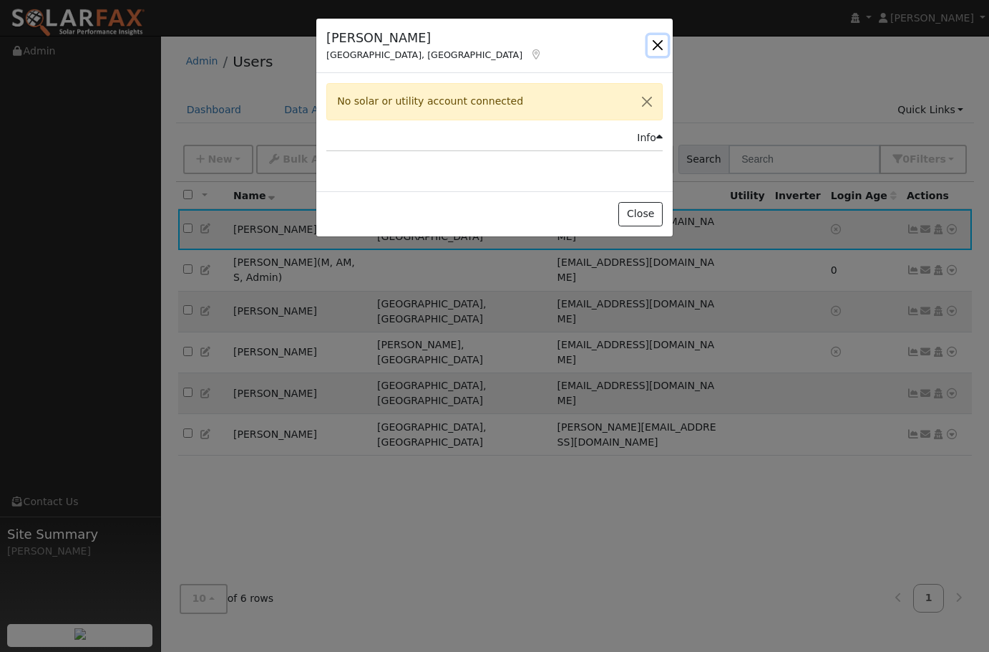
click at [659, 42] on button "button" at bounding box center [658, 45] width 20 height 20
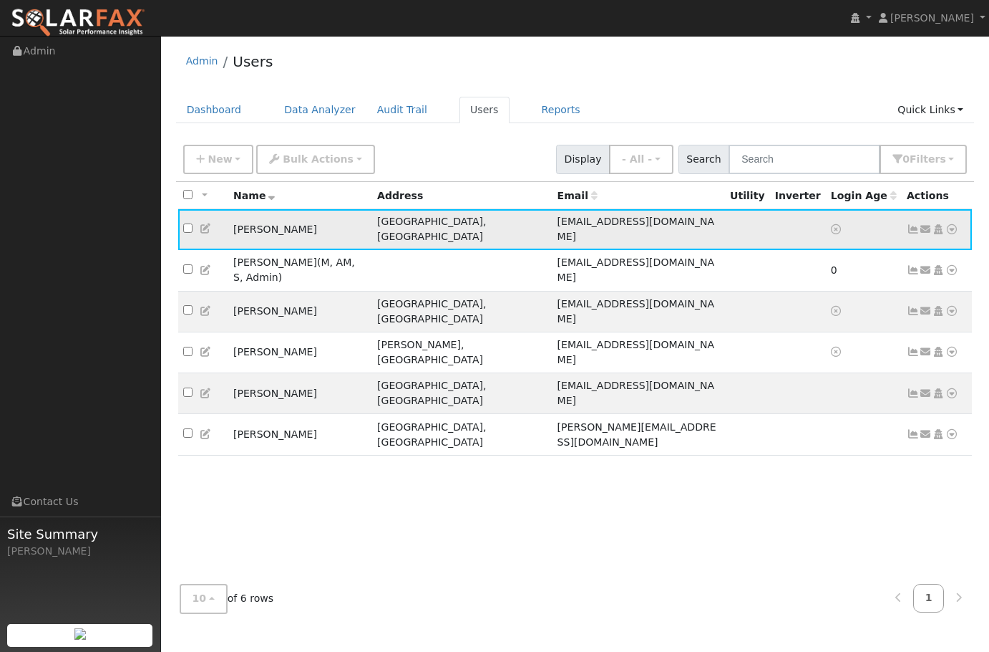
click at [927, 224] on icon at bounding box center [926, 229] width 13 height 10
click at [952, 224] on icon at bounding box center [952, 229] width 13 height 10
click at [558, 221] on span "[EMAIL_ADDRESS][DOMAIN_NAME]" at bounding box center [637, 229] width 158 height 26
click at [455, 228] on td "[GEOGRAPHIC_DATA], [GEOGRAPHIC_DATA]" at bounding box center [462, 229] width 180 height 41
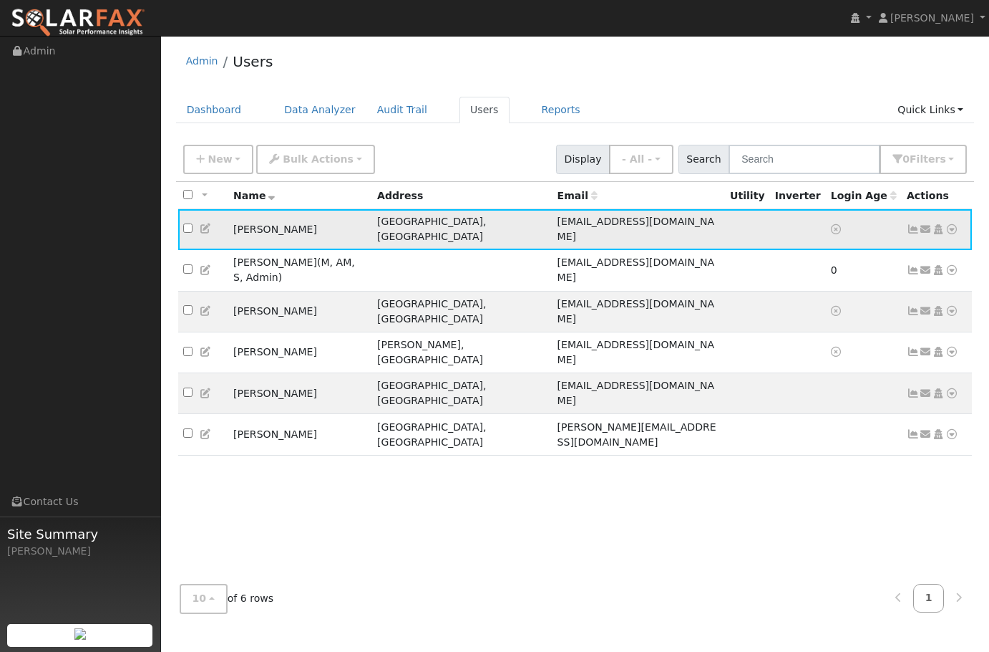
click at [372, 225] on td "[PERSON_NAME]" at bounding box center [300, 229] width 144 height 41
click at [278, 223] on td "[PERSON_NAME]" at bounding box center [300, 229] width 144 height 41
click at [420, 387] on div "All None All on page None on page Name Address Email Utility Inverter Login Age…" at bounding box center [575, 377] width 799 height 391
click at [831, 224] on icon at bounding box center [836, 229] width 10 height 10
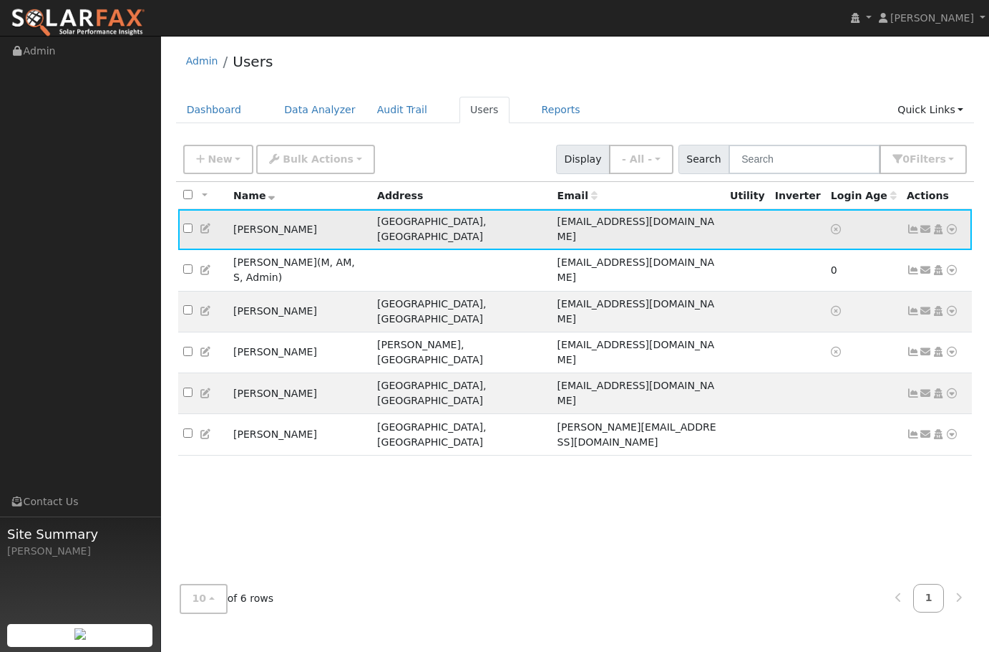
click at [790, 225] on td at bounding box center [798, 229] width 56 height 41
click at [913, 224] on icon at bounding box center [913, 229] width 13 height 10
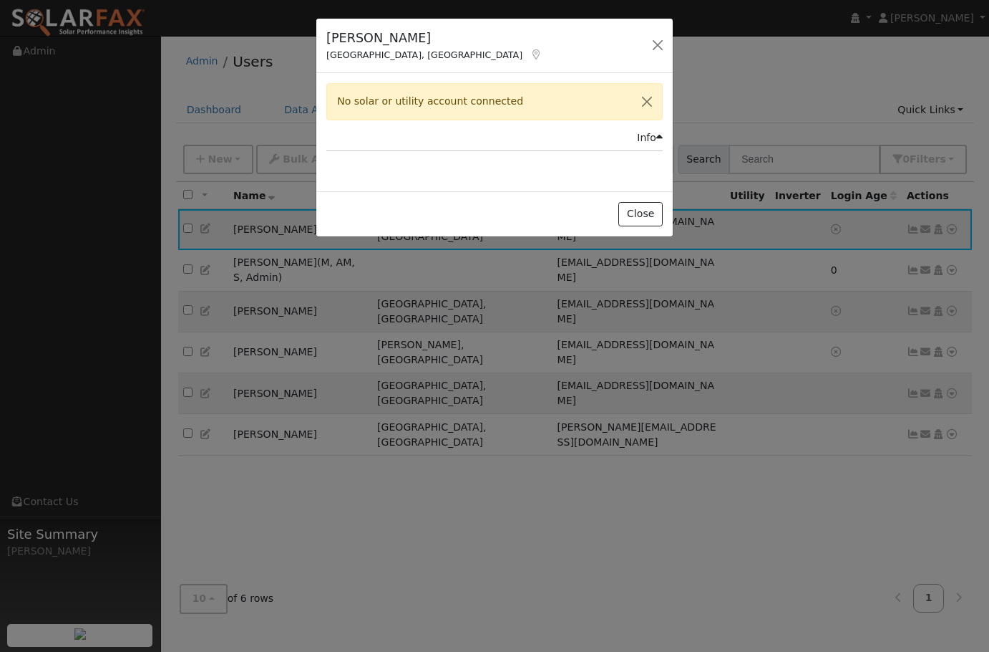
click at [650, 131] on div "Info" at bounding box center [650, 137] width 26 height 15
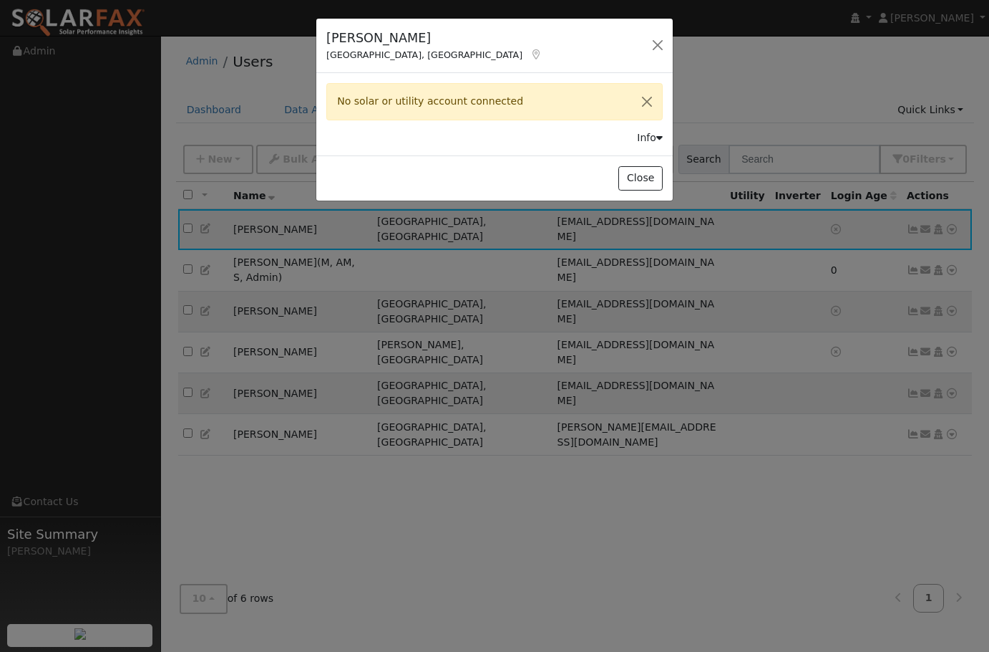
click at [650, 137] on div "Info" at bounding box center [650, 137] width 26 height 15
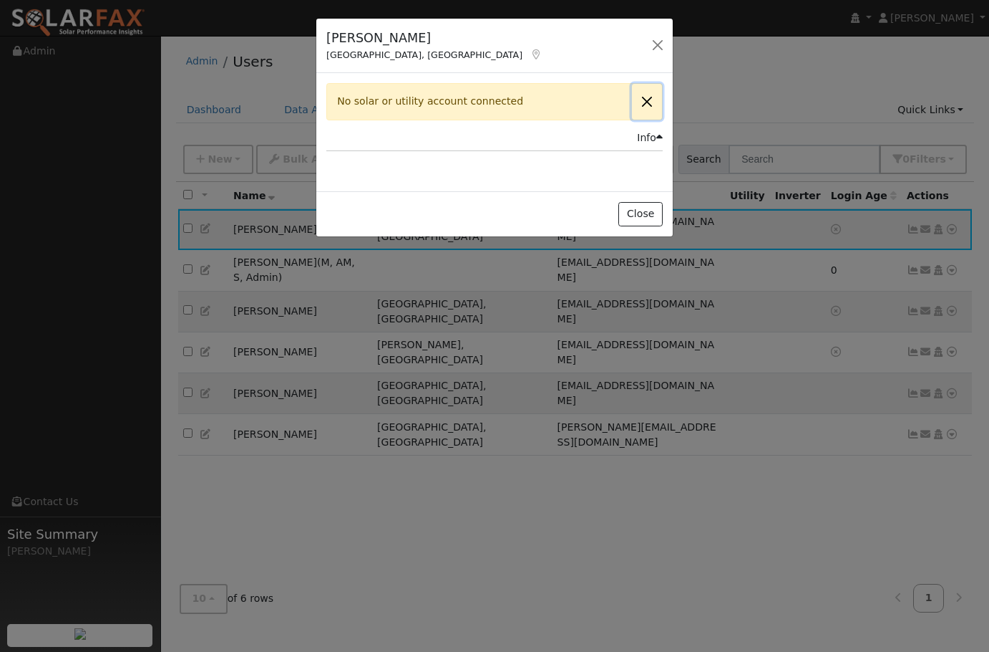
click at [649, 101] on button "Close" at bounding box center [647, 101] width 30 height 35
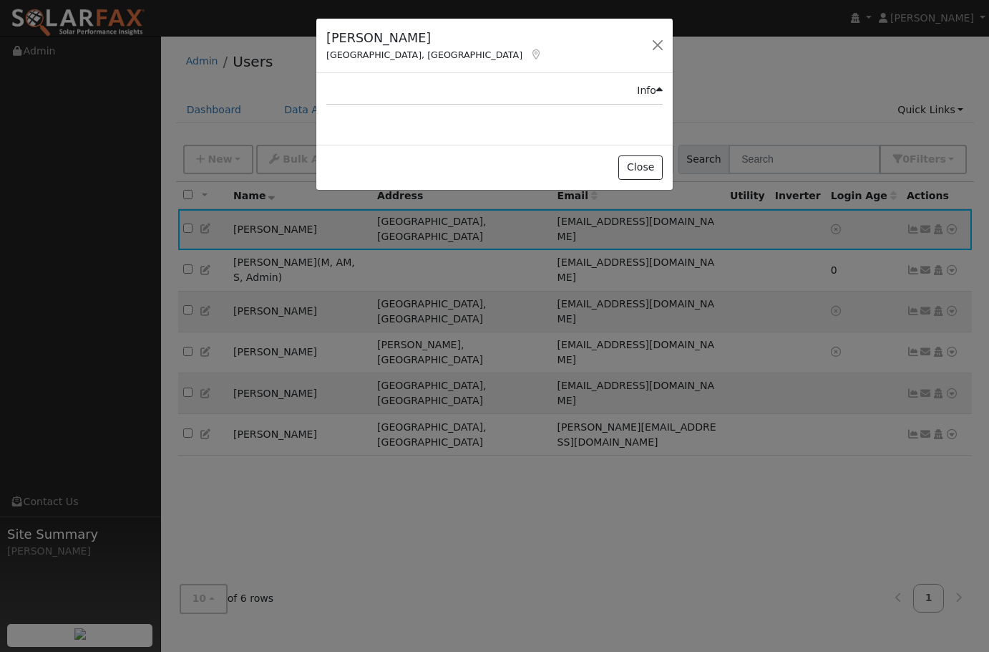
click at [652, 87] on div "Info" at bounding box center [650, 90] width 26 height 15
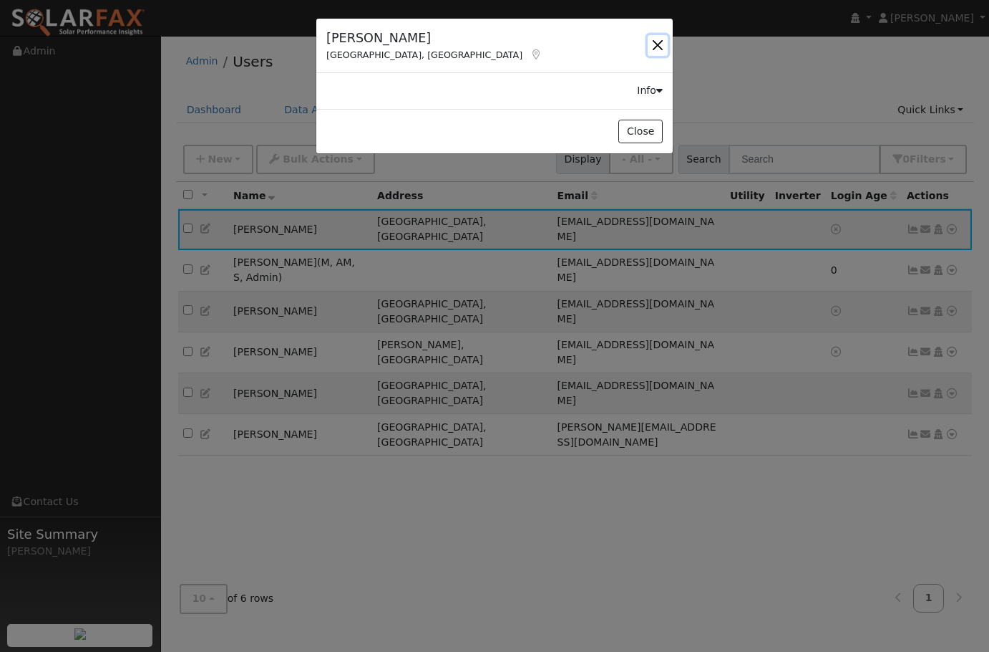
click at [653, 50] on button "button" at bounding box center [658, 45] width 20 height 20
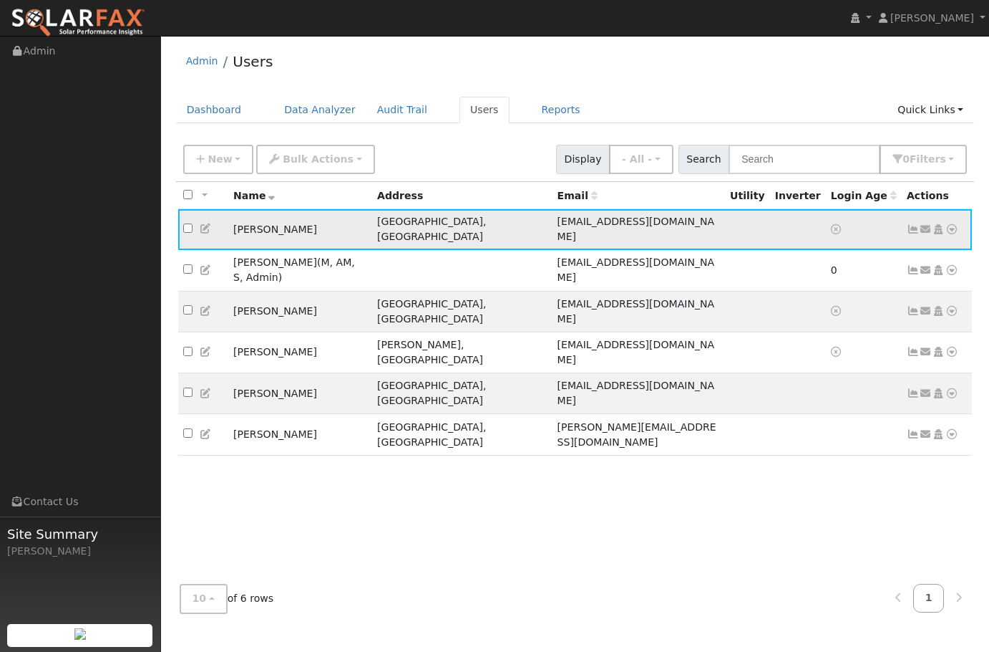
click at [951, 224] on icon at bounding box center [952, 229] width 13 height 10
click at [774, 332] on icon at bounding box center [770, 337] width 13 height 10
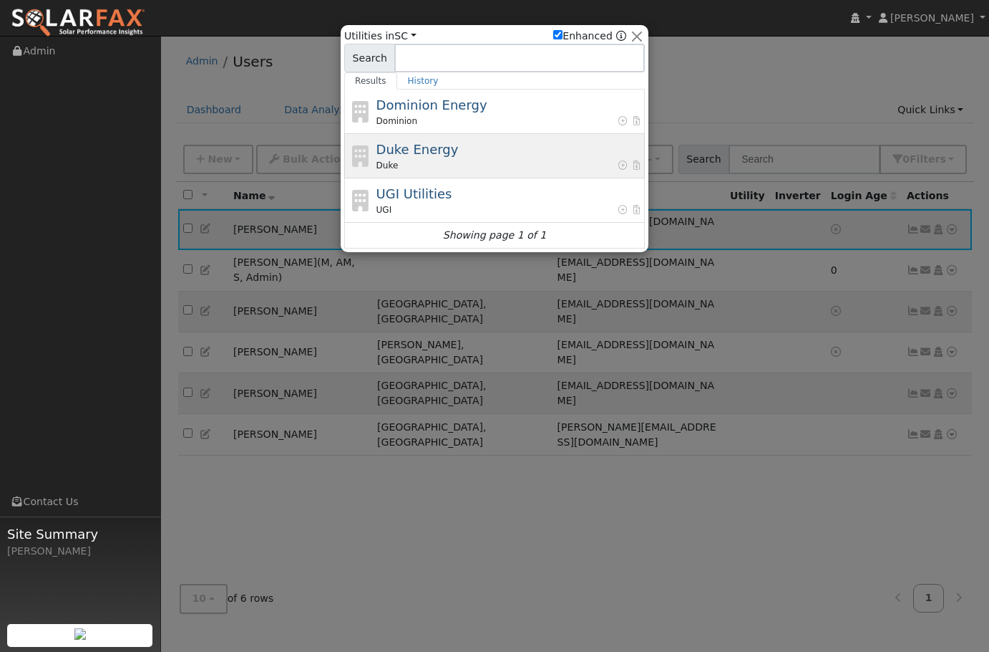
click at [439, 148] on span "Duke Energy" at bounding box center [418, 149] width 82 height 15
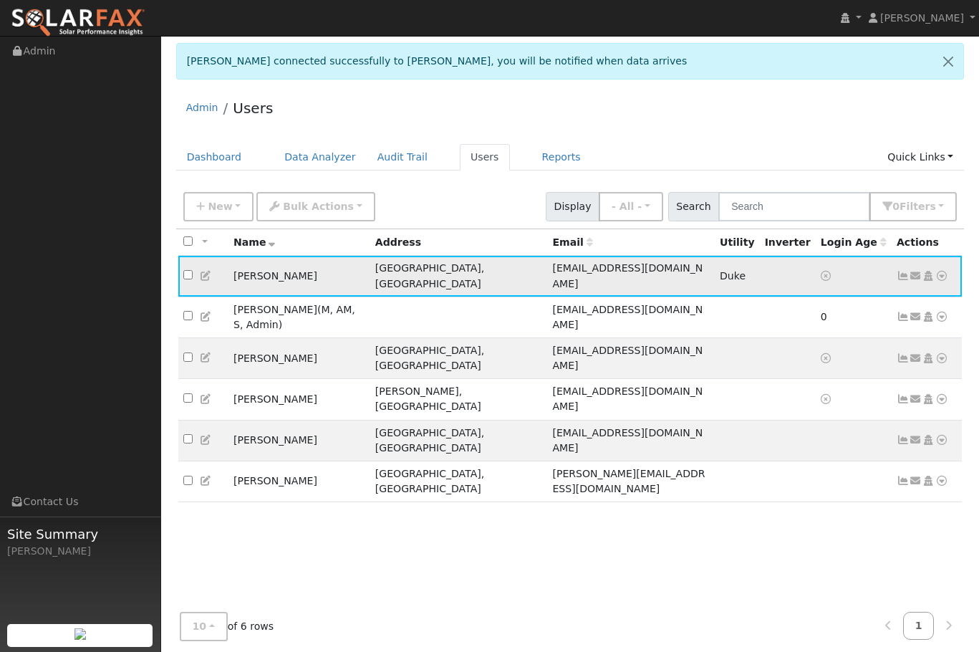
click at [903, 271] on icon at bounding box center [902, 276] width 13 height 10
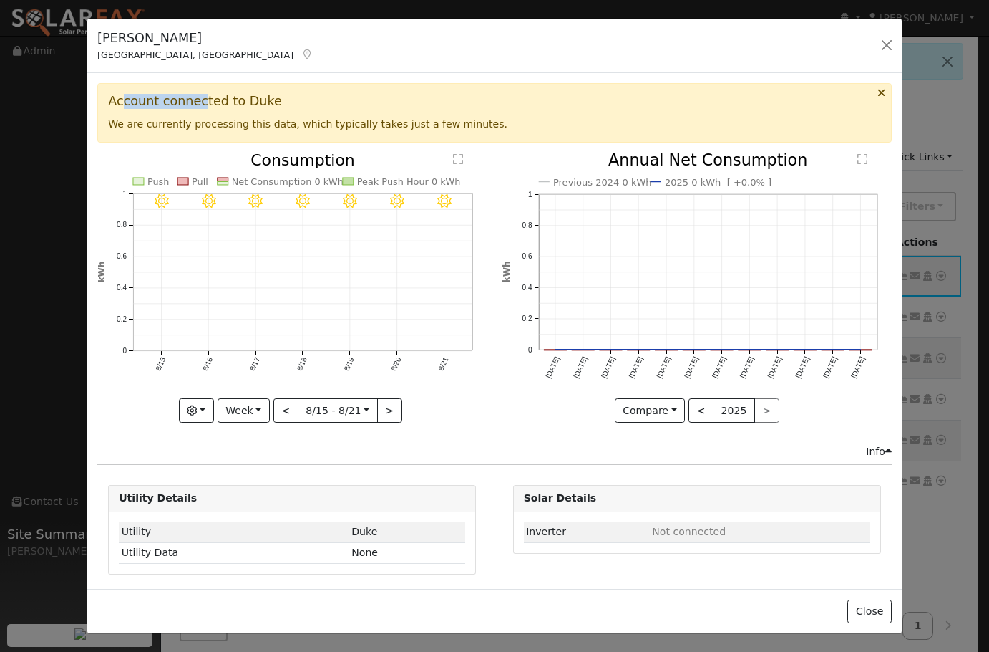
drag, startPoint x: 123, startPoint y: 105, endPoint x: 198, endPoint y: 105, distance: 74.5
click at [198, 105] on h3 "Account connected to Duke" at bounding box center [494, 101] width 773 height 15
drag, startPoint x: 153, startPoint y: 122, endPoint x: 614, endPoint y: 149, distance: 461.9
click at [467, 124] on div "Account connected to Duke We are currently processing this data, which typicall…" at bounding box center [494, 112] width 795 height 59
click at [885, 43] on button "button" at bounding box center [887, 45] width 20 height 20
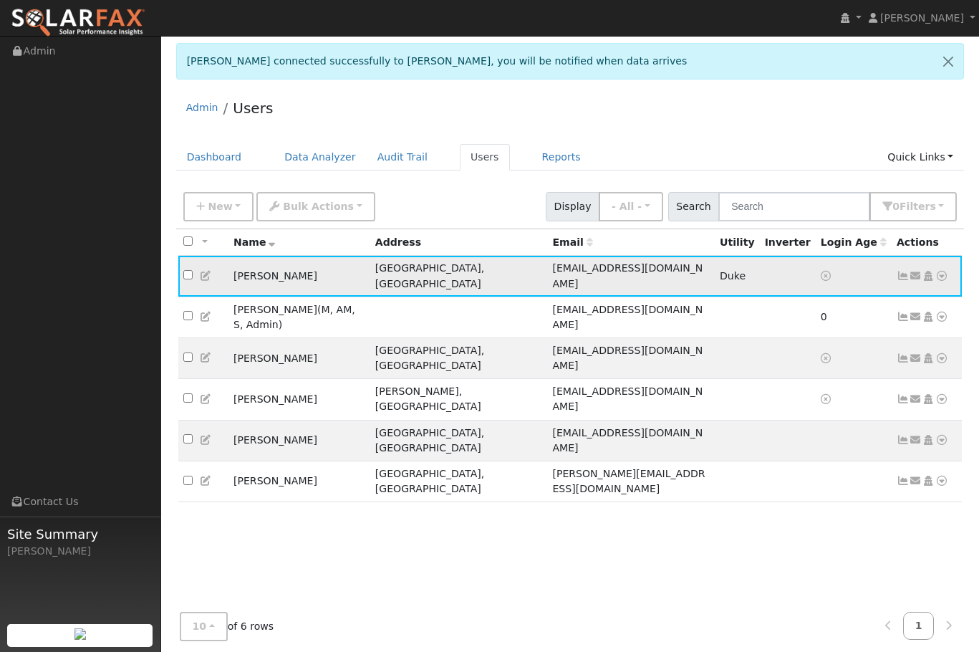
click at [945, 271] on icon at bounding box center [941, 276] width 13 height 10
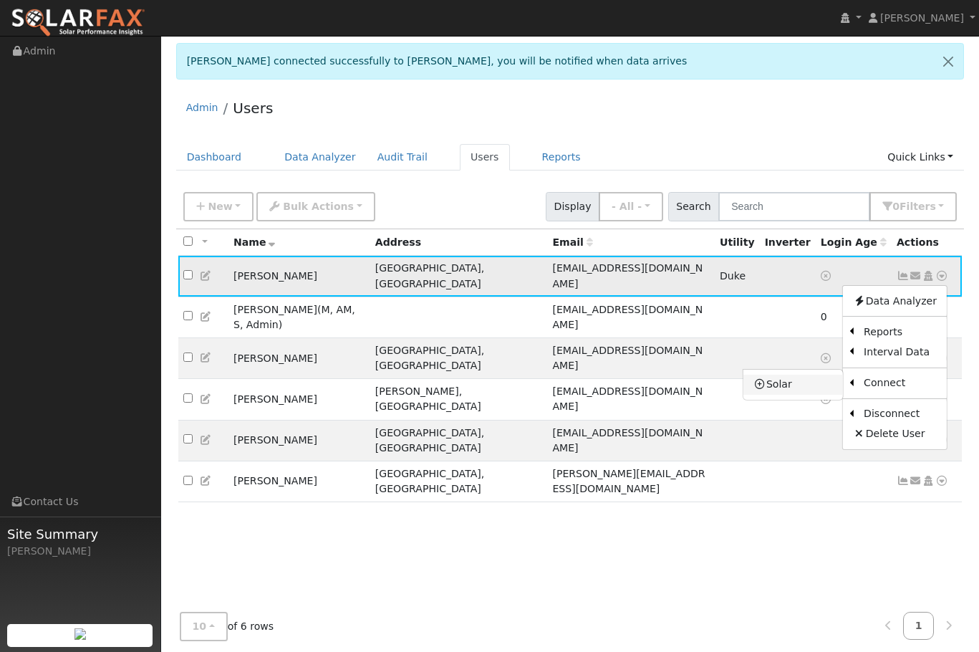
click at [779, 376] on link "Solar" at bounding box center [793, 384] width 100 height 20
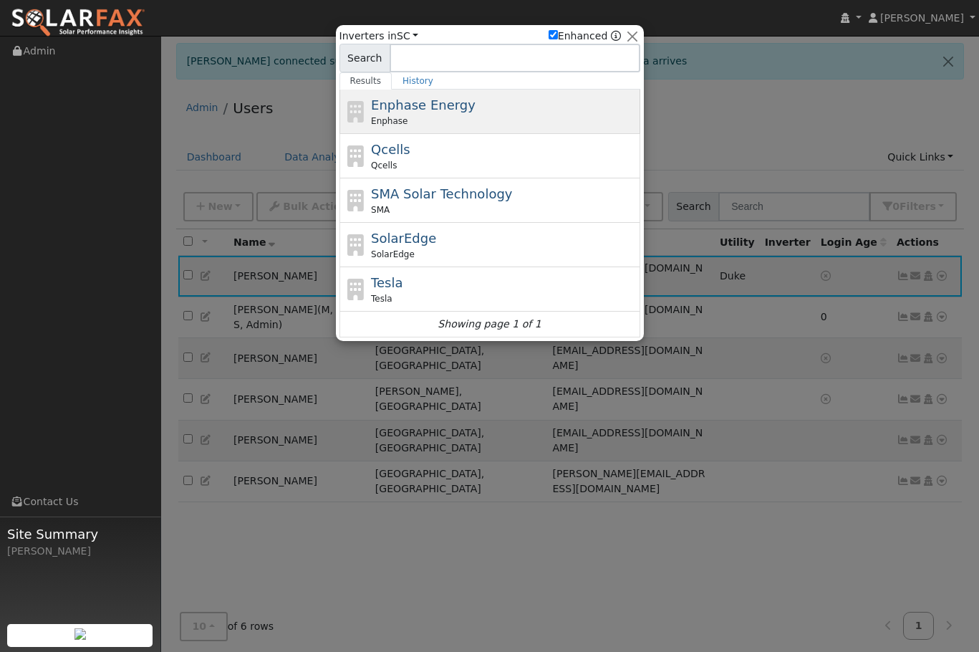
click at [424, 111] on span "Enphase Energy" at bounding box center [423, 104] width 105 height 15
